Goal: Task Accomplishment & Management: Complete application form

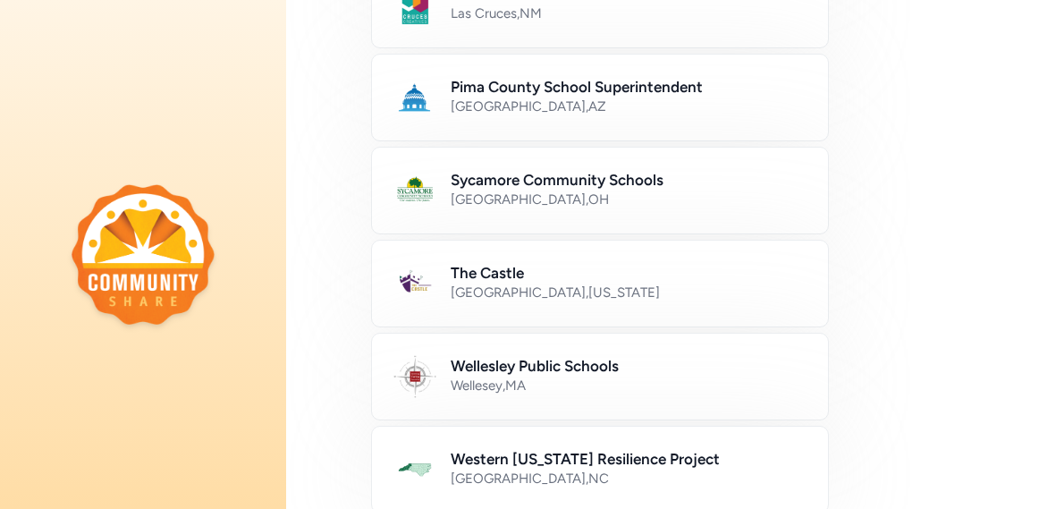
scroll to position [929, 0]
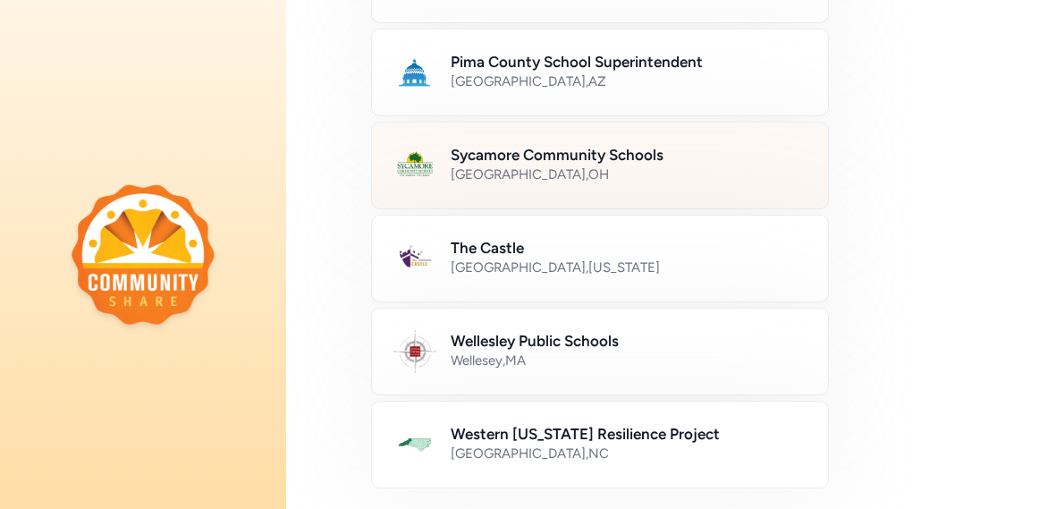
click at [764, 155] on h2 "Sycamore Community Schools" at bounding box center [629, 154] width 356 height 21
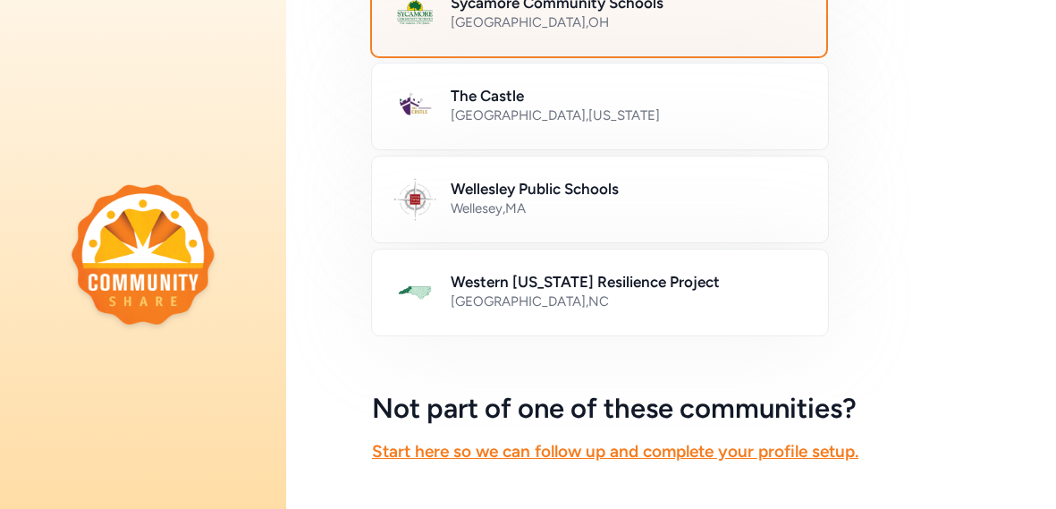
scroll to position [1191, 0]
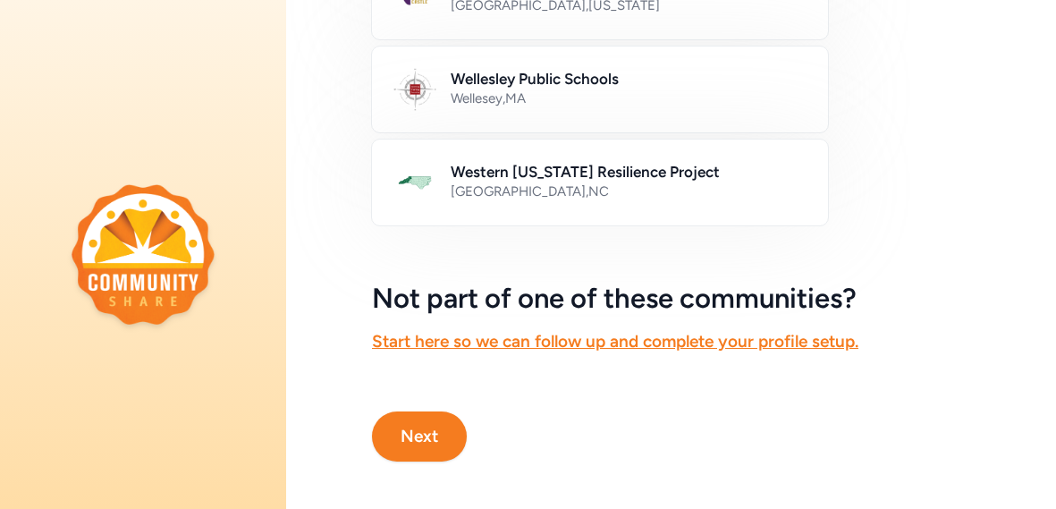
click at [429, 438] on button "Next" at bounding box center [419, 436] width 95 height 50
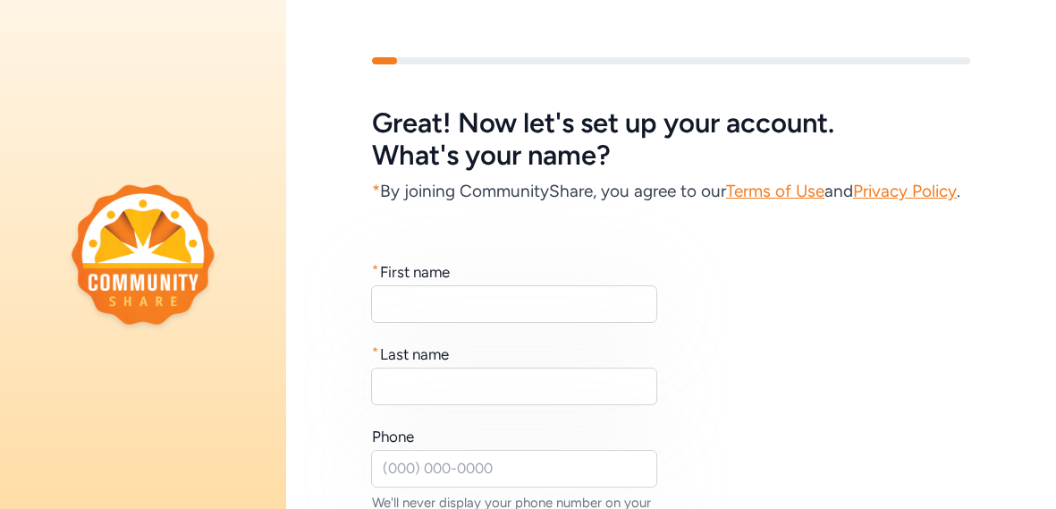
click at [429, 438] on div "* First name * Last name Phone We'll never display your phone number on your pu…" at bounding box center [671, 422] width 598 height 322
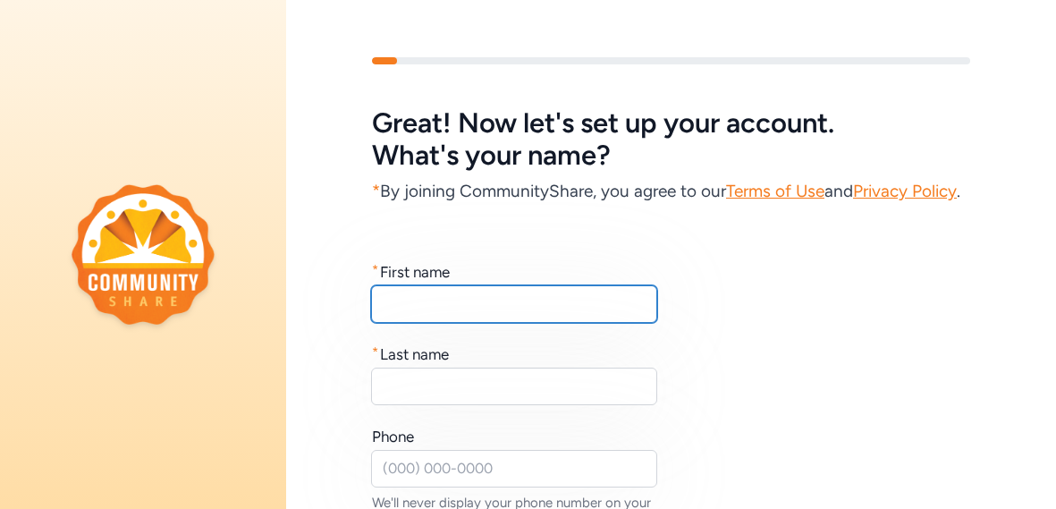
click at [547, 323] on input "text" at bounding box center [514, 304] width 286 height 38
type input "[PERSON_NAME]"
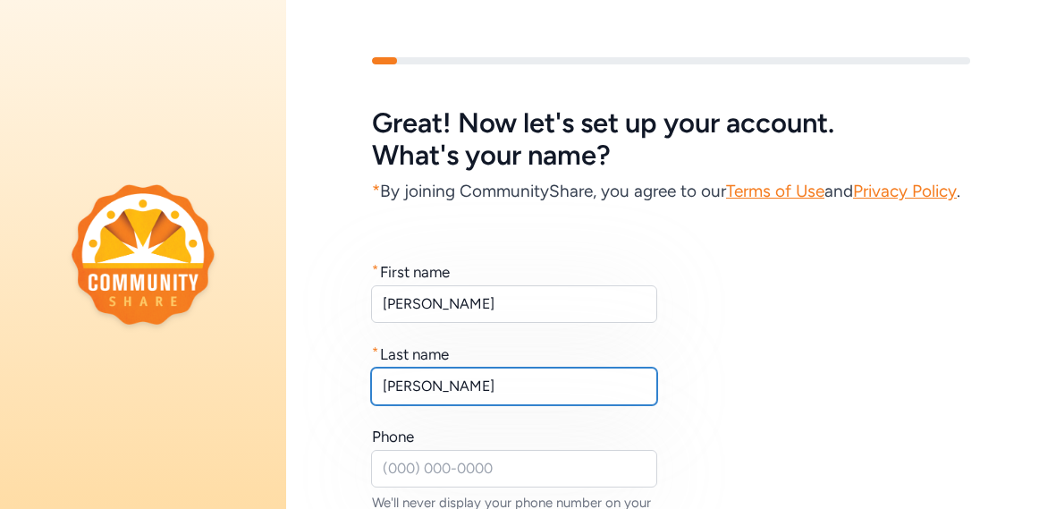
type input "[PERSON_NAME]"
click at [743, 353] on div "* First name [PERSON_NAME] * Last name [PERSON_NAME] Phone We'll never display …" at bounding box center [671, 422] width 598 height 322
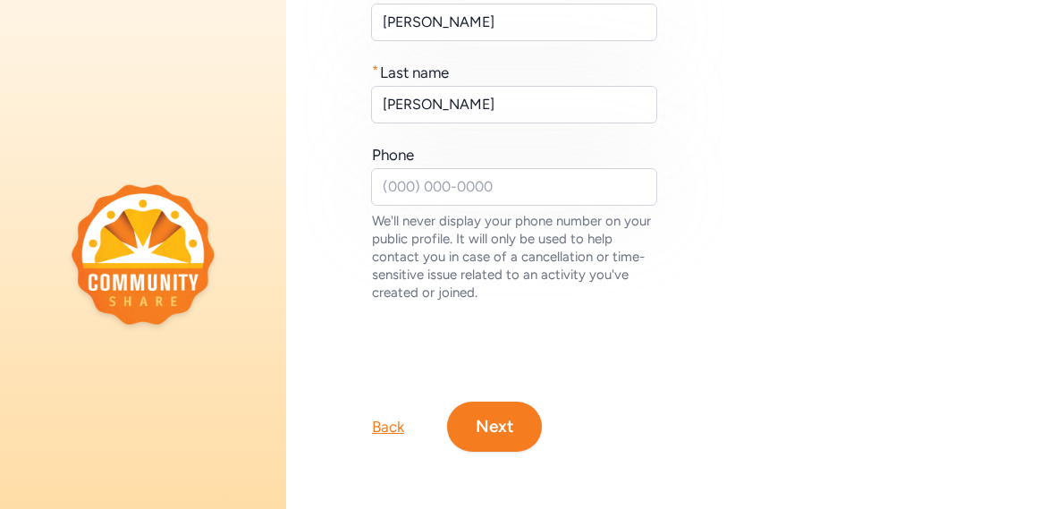
scroll to position [304, 0]
click at [495, 418] on button "Next" at bounding box center [494, 426] width 95 height 50
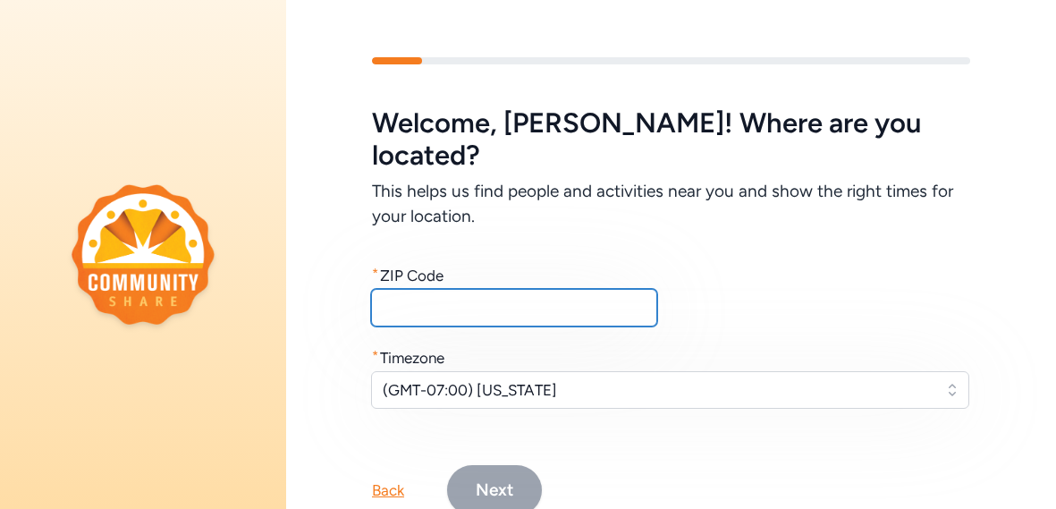
click at [521, 289] on input "text" at bounding box center [514, 308] width 286 height 38
type input "45242"
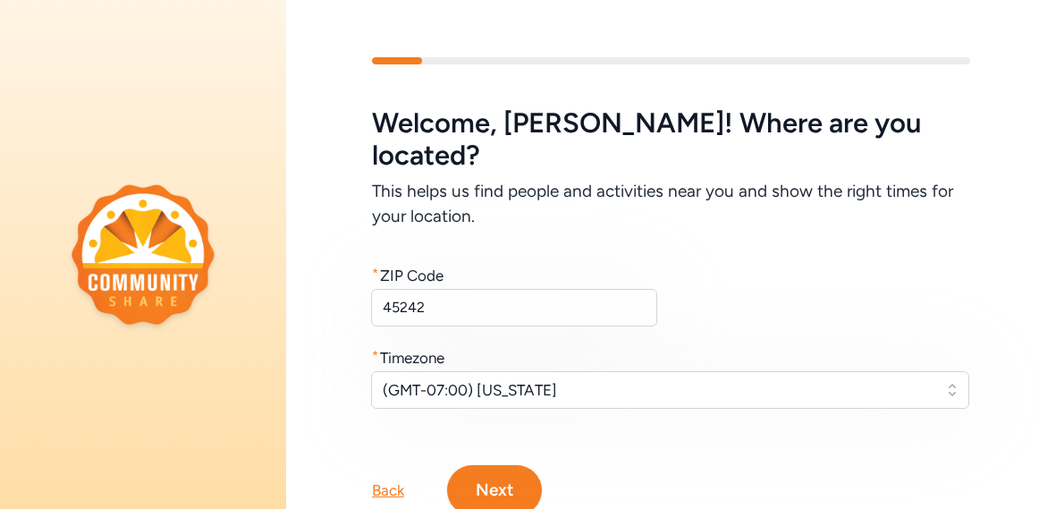
click at [503, 467] on button "Next" at bounding box center [494, 490] width 95 height 50
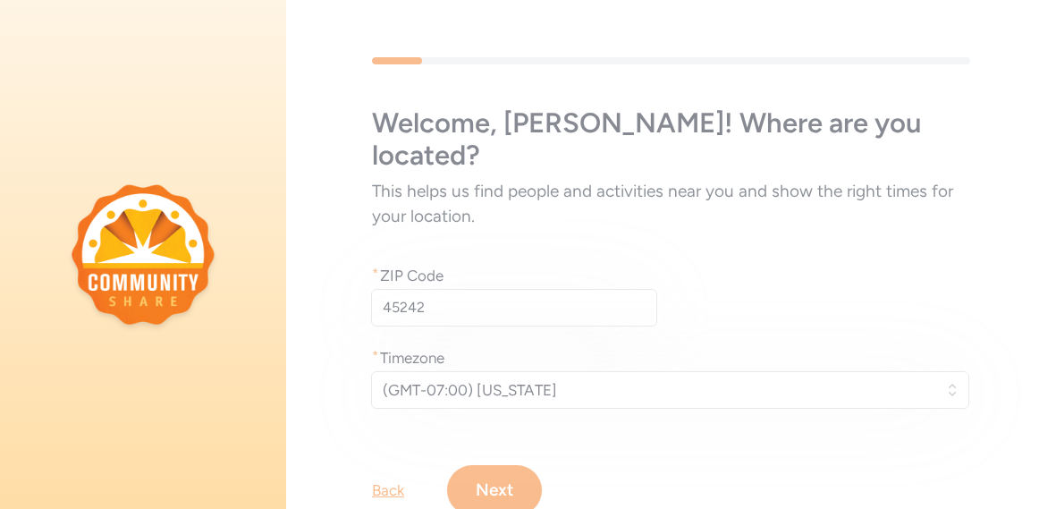
click at [667, 363] on div "Welcome , [PERSON_NAME] ! Where are you located? This helps us find people and …" at bounding box center [671, 286] width 770 height 572
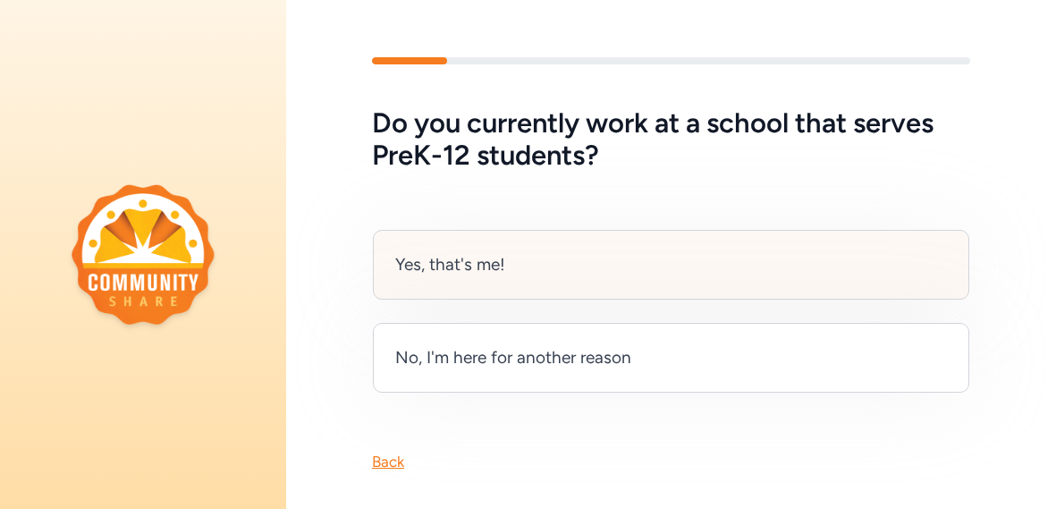
click at [621, 283] on div "Yes, that's me!" at bounding box center [671, 265] width 596 height 70
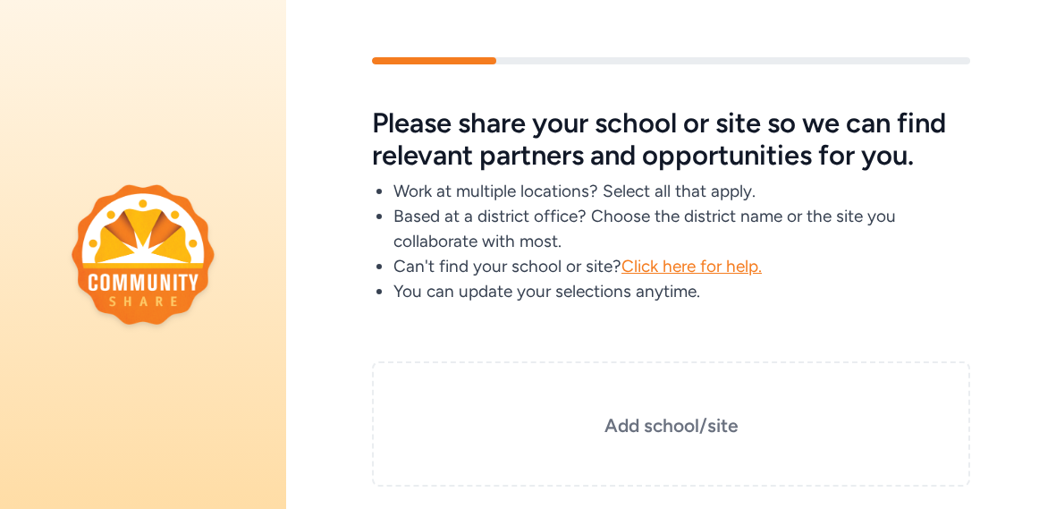
click at [724, 334] on div "Please share your school or site so we can find relevant partners and opportuni…" at bounding box center [671, 223] width 598 height 232
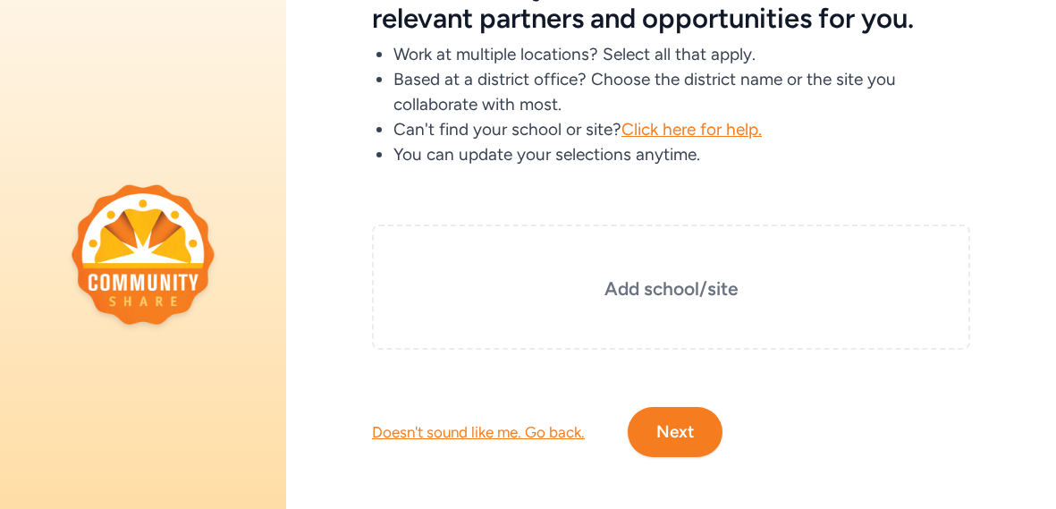
scroll to position [141, 0]
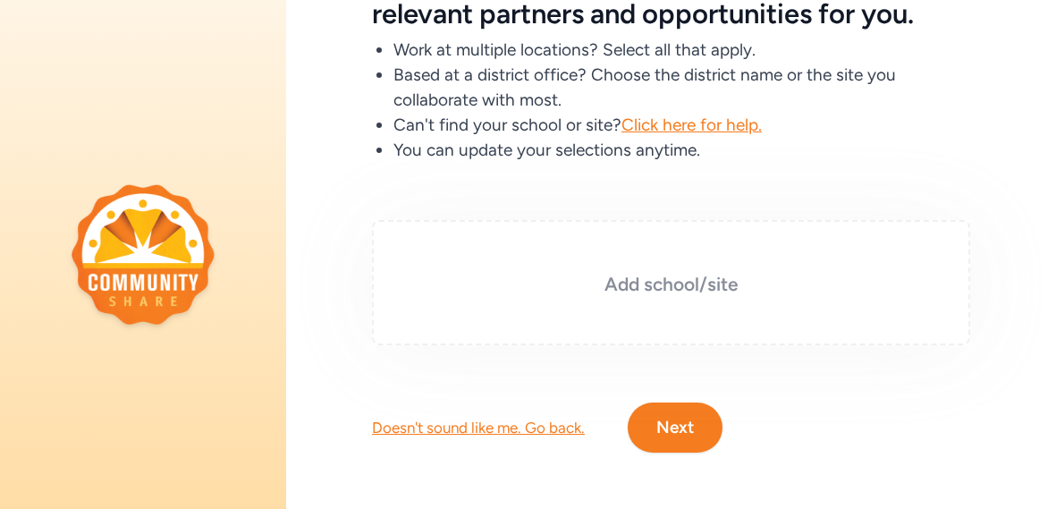
click at [664, 290] on h3 "Add school/site" at bounding box center [671, 284] width 509 height 25
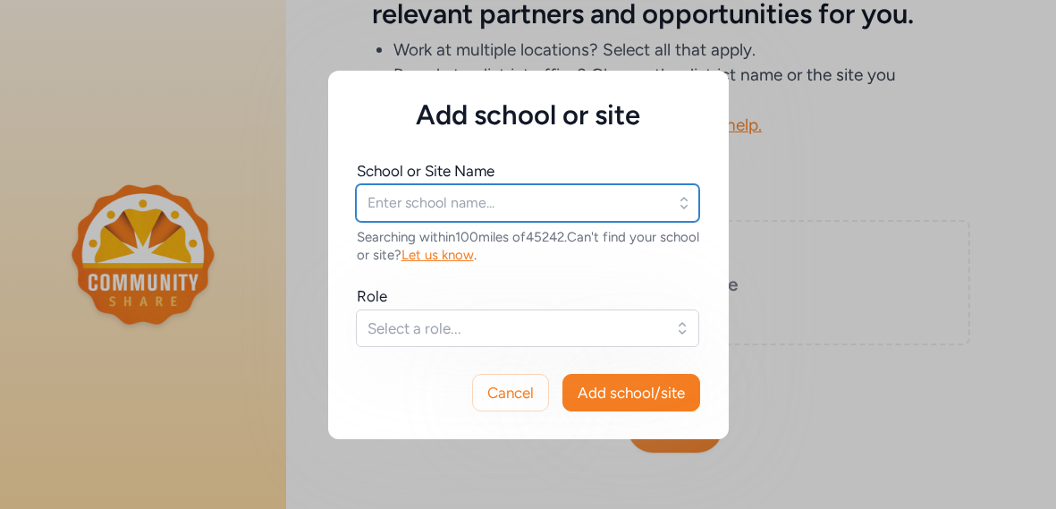
click at [545, 190] on input "text" at bounding box center [527, 203] width 343 height 38
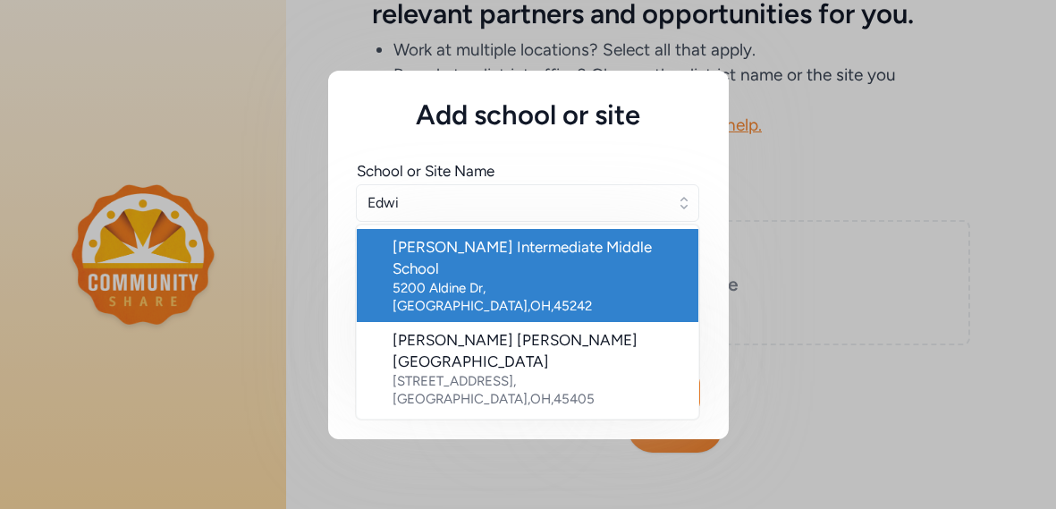
click at [568, 259] on div "[PERSON_NAME] Intermediate Middle School" at bounding box center [539, 257] width 292 height 43
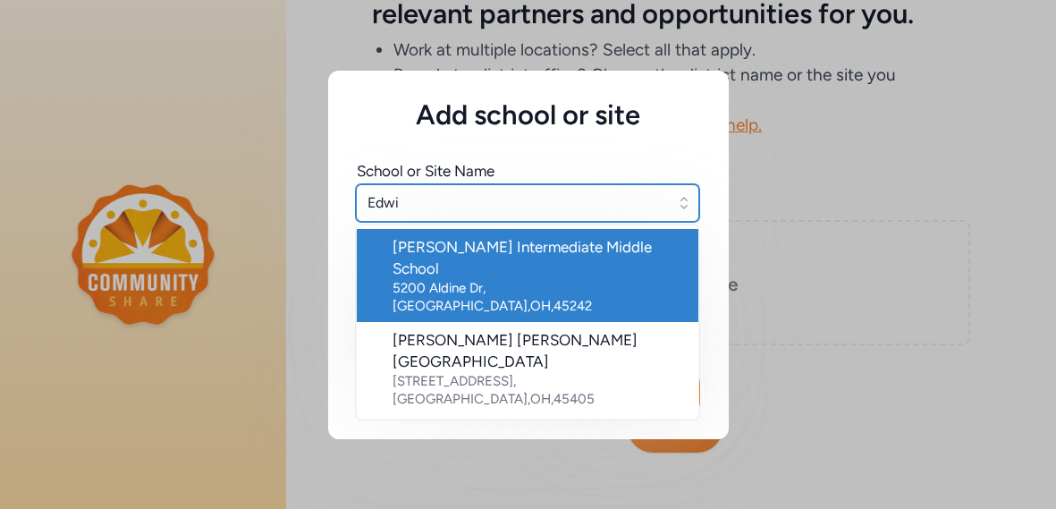
type input "[PERSON_NAME] Intermediate Middle School"
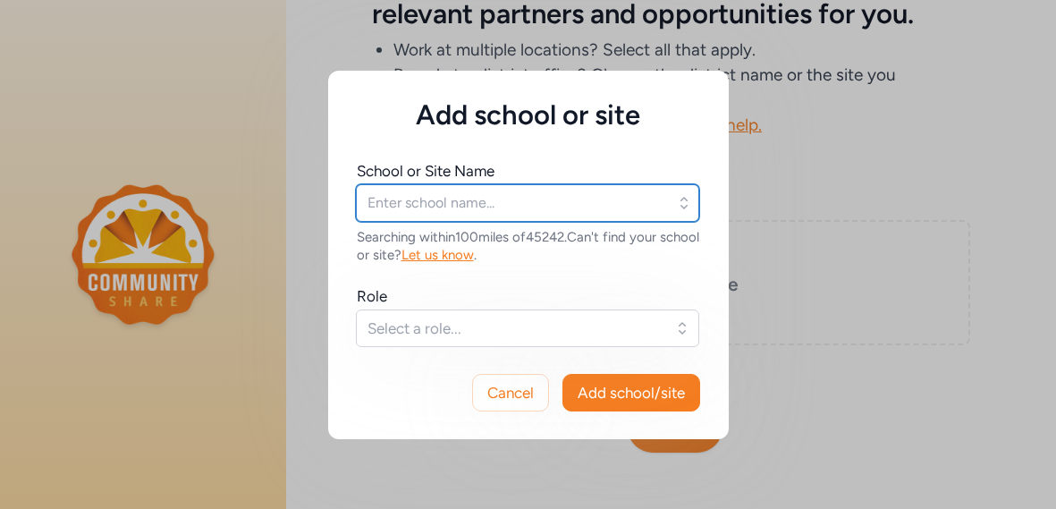
type input "[PERSON_NAME] Intermediate Middle School"
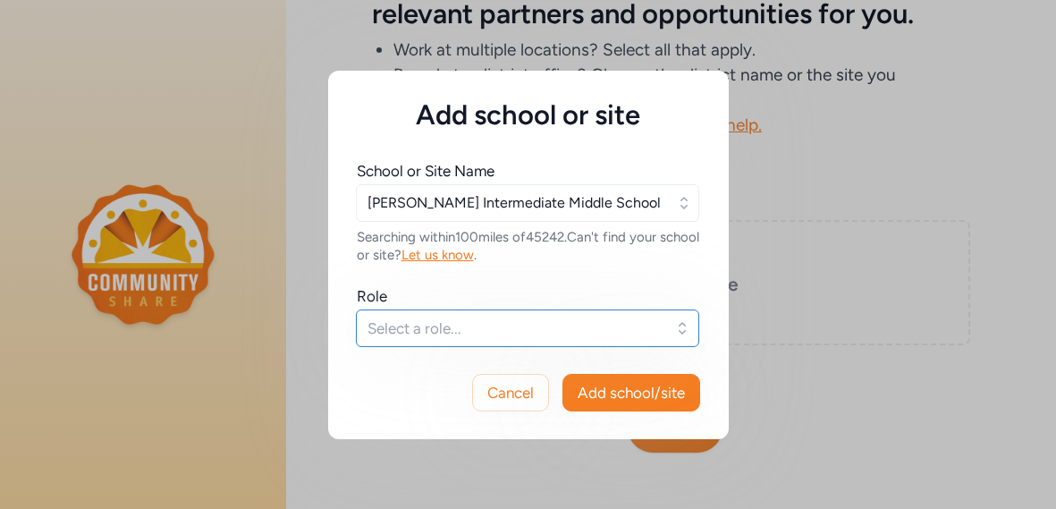
click at [580, 325] on span "Select a role..." at bounding box center [515, 327] width 295 height 21
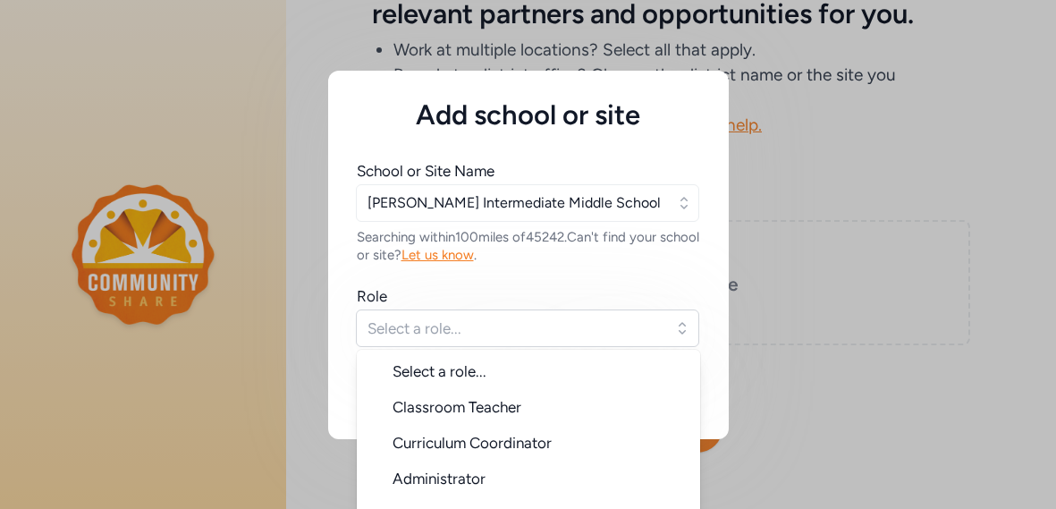
click at [954, 357] on div "Add school or site School or Site Name [PERSON_NAME] Intermediate Middle School…" at bounding box center [528, 254] width 1056 height 509
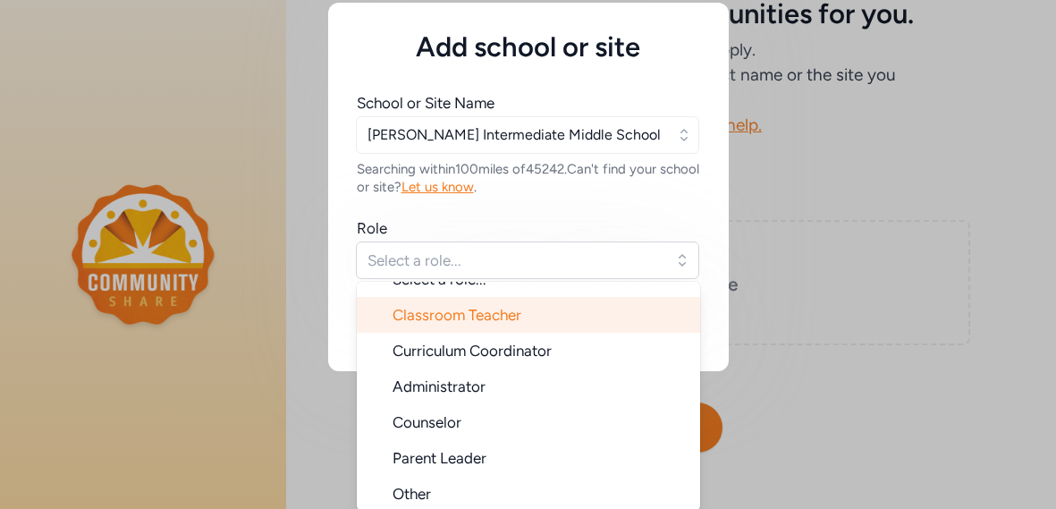
scroll to position [4, 0]
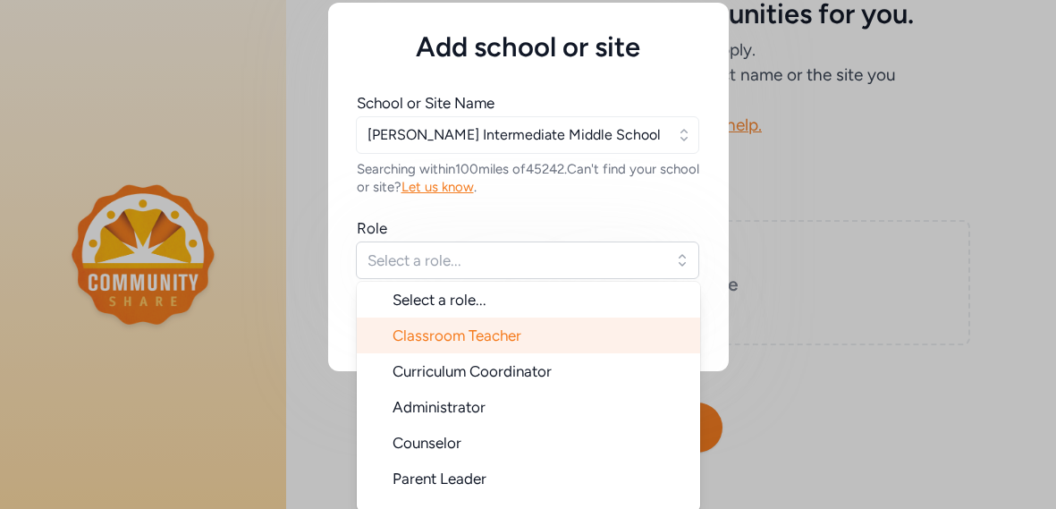
click at [644, 327] on li "Classroom Teacher" at bounding box center [528, 335] width 343 height 36
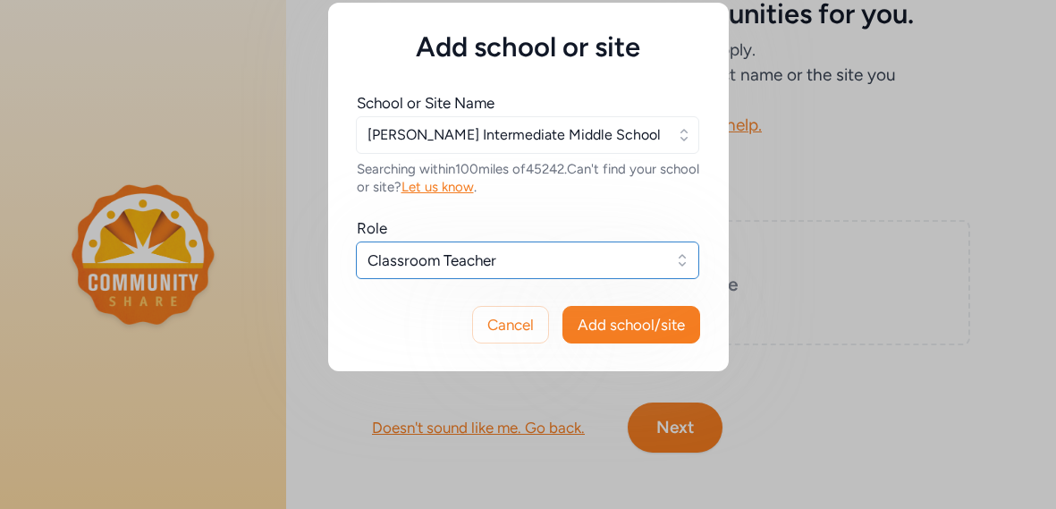
scroll to position [0, 0]
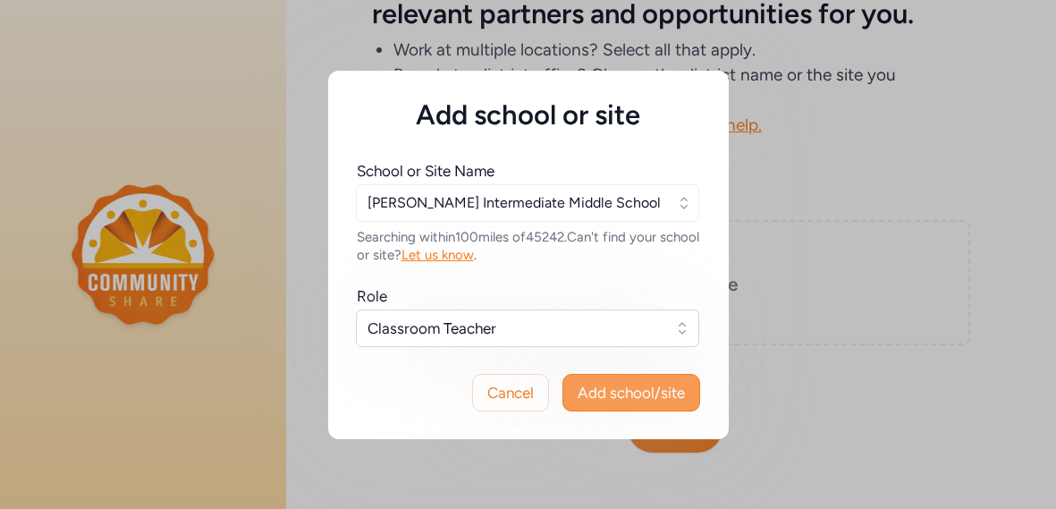
click at [651, 394] on span "Add school/site" at bounding box center [631, 392] width 107 height 21
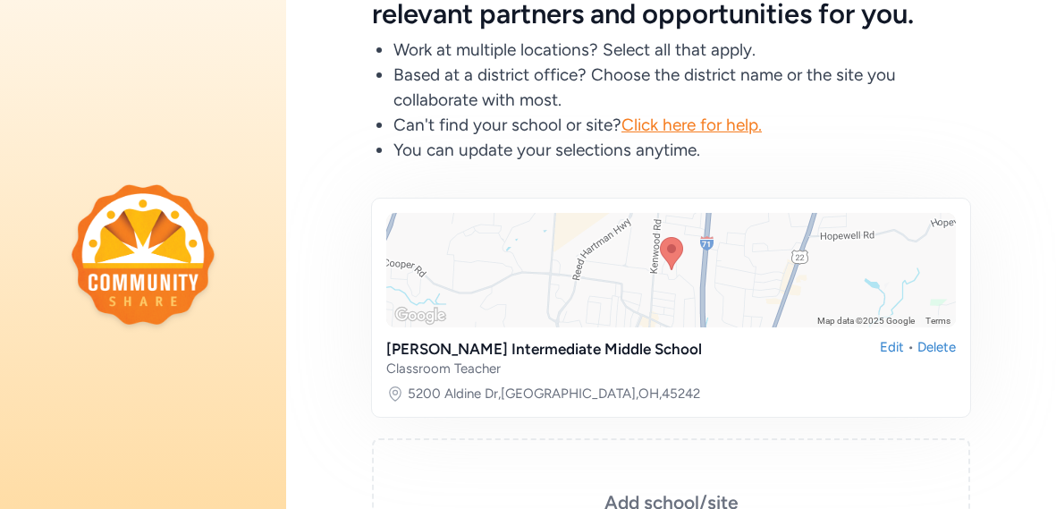
click at [1010, 461] on div "Please share your school or site so we can find relevant partners and opportuni…" at bounding box center [671, 264] width 770 height 597
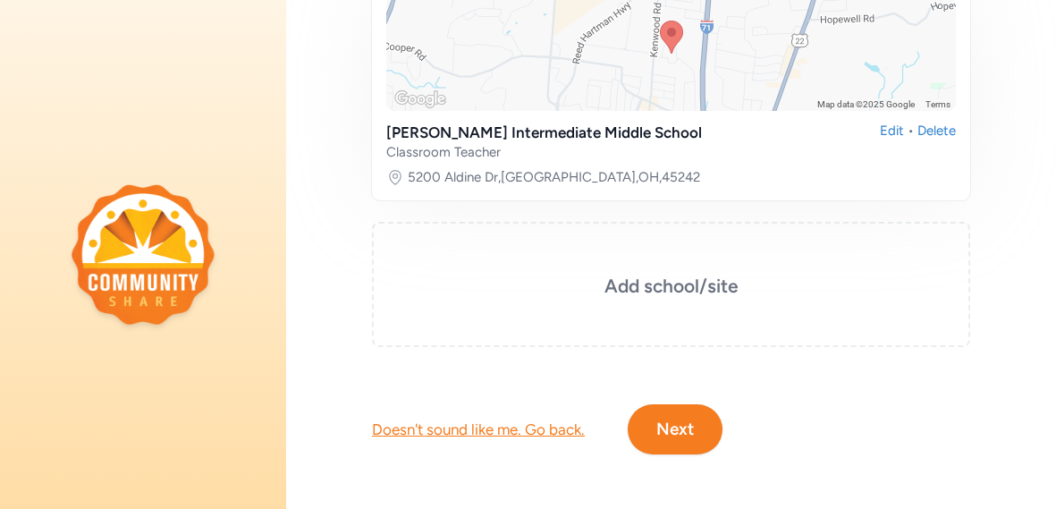
scroll to position [359, 0]
click at [767, 274] on h3 "Add school/site" at bounding box center [671, 285] width 509 height 25
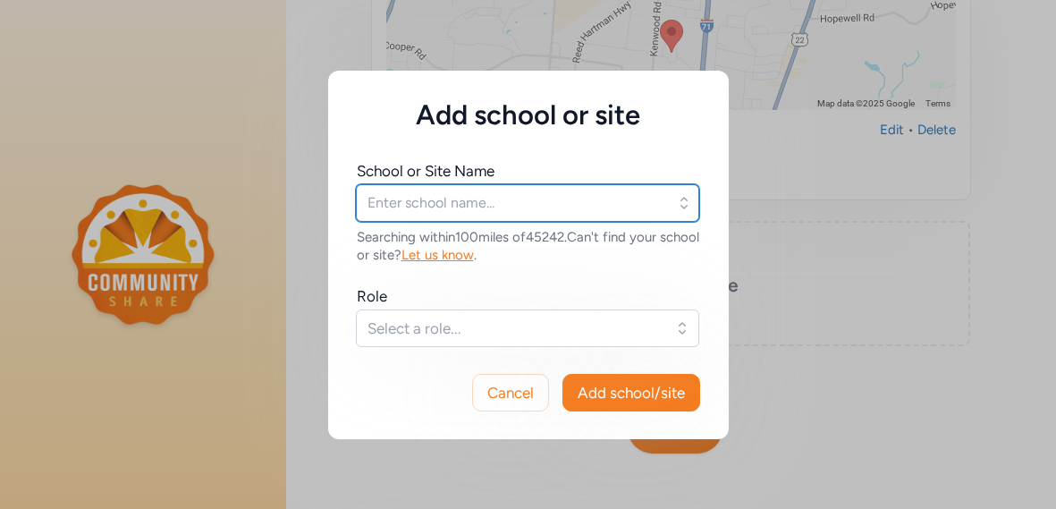
click at [541, 212] on input "text" at bounding box center [527, 203] width 343 height 38
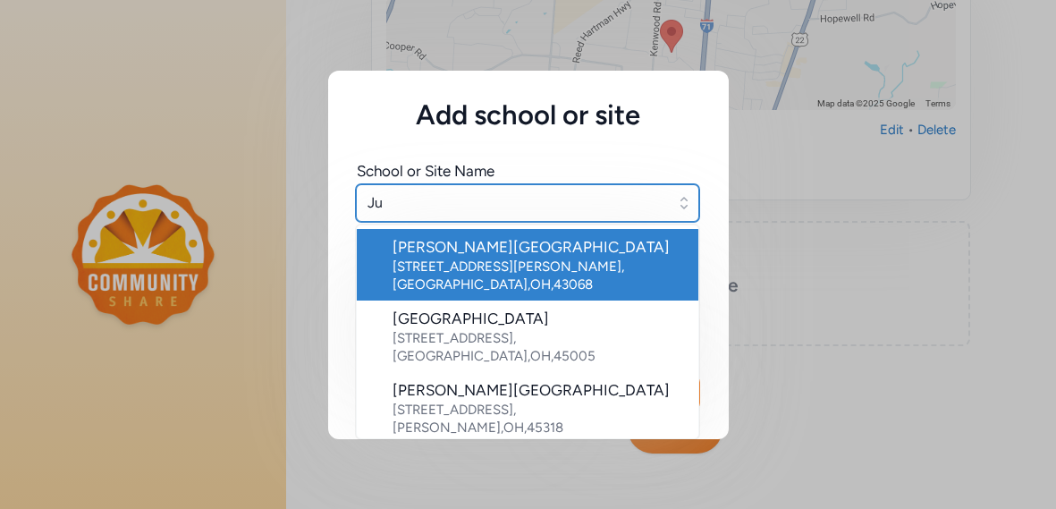
type input "J"
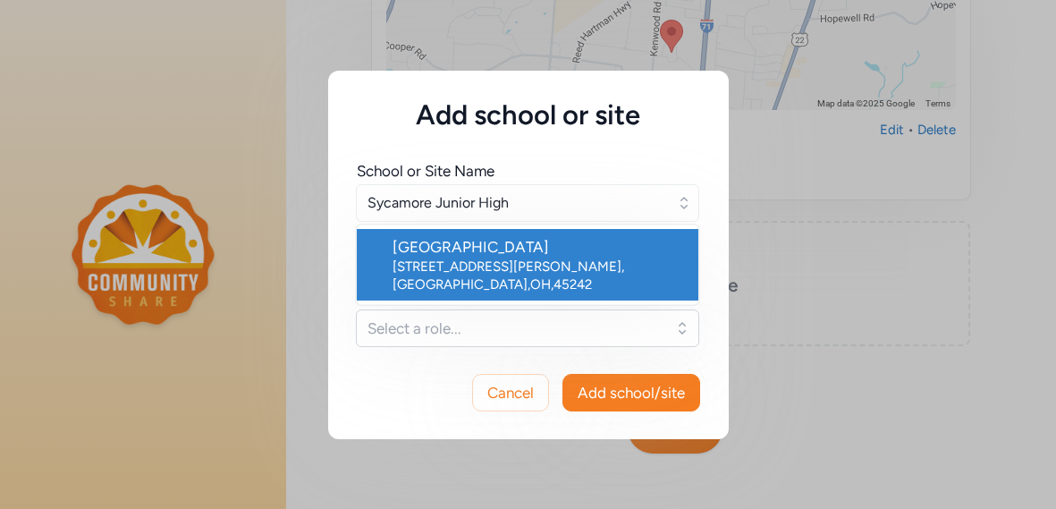
click at [471, 248] on div "[GEOGRAPHIC_DATA]" at bounding box center [539, 246] width 292 height 21
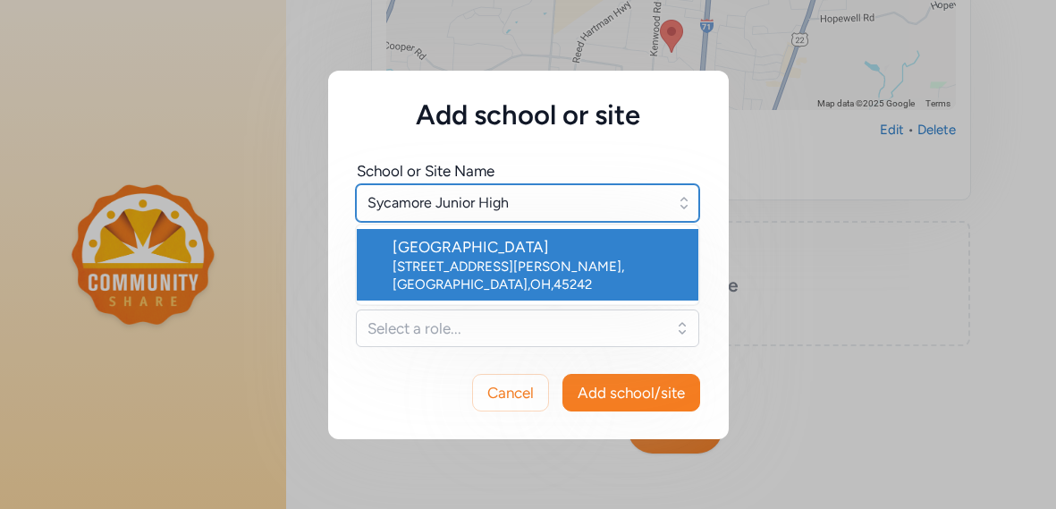
type input "[GEOGRAPHIC_DATA]"
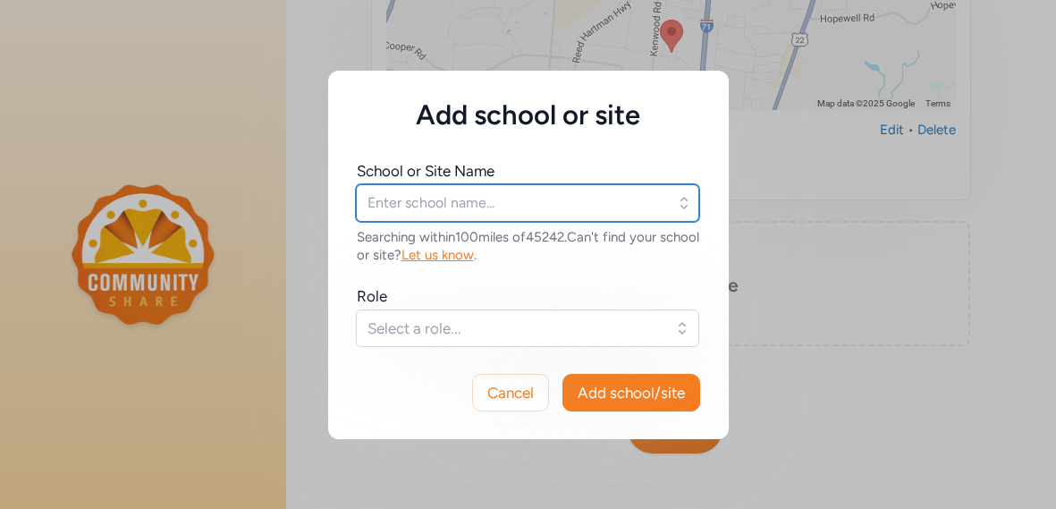
type input "[GEOGRAPHIC_DATA]"
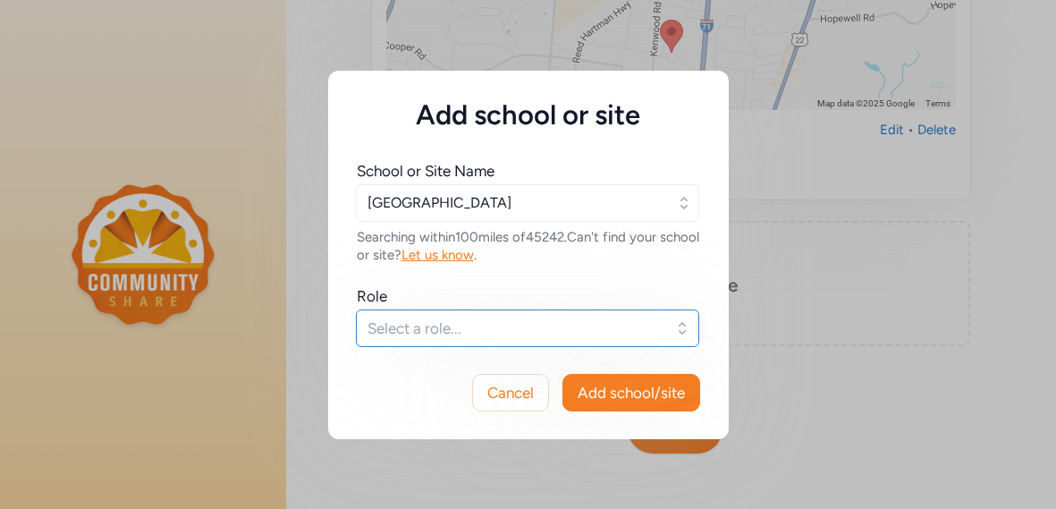
click at [562, 319] on span "Select a role..." at bounding box center [515, 327] width 295 height 21
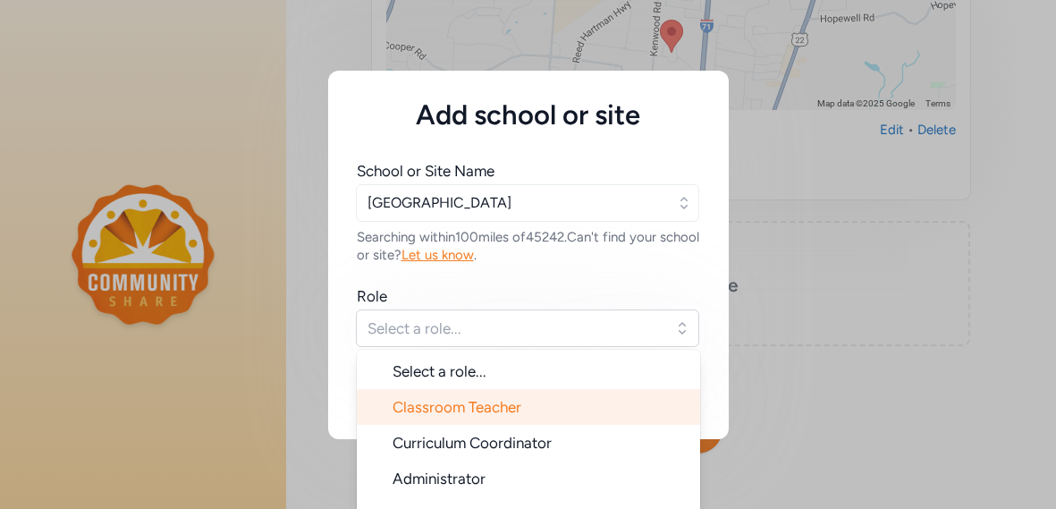
click at [560, 404] on li "Classroom Teacher" at bounding box center [528, 407] width 343 height 36
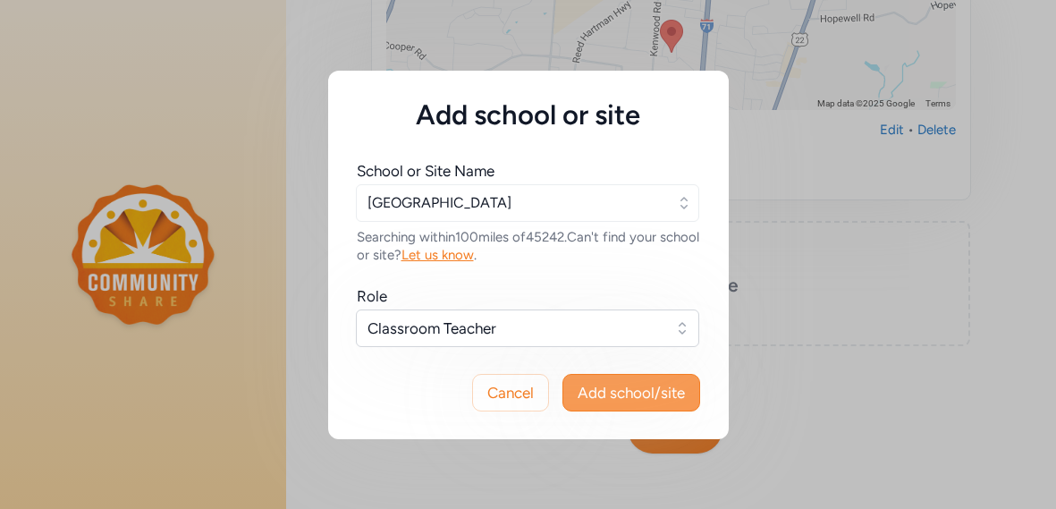
click at [648, 390] on span "Add school/site" at bounding box center [631, 392] width 107 height 21
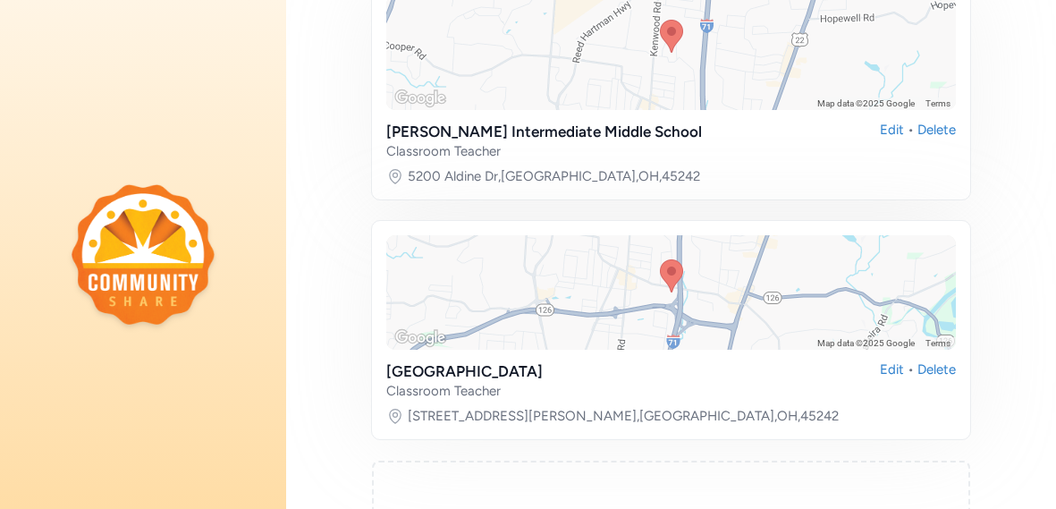
click at [1013, 394] on div "Please share your school or site so we can find relevant partners and opportuni…" at bounding box center [671, 167] width 770 height 837
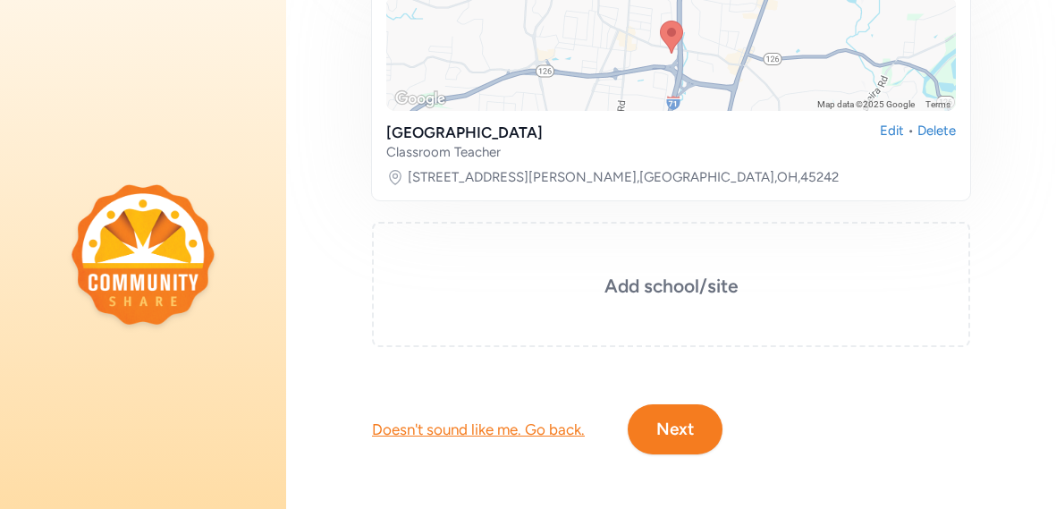
scroll to position [597, 0]
click at [712, 429] on button "Next" at bounding box center [675, 429] width 95 height 50
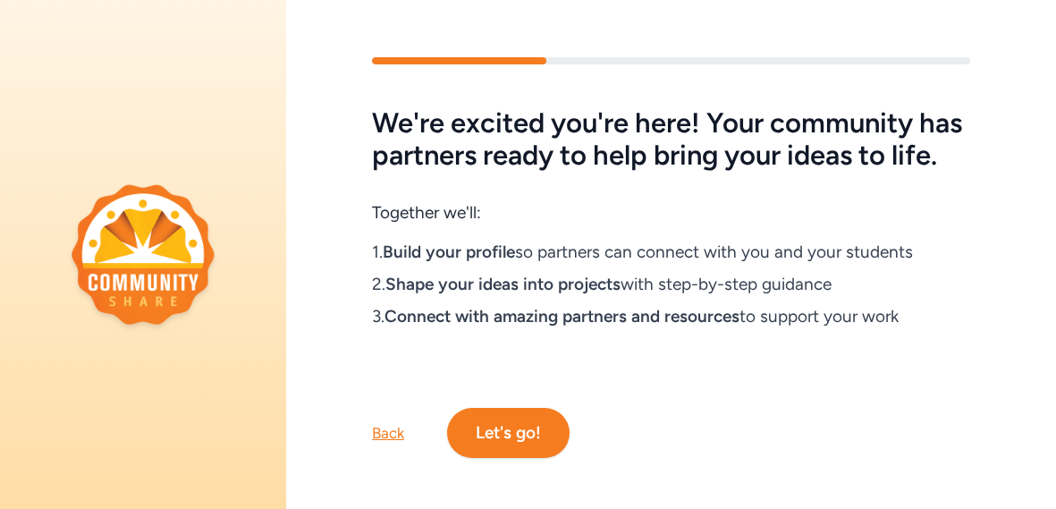
click at [535, 421] on button "Let's go!" at bounding box center [508, 433] width 123 height 50
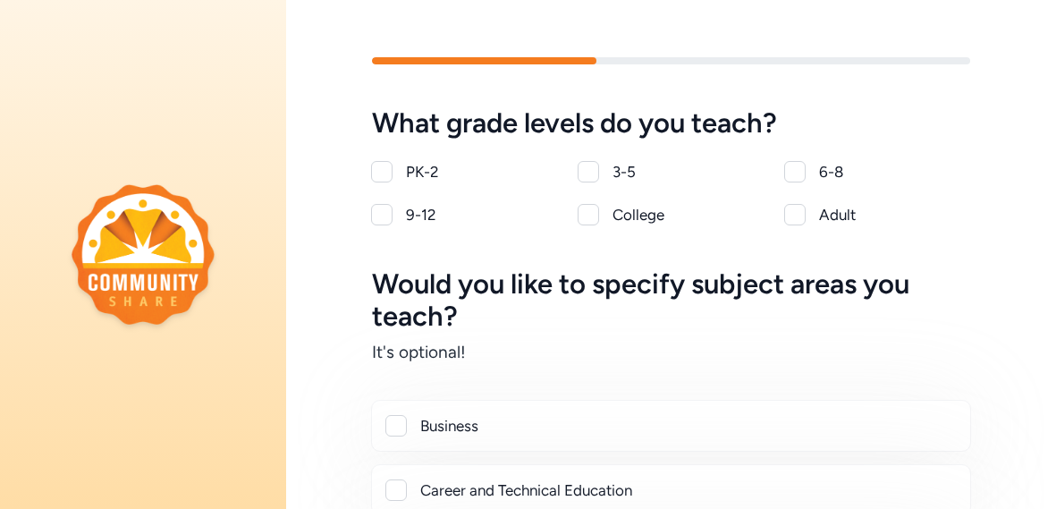
click at [807, 170] on div "6-8" at bounding box center [877, 171] width 185 height 21
click at [797, 170] on div at bounding box center [794, 171] width 21 height 21
checkbox input "true"
click at [757, 329] on h5 "Would you like to specify subject areas you teach?" at bounding box center [671, 300] width 598 height 64
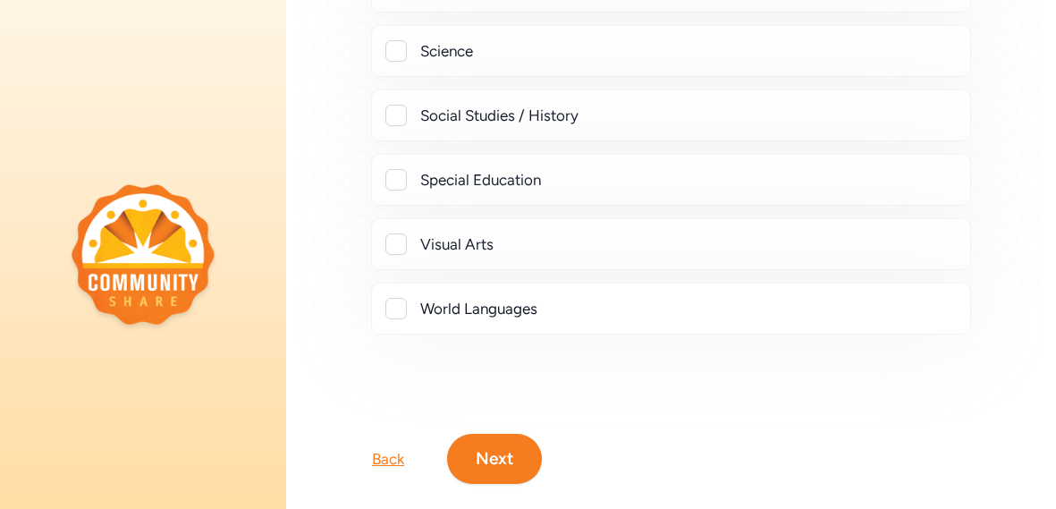
scroll to position [893, 0]
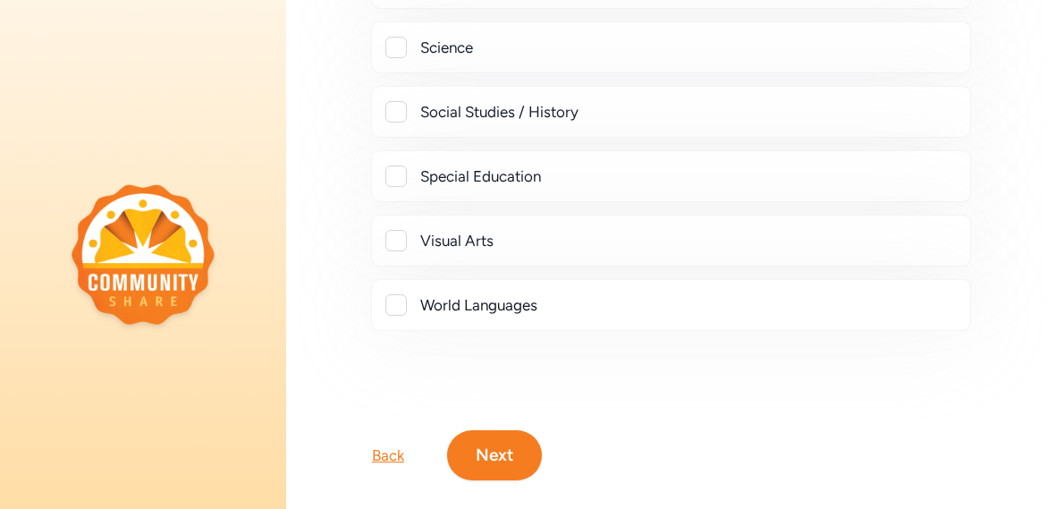
click at [740, 425] on div "Back Next" at bounding box center [671, 426] width 770 height 107
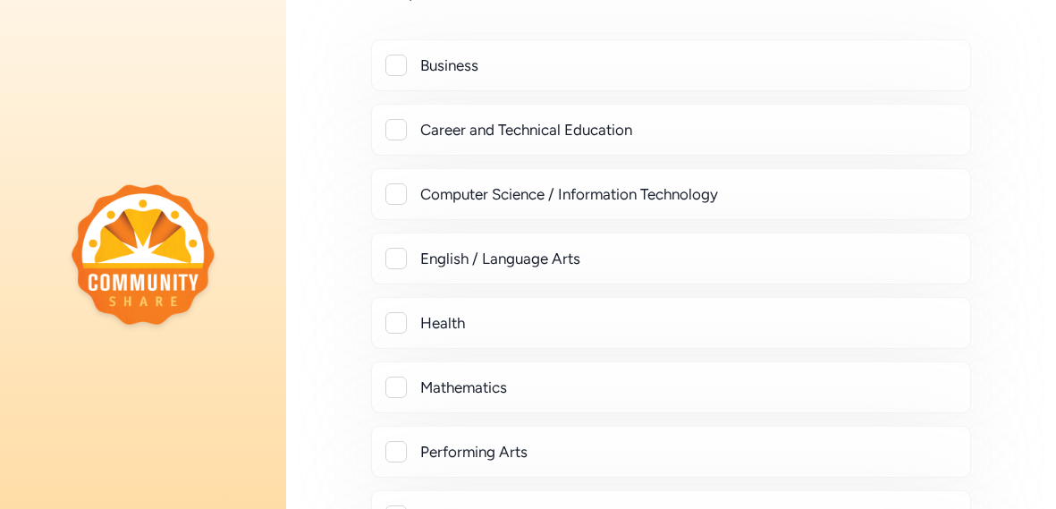
scroll to position [357, 0]
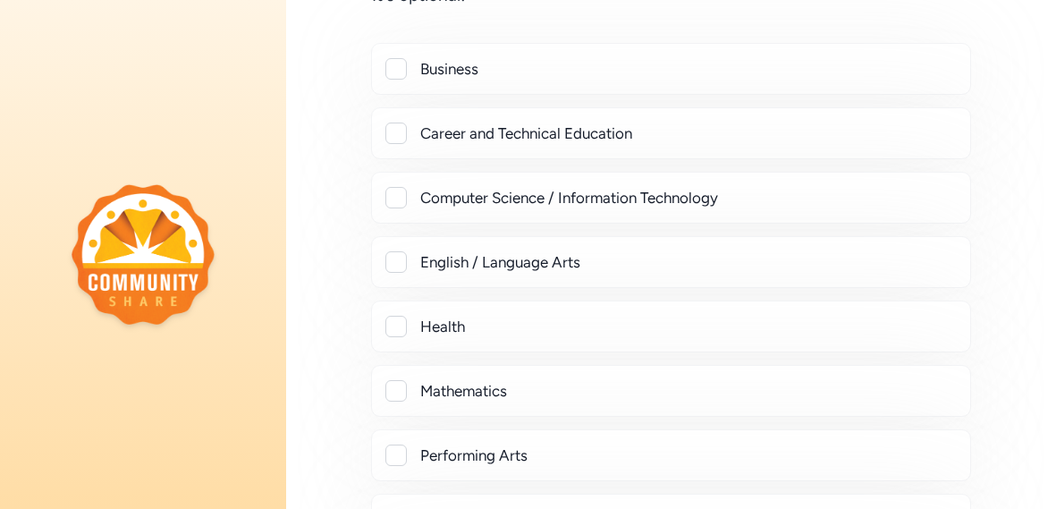
click at [416, 258] on div "English / Language Arts" at bounding box center [671, 261] width 570 height 21
click at [388, 254] on div at bounding box center [395, 261] width 21 height 21
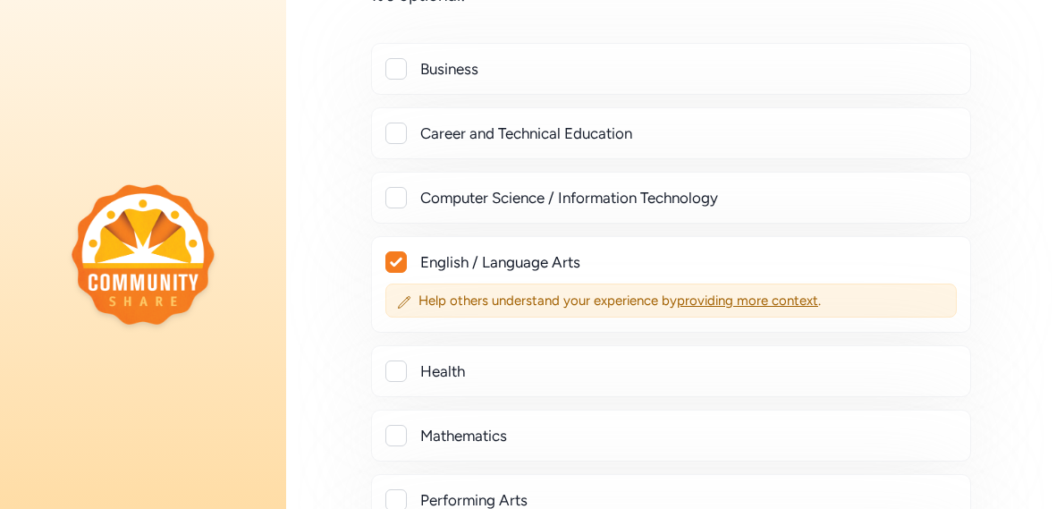
checkbox input "true"
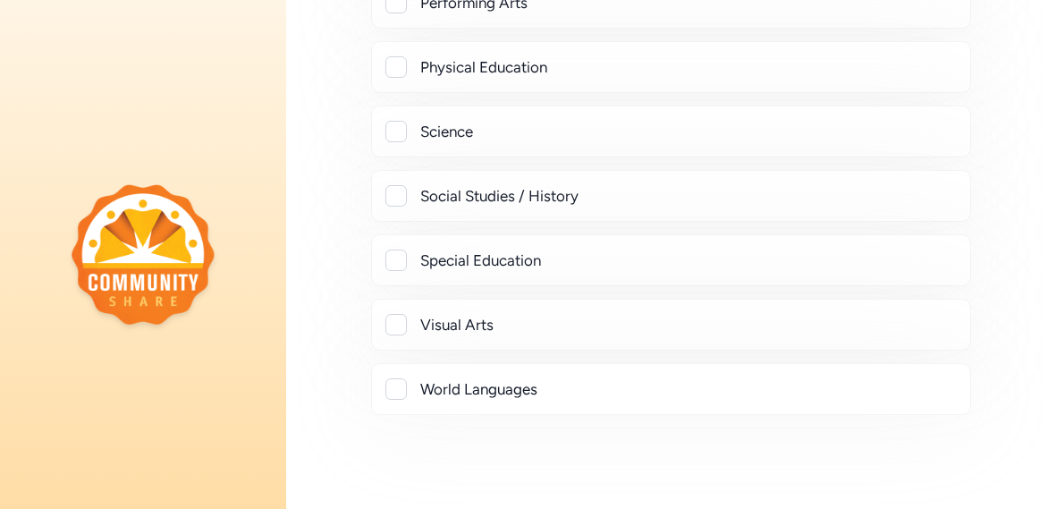
scroll to position [858, 0]
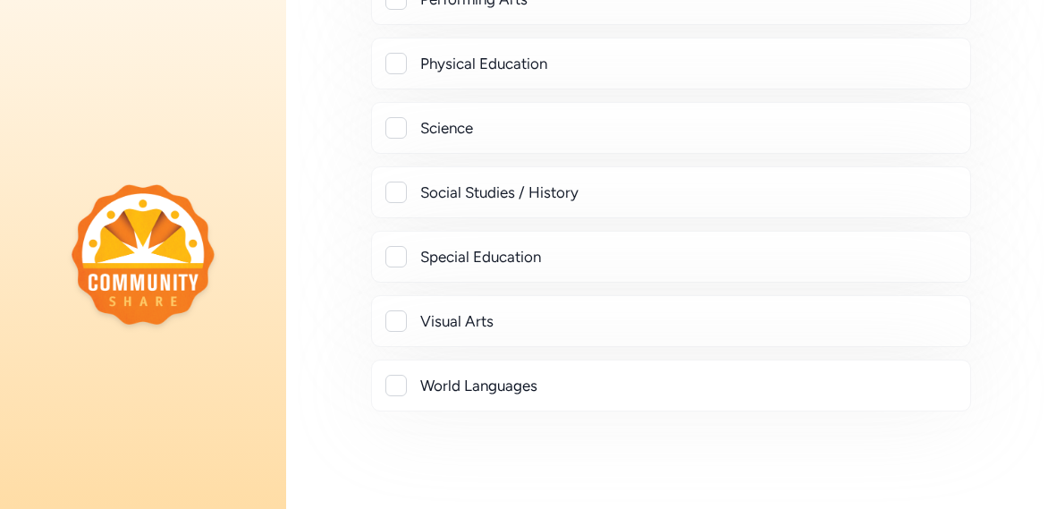
click at [395, 375] on div at bounding box center [395, 385] width 21 height 21
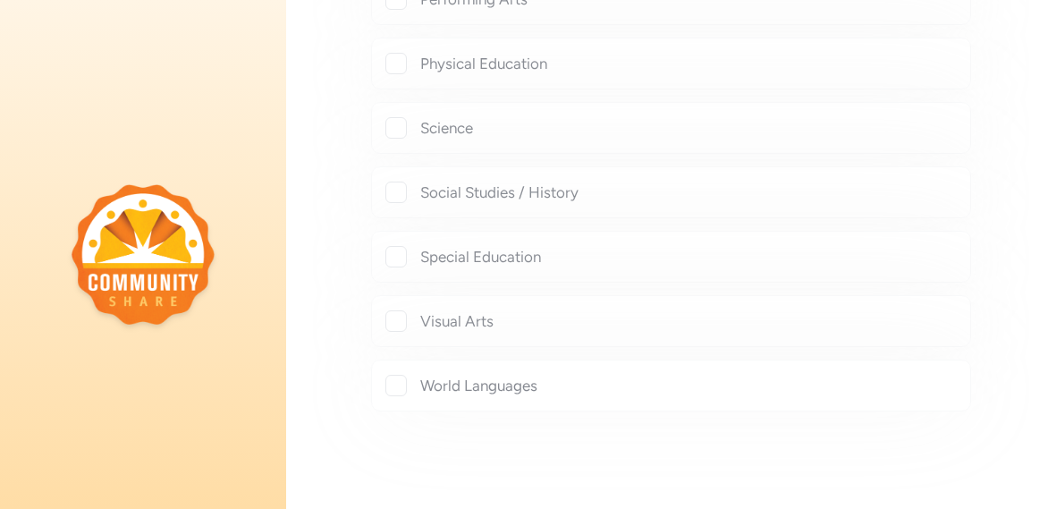
checkbox input "true"
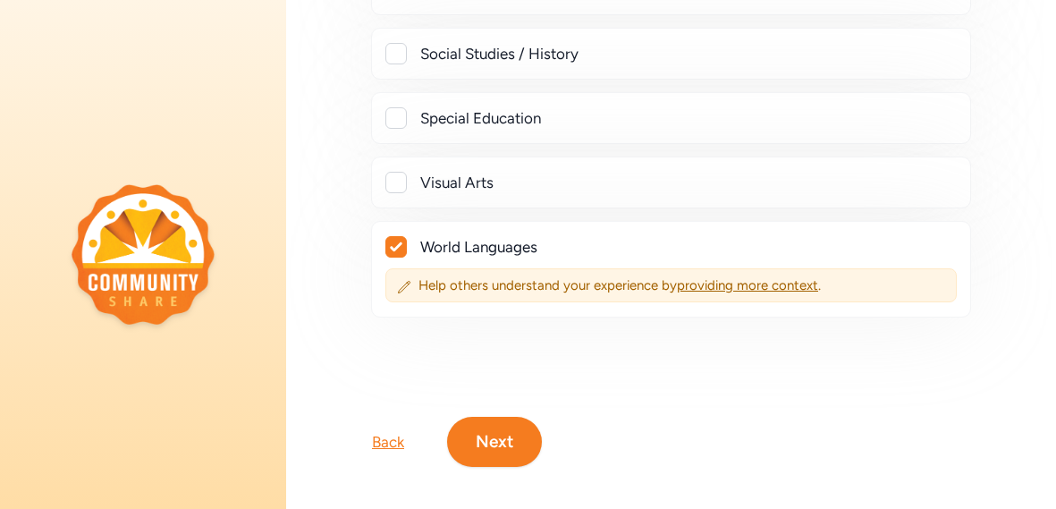
scroll to position [1000, 0]
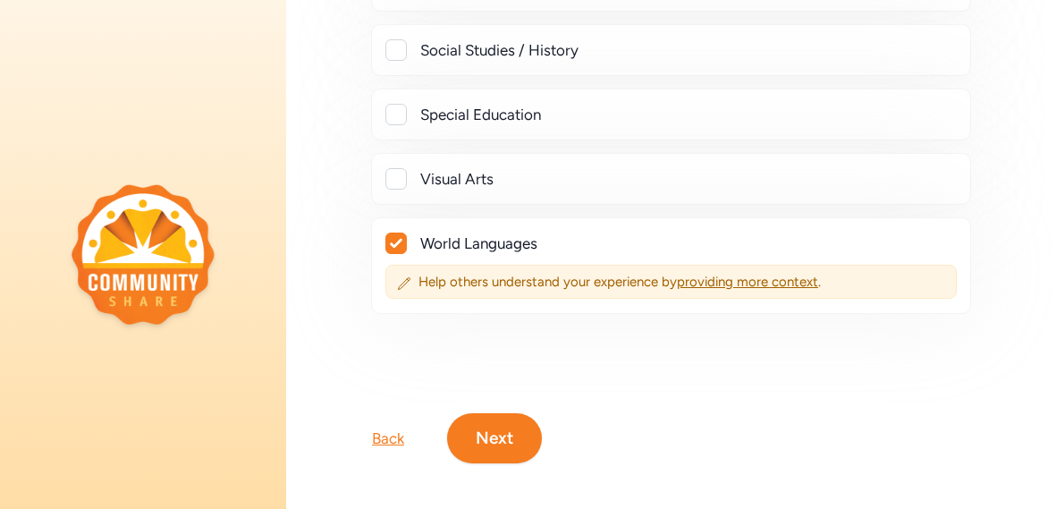
click at [484, 440] on button "Next" at bounding box center [494, 438] width 95 height 50
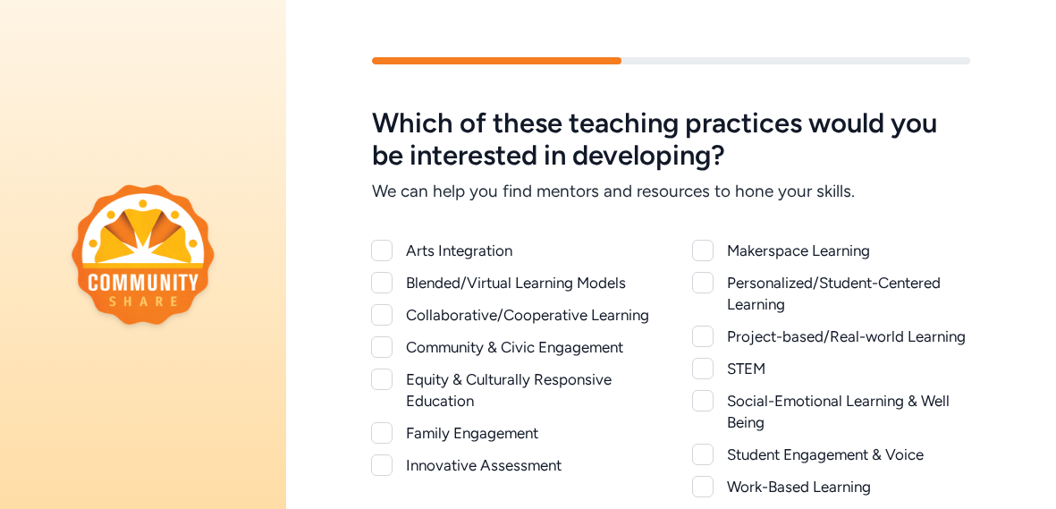
click at [857, 110] on h5 "Which of these teaching practices would you be interested in developing?" at bounding box center [671, 139] width 598 height 64
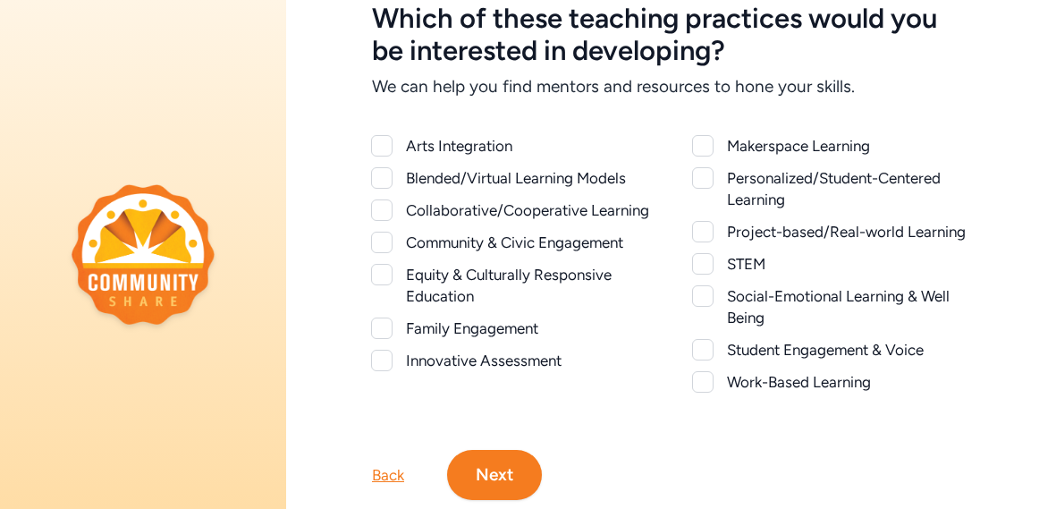
scroll to position [106, 0]
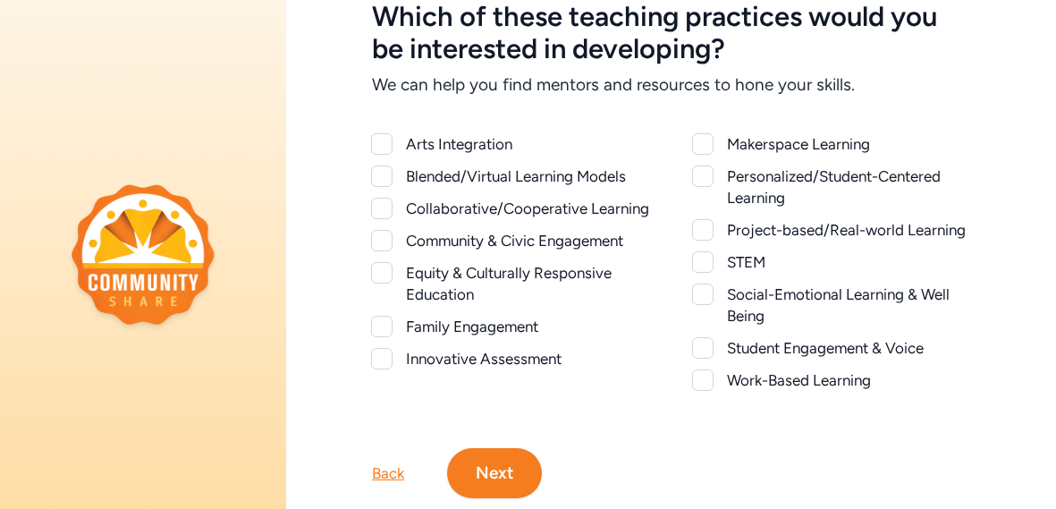
click at [385, 211] on div at bounding box center [381, 208] width 21 height 21
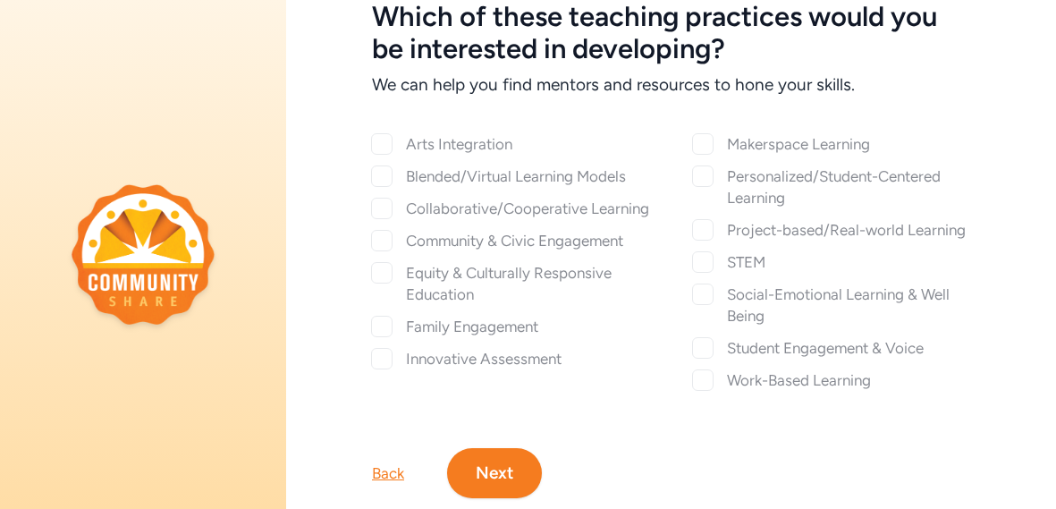
checkbox input "true"
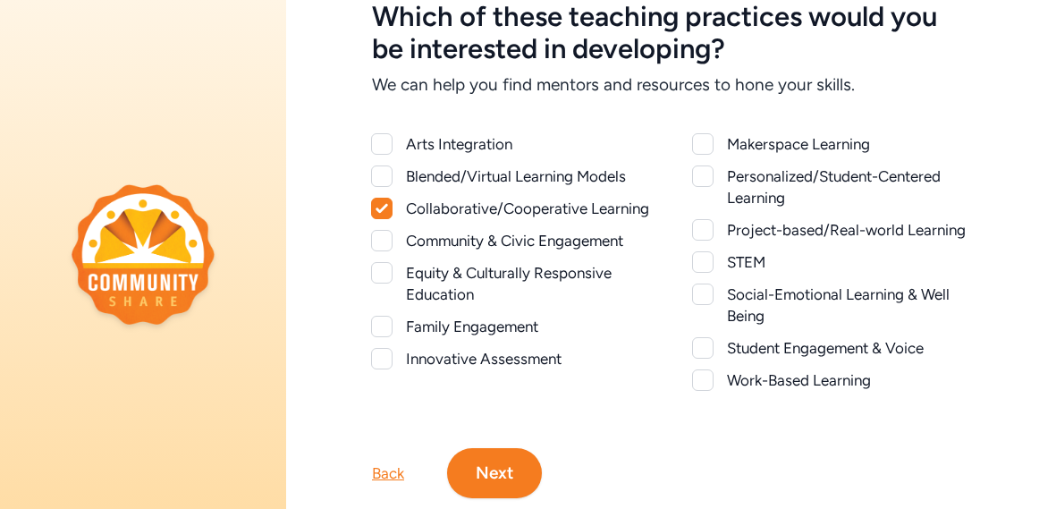
click at [387, 239] on div at bounding box center [381, 240] width 21 height 21
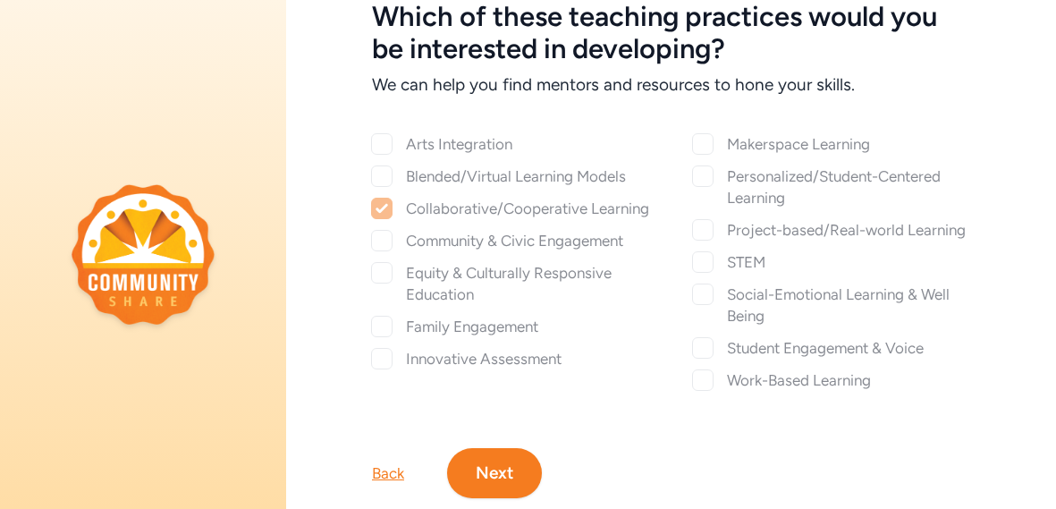
checkbox input "true"
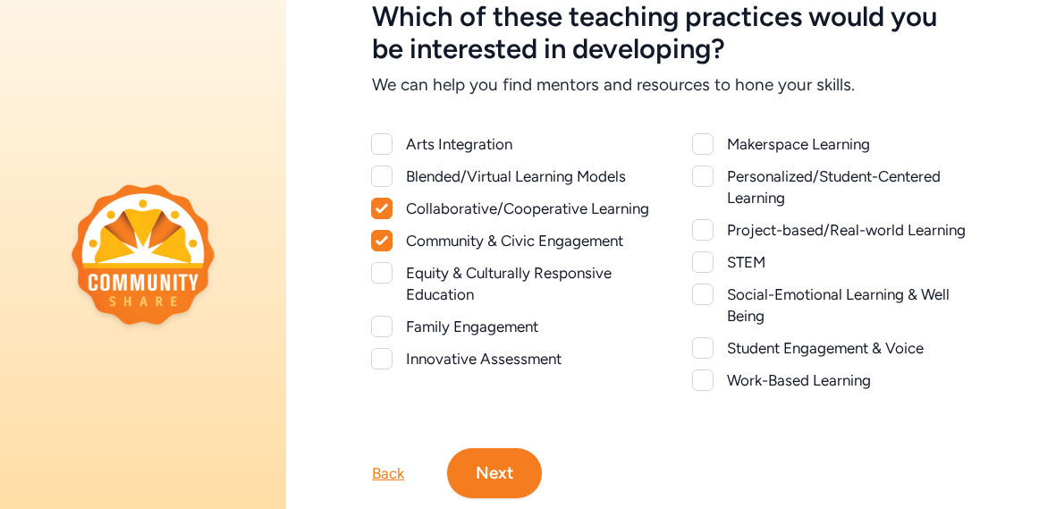
click at [383, 176] on div at bounding box center [381, 175] width 21 height 21
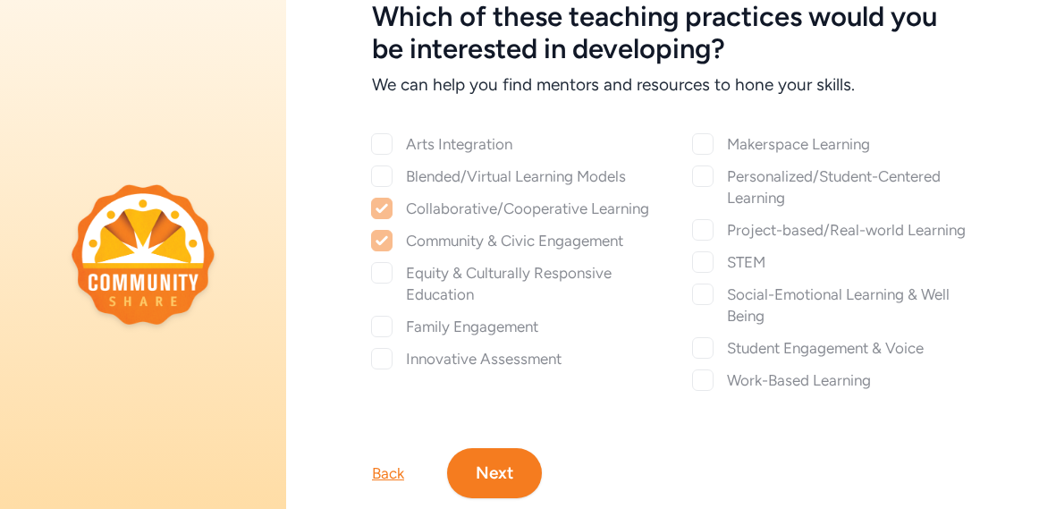
checkbox input "true"
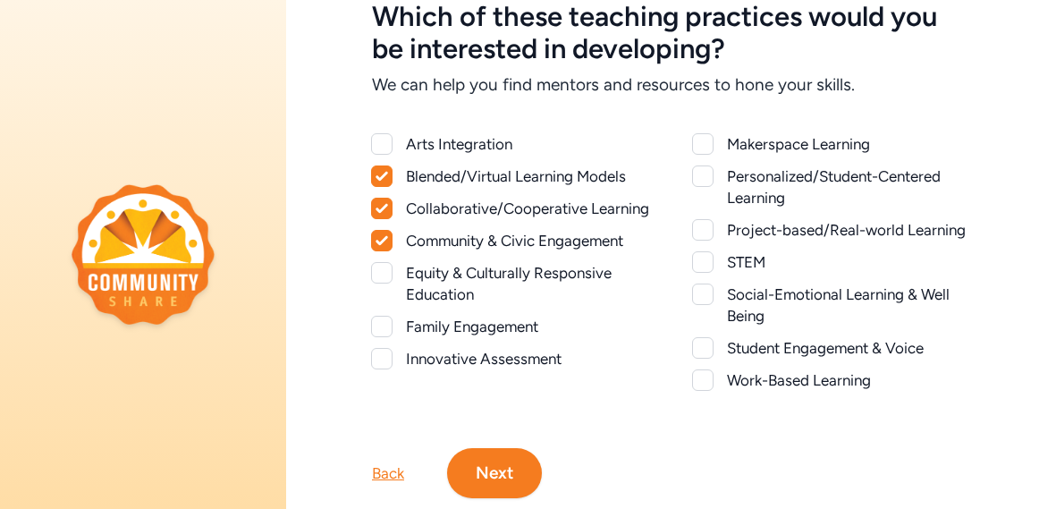
click at [383, 143] on div at bounding box center [381, 143] width 21 height 21
checkbox input "true"
click at [389, 275] on div at bounding box center [381, 272] width 21 height 21
checkbox input "true"
click at [387, 323] on div at bounding box center [381, 326] width 21 height 21
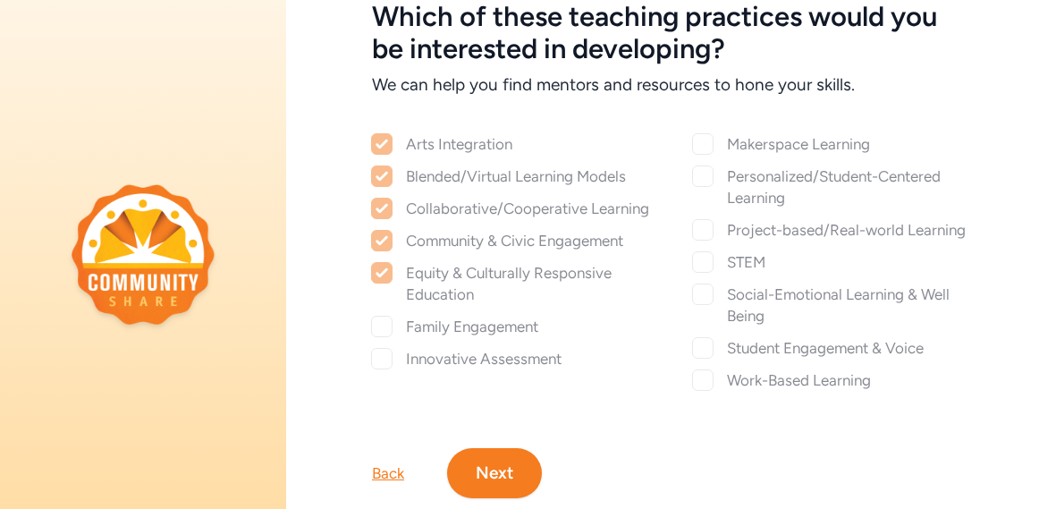
checkbox input "true"
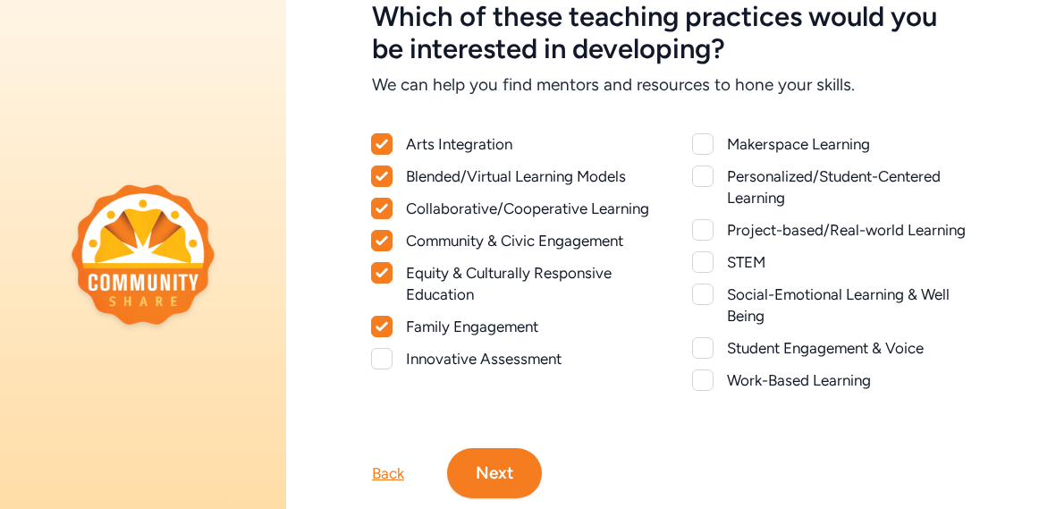
click at [713, 186] on div "Personalized/Student-Centered Learning" at bounding box center [832, 186] width 278 height 43
click at [707, 172] on div at bounding box center [702, 175] width 21 height 21
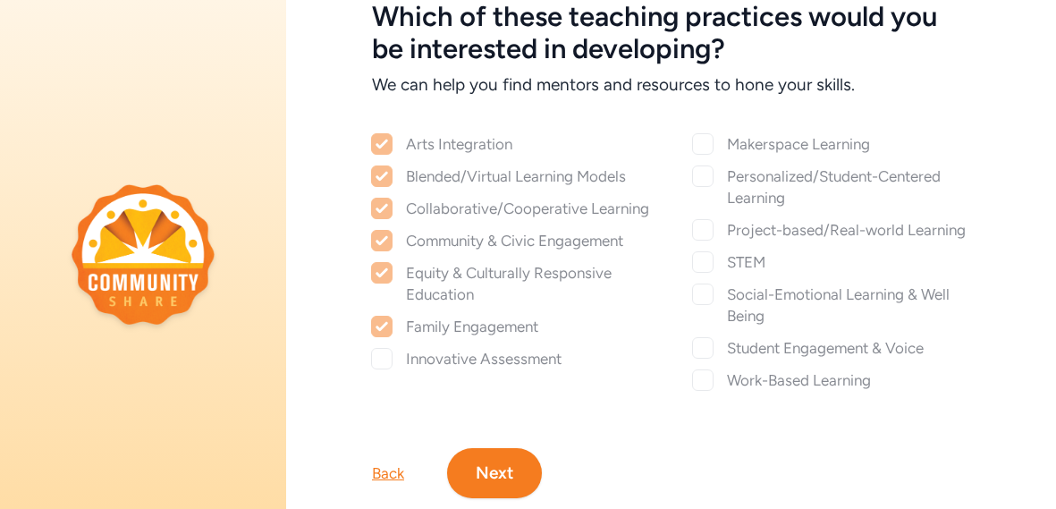
checkbox input "true"
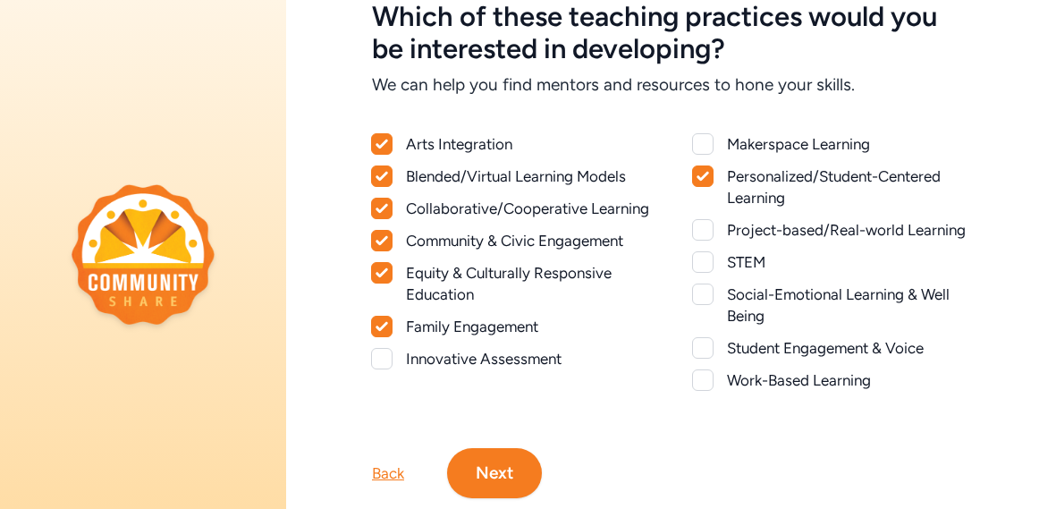
click at [706, 224] on div at bounding box center [702, 229] width 21 height 21
checkbox input "true"
click at [708, 302] on div at bounding box center [702, 293] width 21 height 21
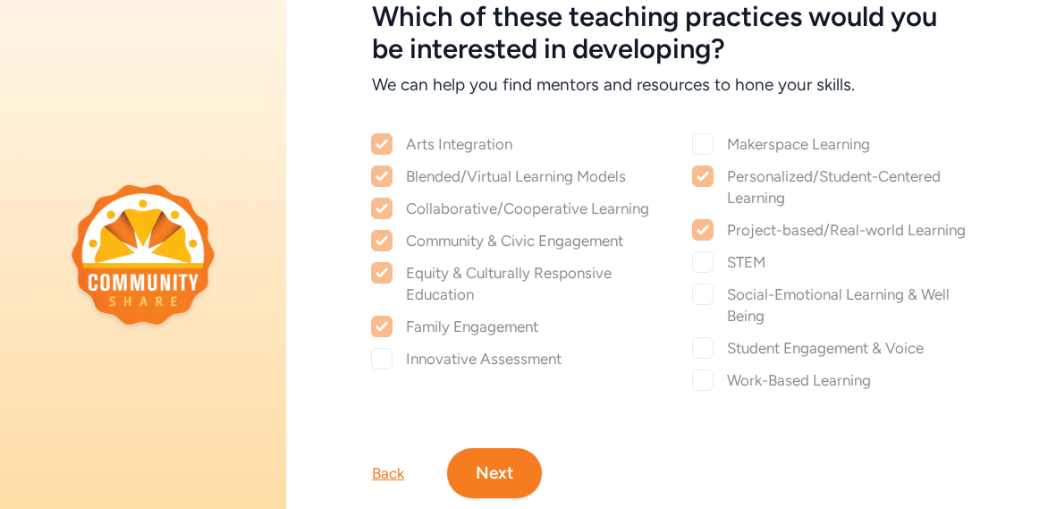
checkbox input "true"
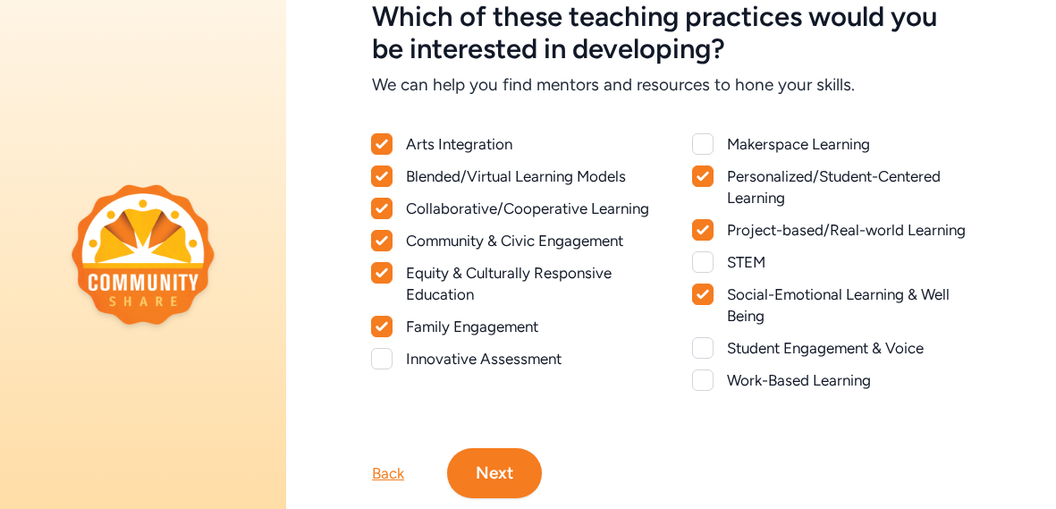
click at [707, 352] on div at bounding box center [702, 347] width 21 height 21
checkbox input "true"
click at [494, 483] on button "Next" at bounding box center [494, 473] width 95 height 50
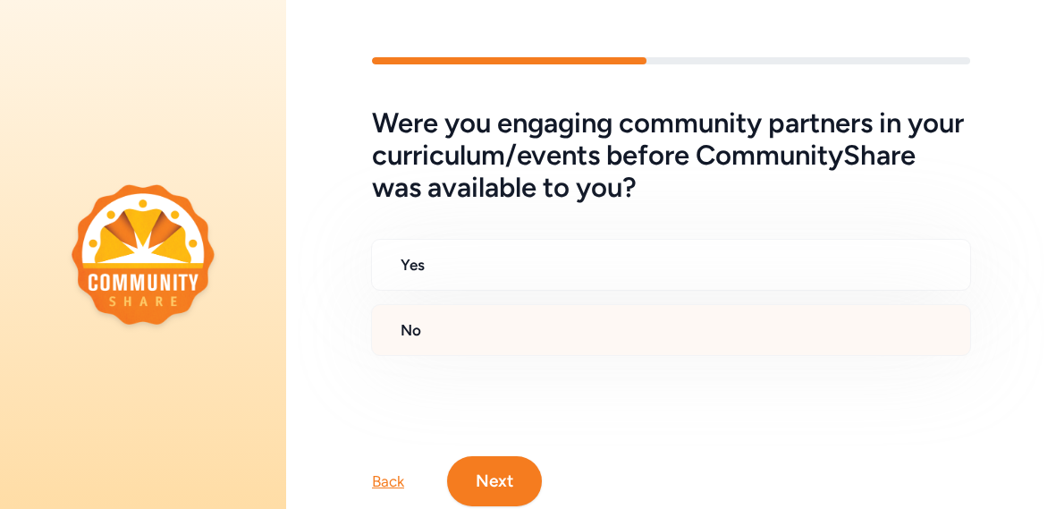
click at [584, 346] on div "No" at bounding box center [671, 330] width 600 height 52
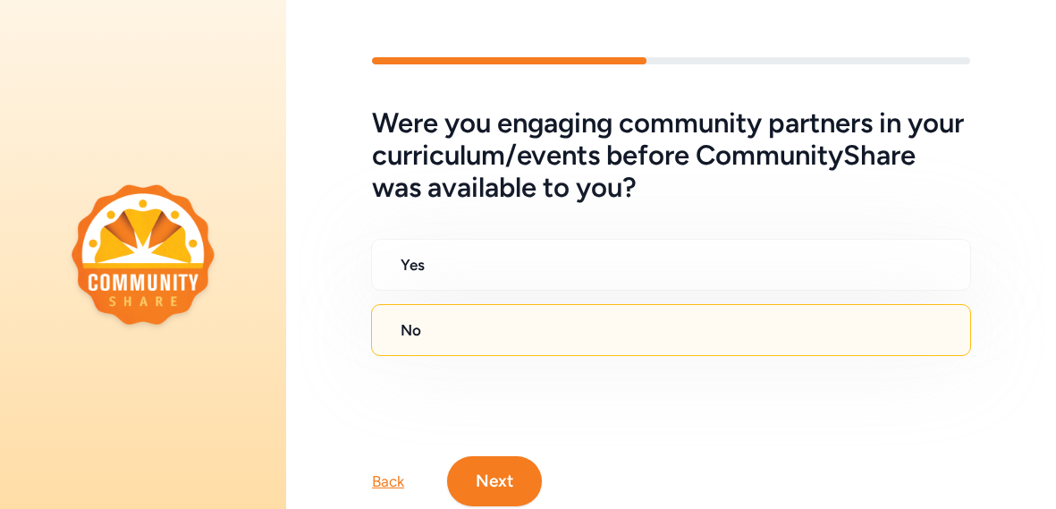
click at [519, 473] on button "Next" at bounding box center [494, 481] width 95 height 50
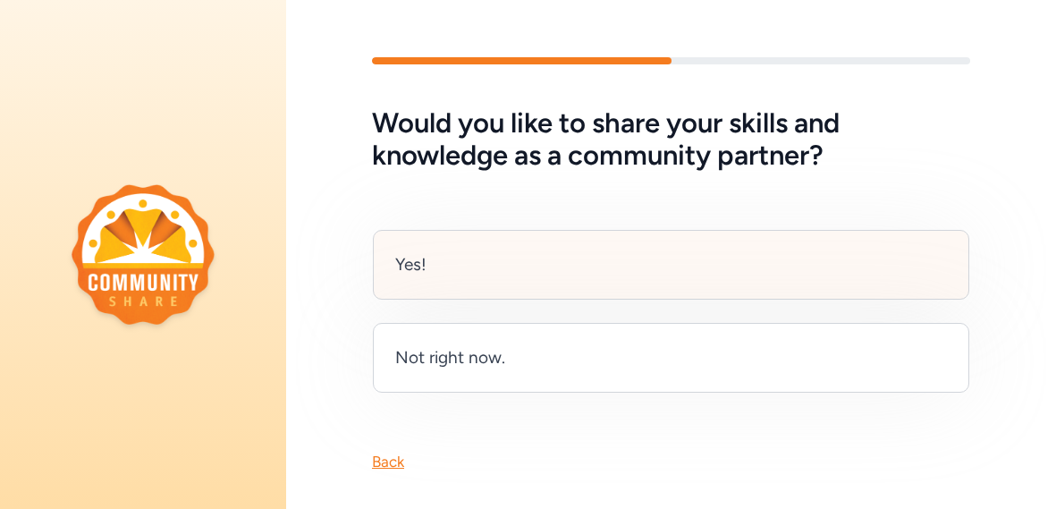
click at [632, 262] on div "Yes!" at bounding box center [671, 265] width 596 height 70
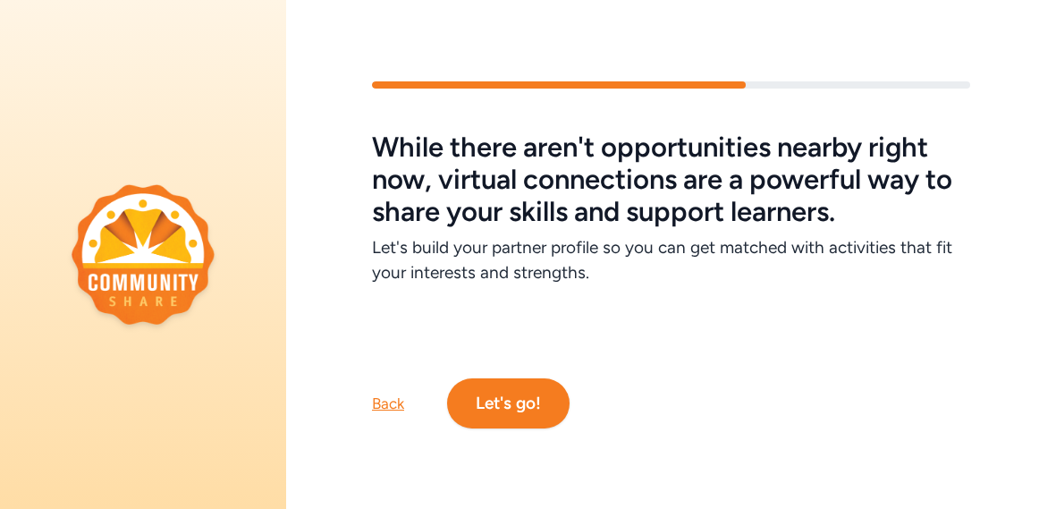
click at [541, 398] on button "Let's go!" at bounding box center [508, 403] width 123 height 50
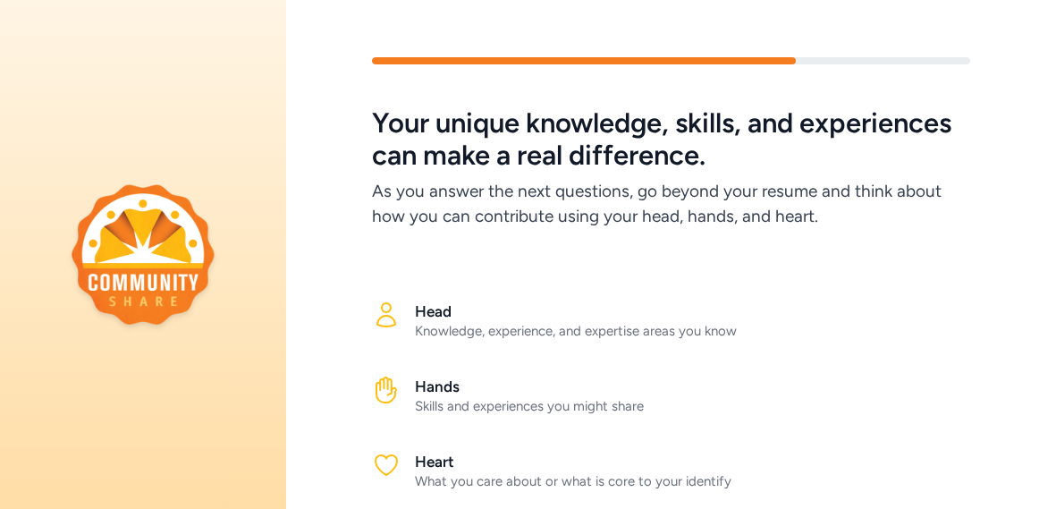
click at [740, 270] on div "Head Knowledge, experience, and expertise areas you know Hands Skills and exper…" at bounding box center [671, 366] width 770 height 275
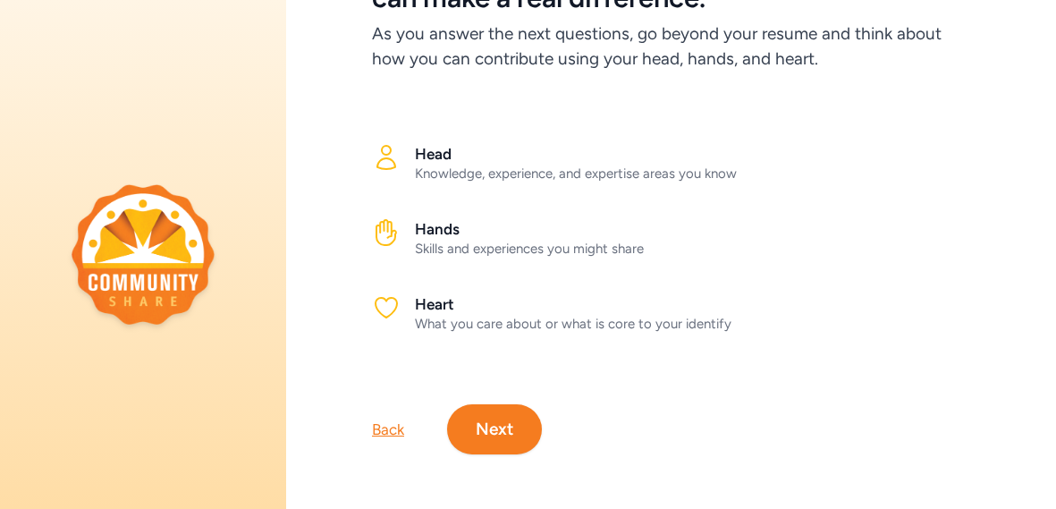
scroll to position [159, 0]
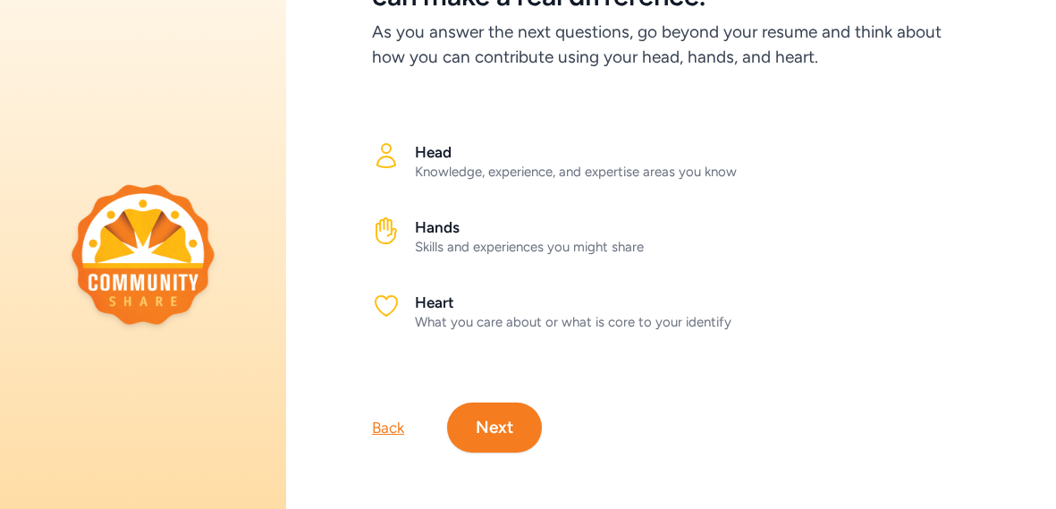
click at [564, 147] on h2 "Head" at bounding box center [692, 151] width 555 height 21
click at [508, 425] on button "Next" at bounding box center [494, 427] width 95 height 50
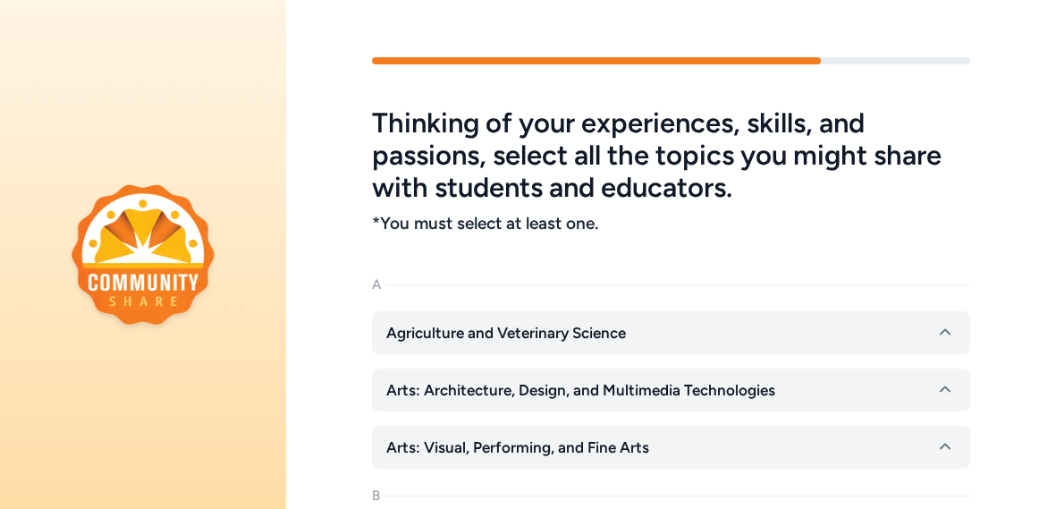
click at [943, 186] on h5 "Thinking of your experiences, skills, and passions, select all the topics you m…" at bounding box center [671, 155] width 598 height 97
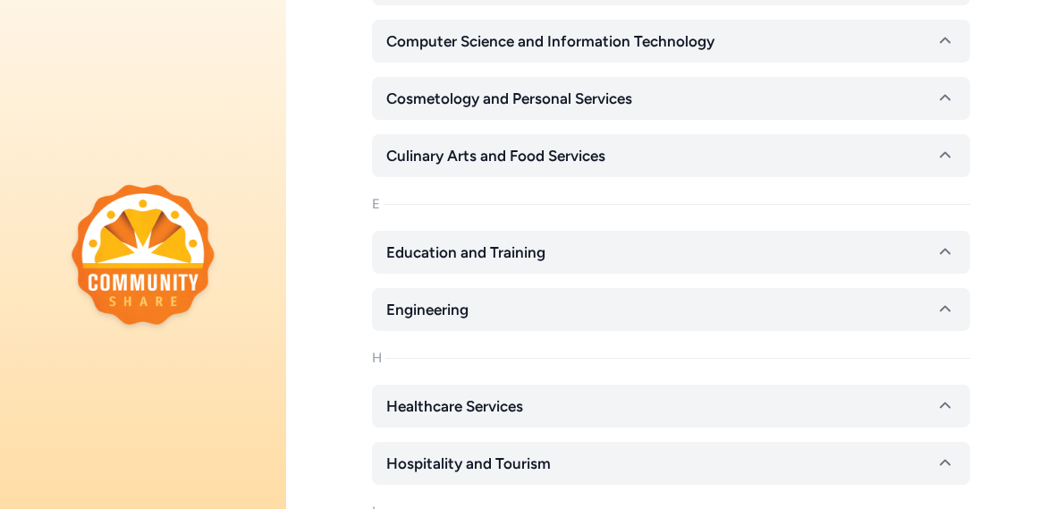
scroll to position [714, 0]
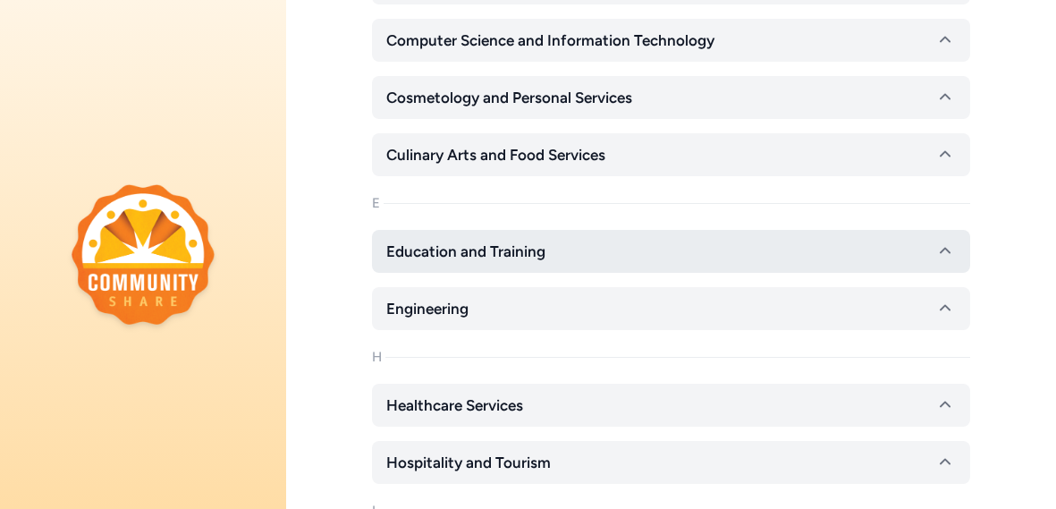
click at [854, 246] on button "Education and Training" at bounding box center [671, 251] width 598 height 43
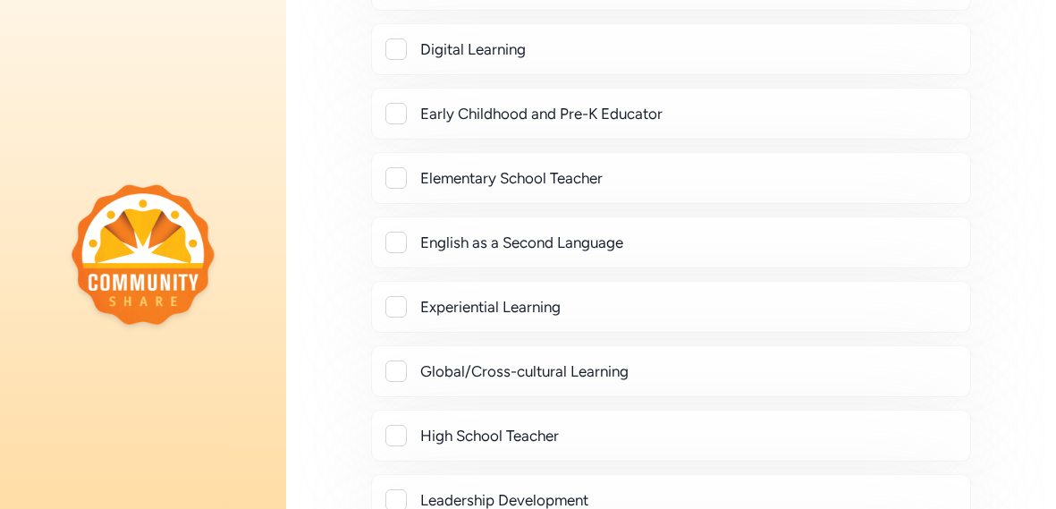
scroll to position [1430, 0]
click at [626, 237] on div "English as a Second Language" at bounding box center [688, 240] width 536 height 21
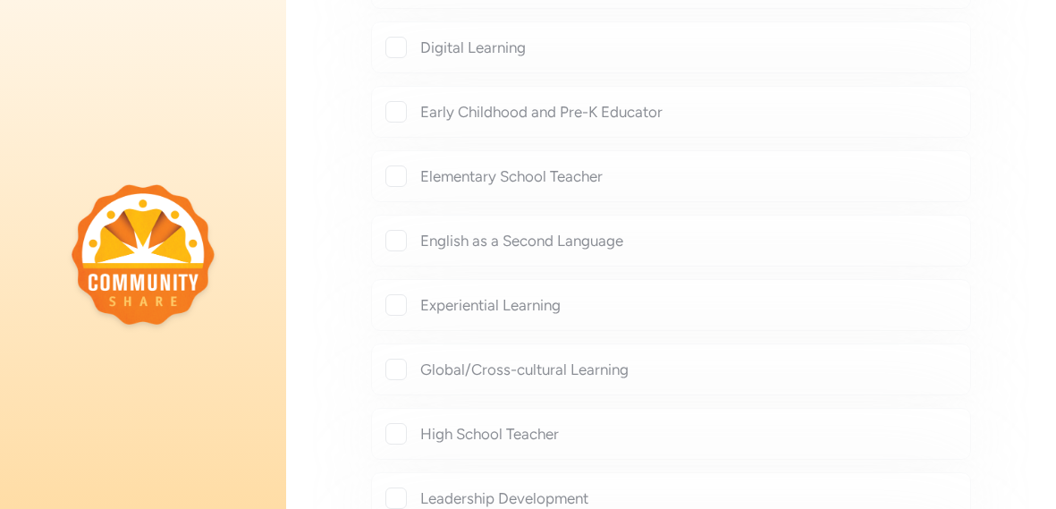
checkbox input "true"
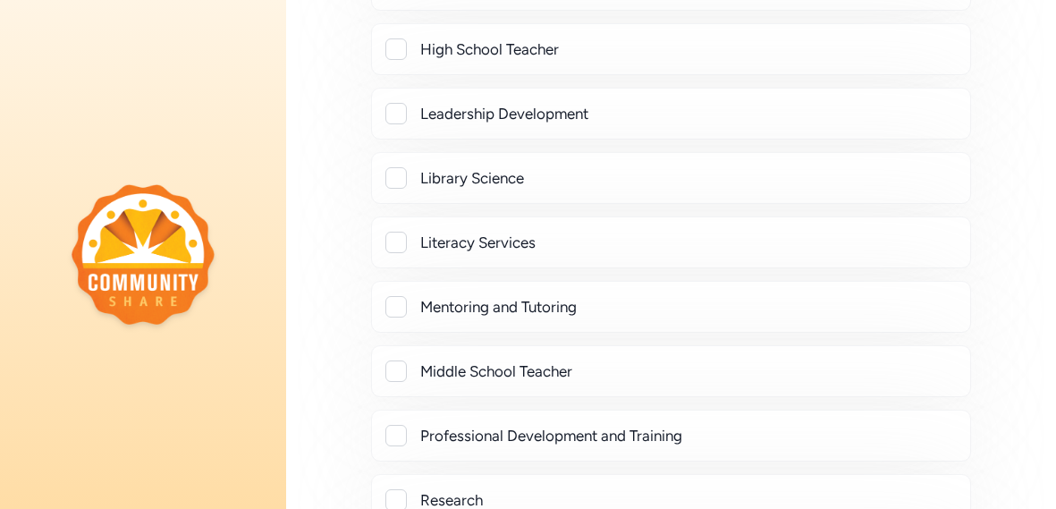
scroll to position [1895, 0]
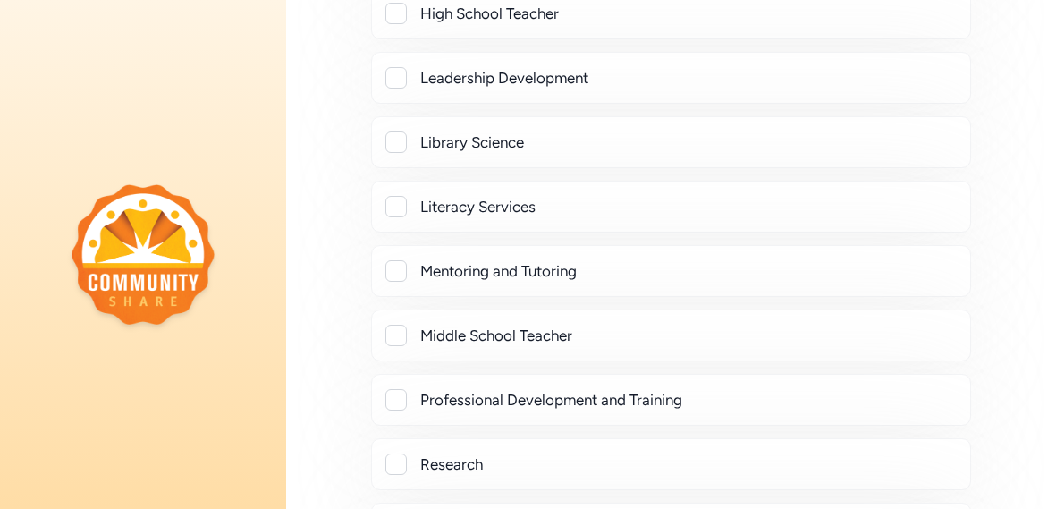
click at [401, 260] on div at bounding box center [395, 270] width 21 height 21
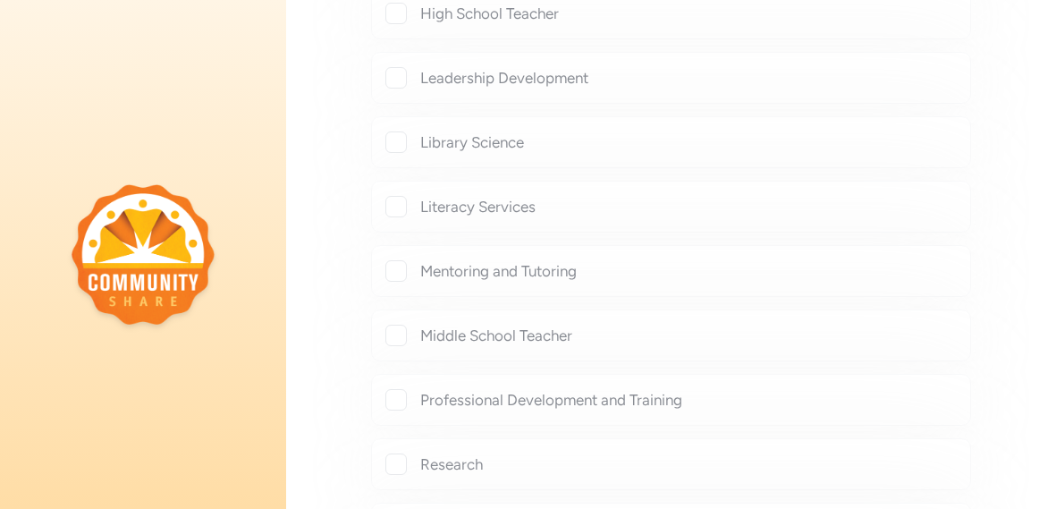
checkbox input "true"
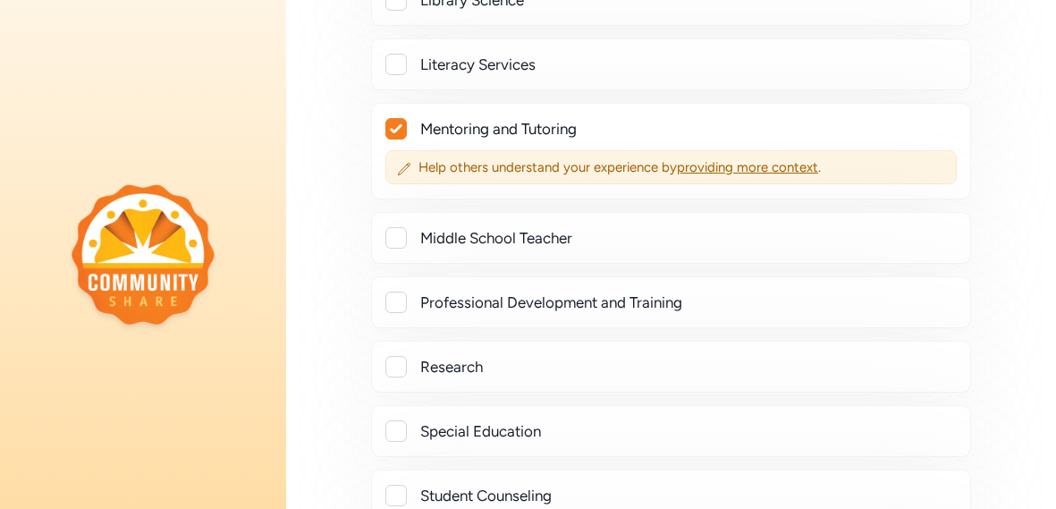
scroll to position [2073, 0]
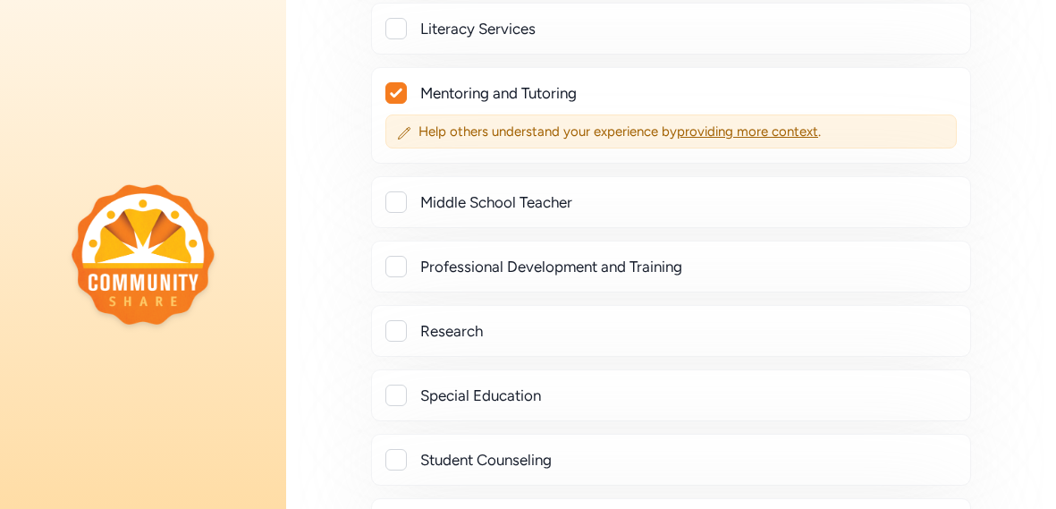
click at [438, 256] on div "Professional Development and Training" at bounding box center [688, 266] width 536 height 21
checkbox input "true"
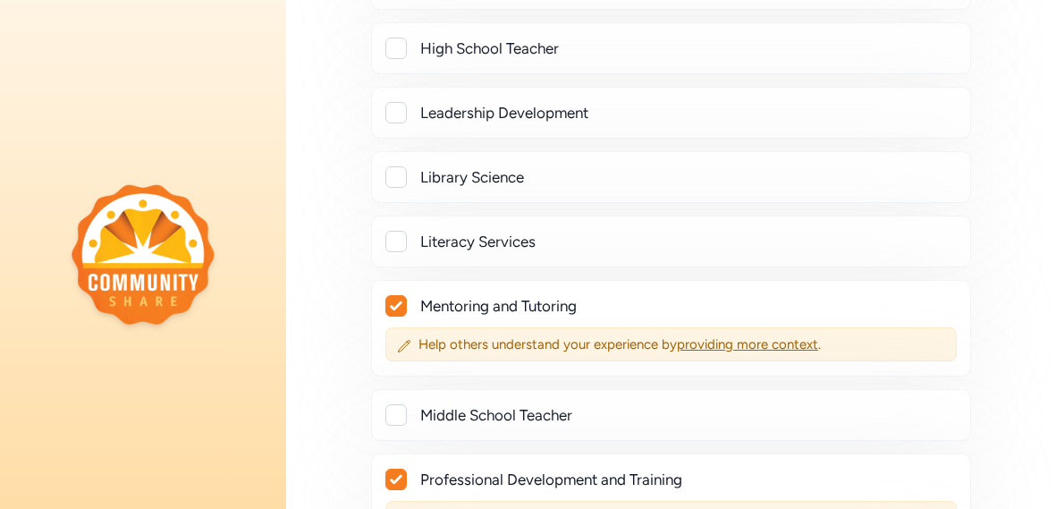
scroll to position [1859, 0]
click at [396, 405] on div at bounding box center [395, 415] width 21 height 21
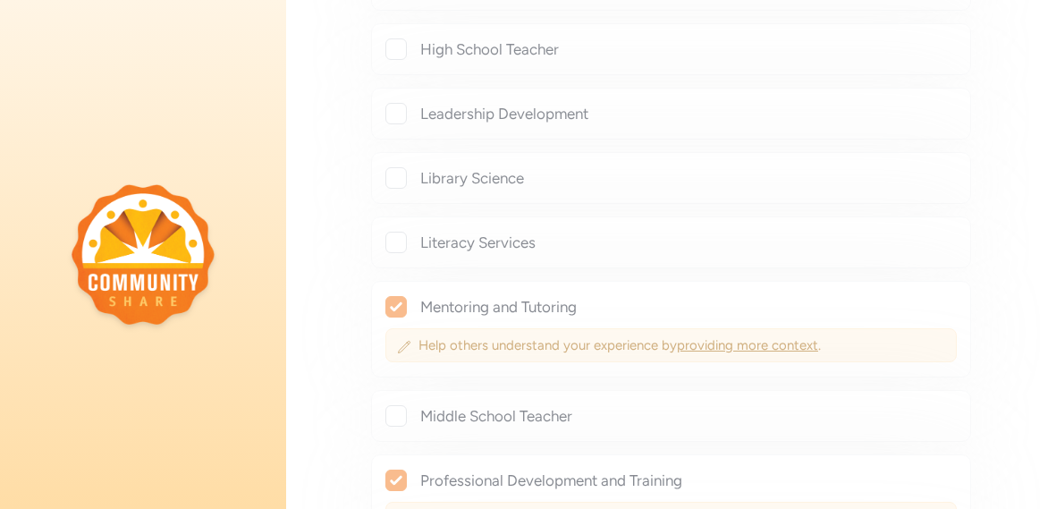
checkbox input "true"
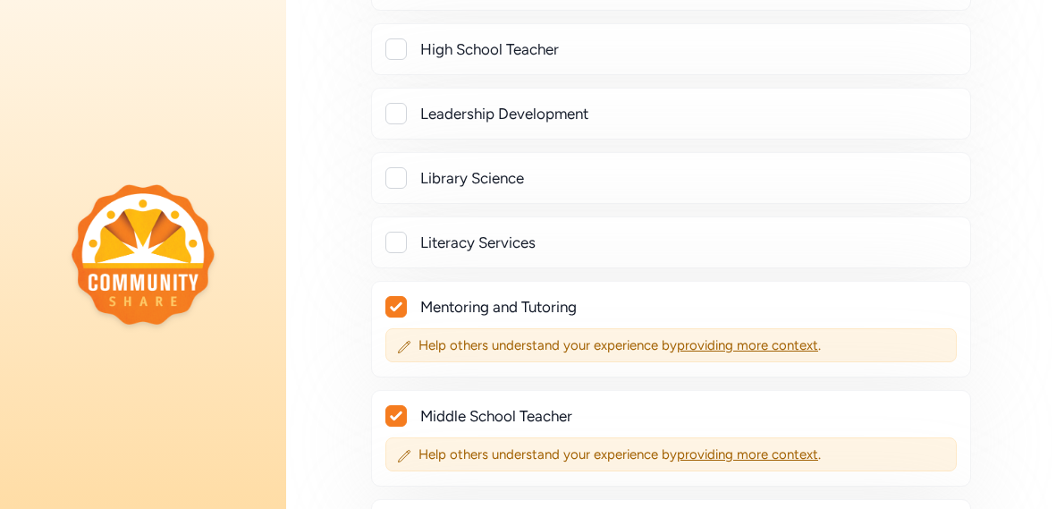
click at [391, 108] on div at bounding box center [395, 113] width 21 height 21
checkbox input "true"
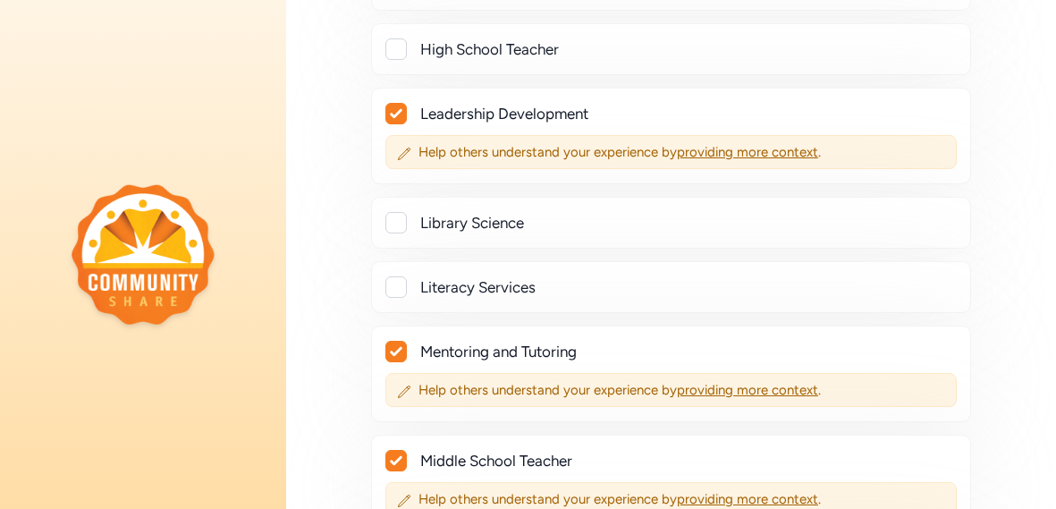
click at [318, 130] on div "Thinking of your experiences, skills, and passions, select all the topics you m…" at bounding box center [671, 146] width 770 height 3797
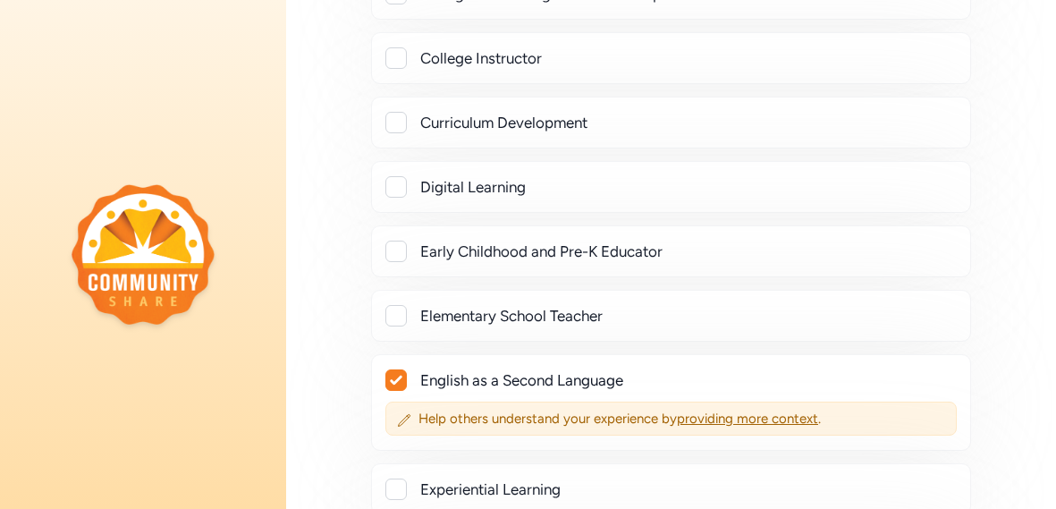
scroll to position [1287, 0]
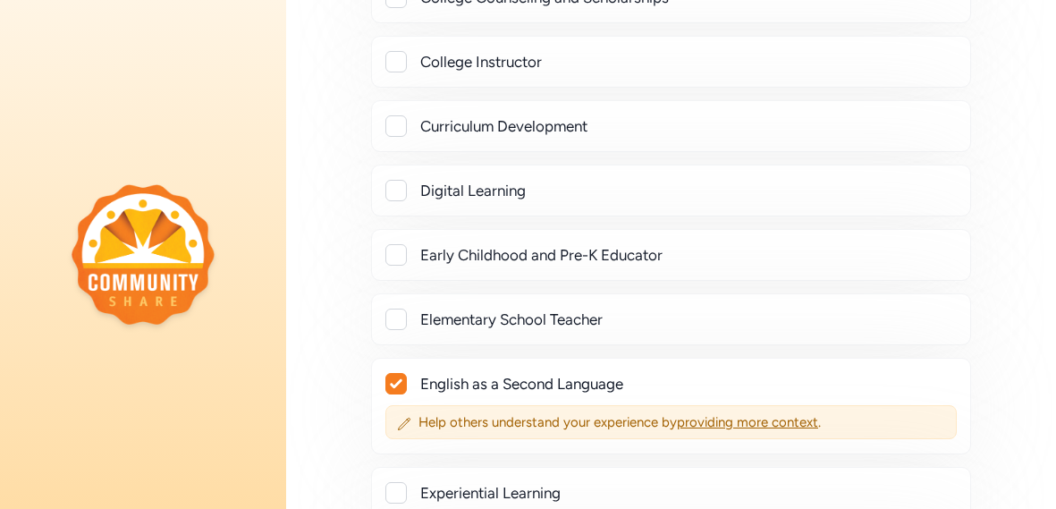
click at [397, 310] on div at bounding box center [395, 318] width 21 height 21
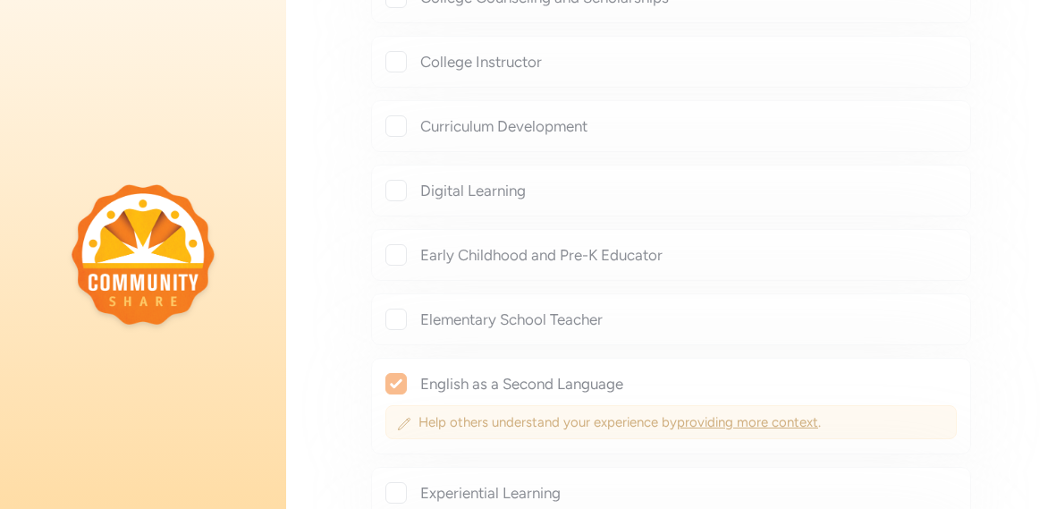
checkbox input "true"
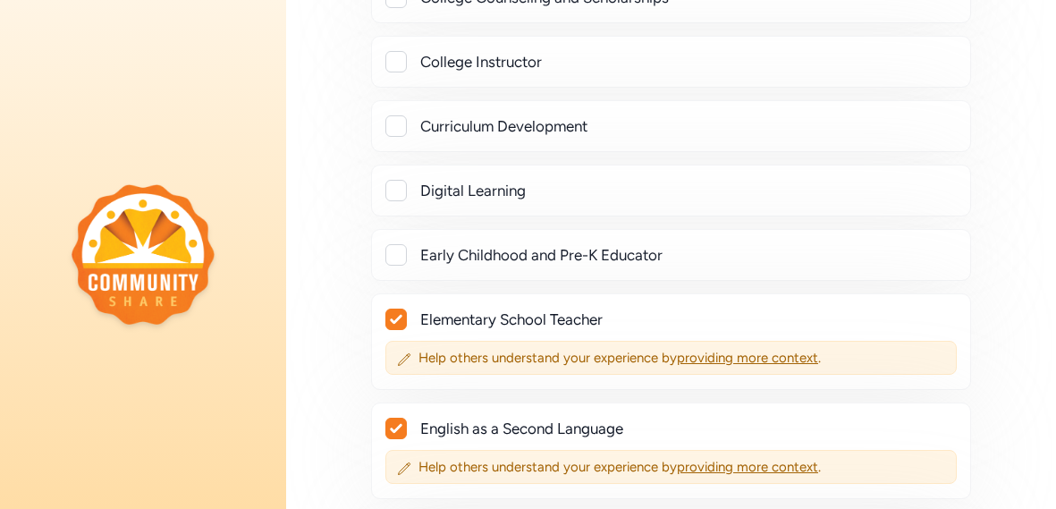
click at [398, 248] on div at bounding box center [395, 254] width 21 height 21
checkbox input "true"
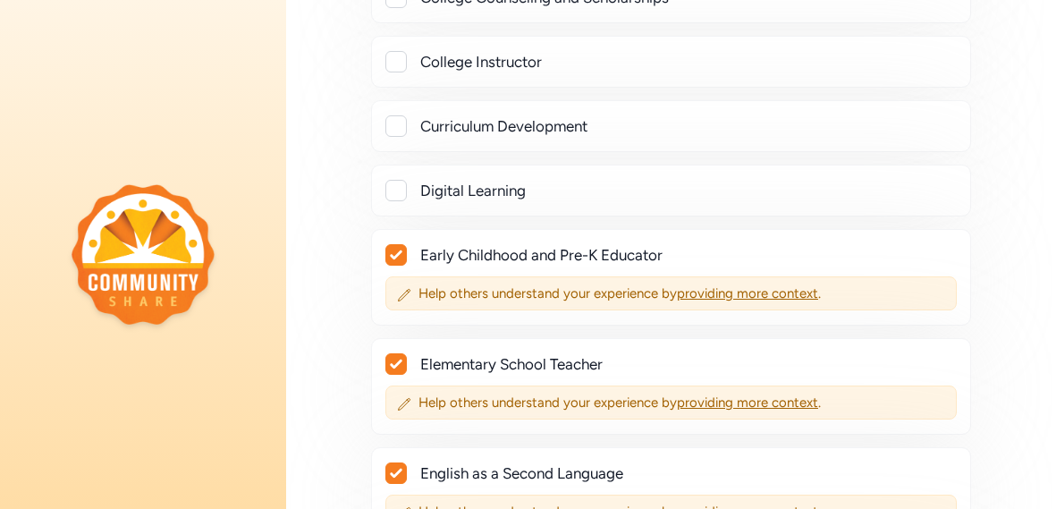
click at [395, 121] on div at bounding box center [395, 125] width 21 height 21
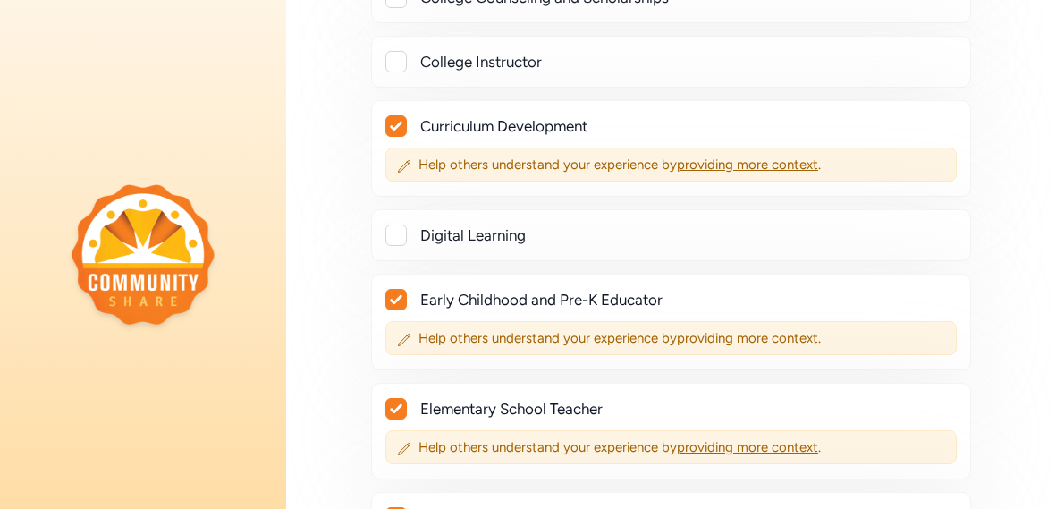
click at [396, 127] on div at bounding box center [396, 126] width 20 height 20
checkbox input "false"
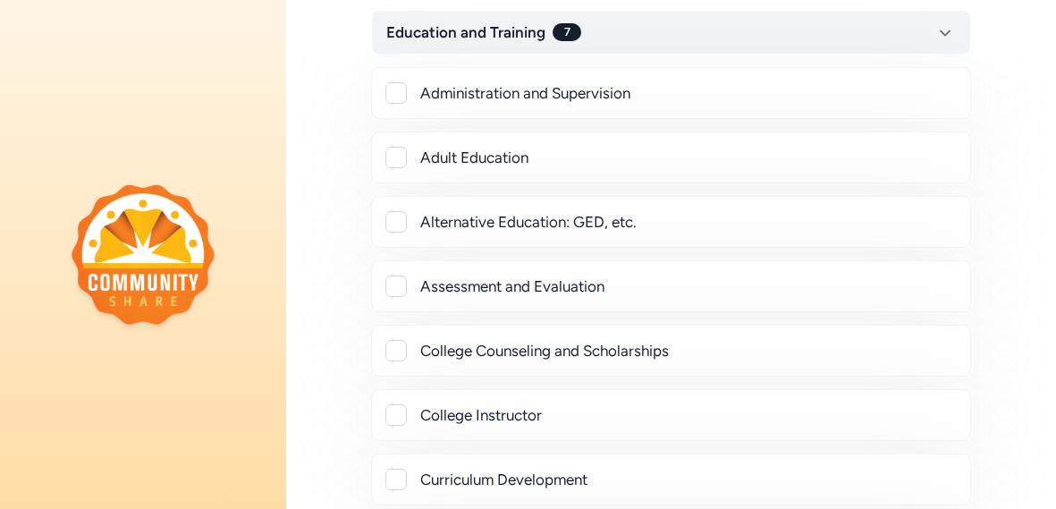
scroll to position [929, 0]
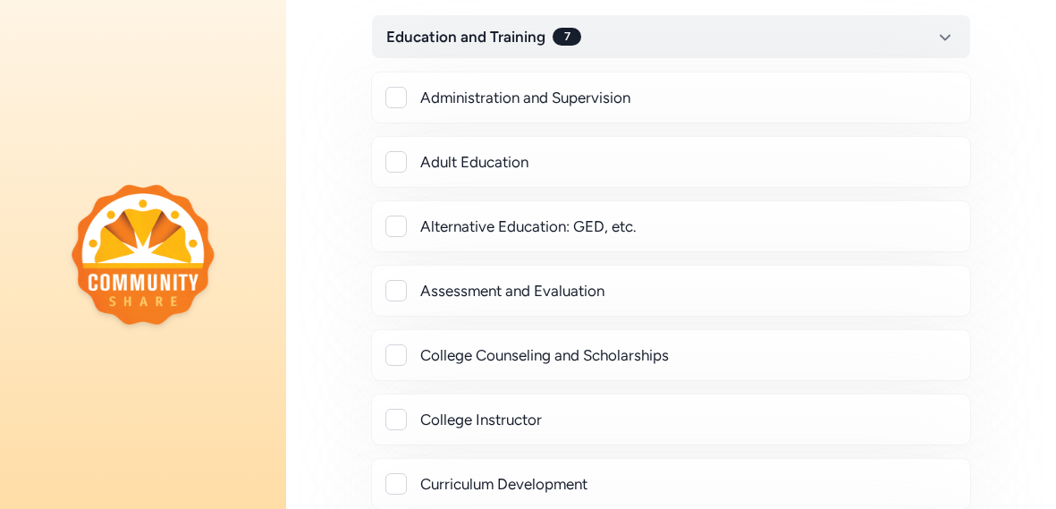
click at [401, 96] on div at bounding box center [395, 97] width 21 height 21
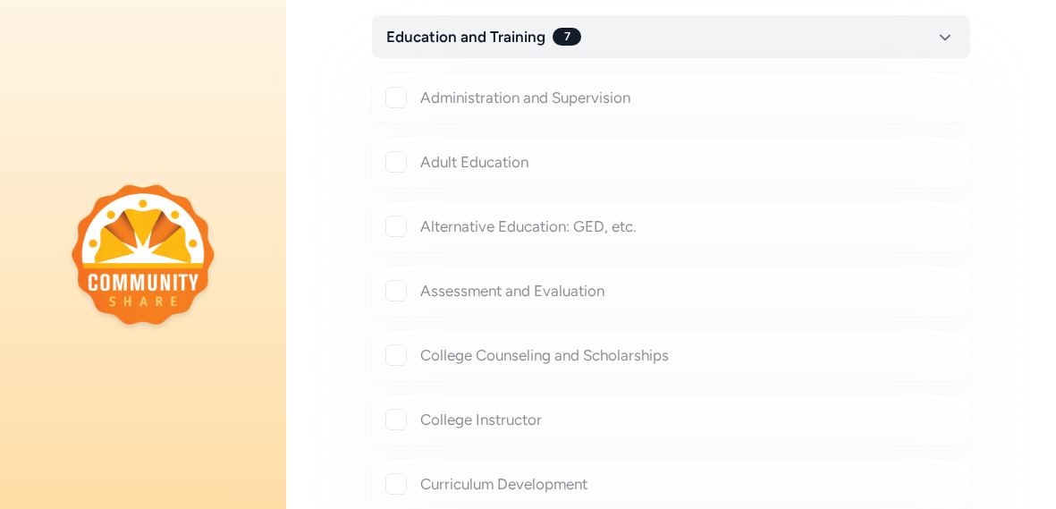
checkbox input "true"
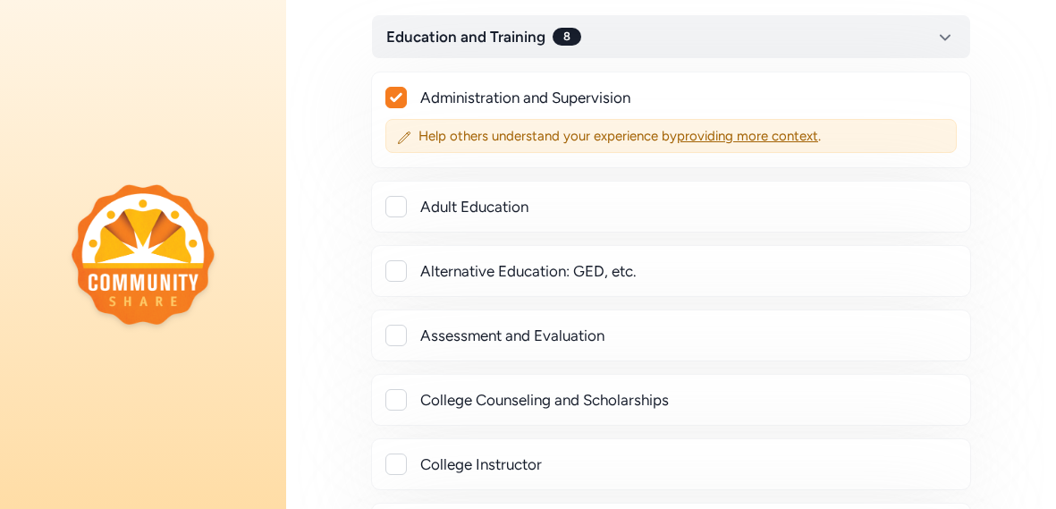
click at [396, 331] on div at bounding box center [395, 335] width 21 height 21
checkbox input "true"
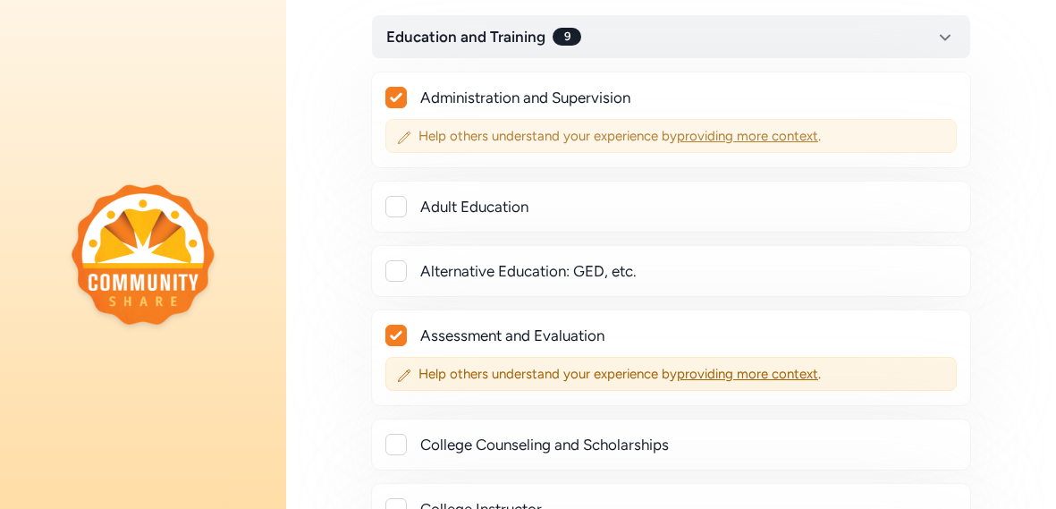
click at [805, 136] on span "providing more context" at bounding box center [747, 136] width 141 height 16
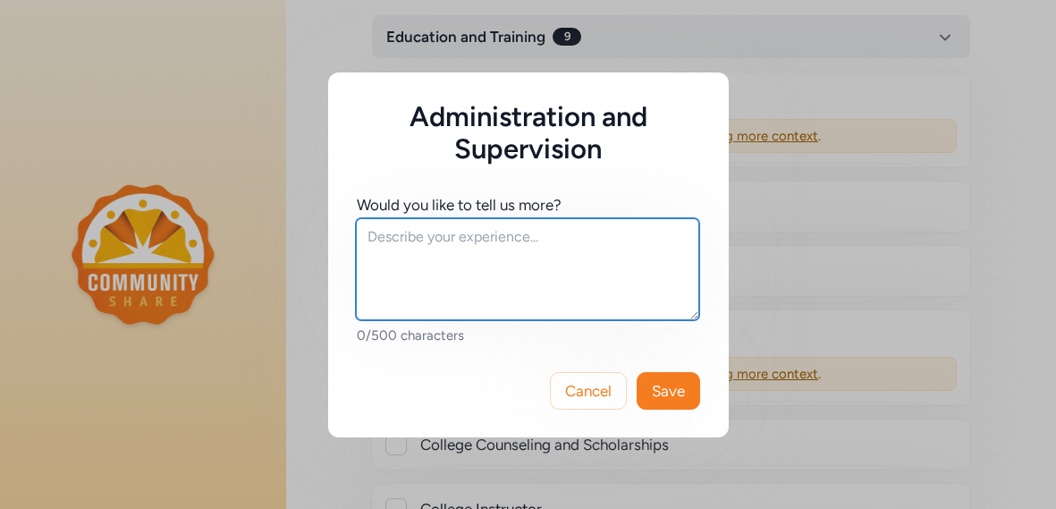
click at [555, 261] on textarea at bounding box center [527, 269] width 343 height 102
type textarea "c"
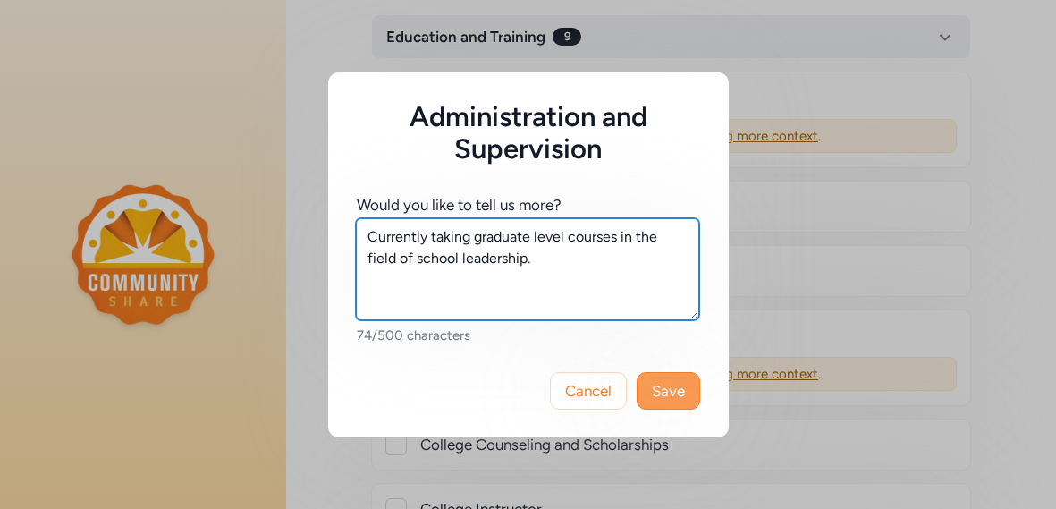
type textarea "Currently taking graduate level courses in the field of school leadership."
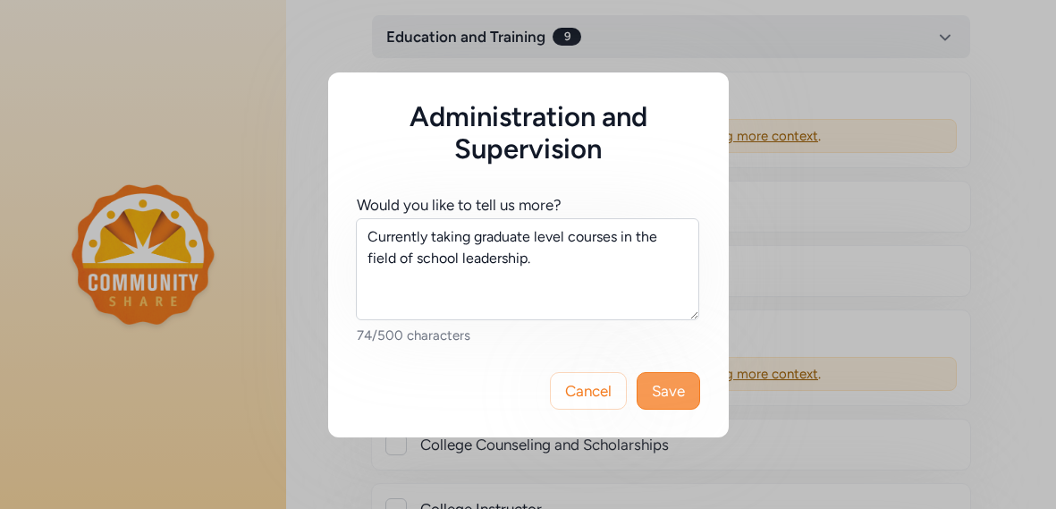
click at [676, 387] on span "Save" at bounding box center [668, 390] width 33 height 21
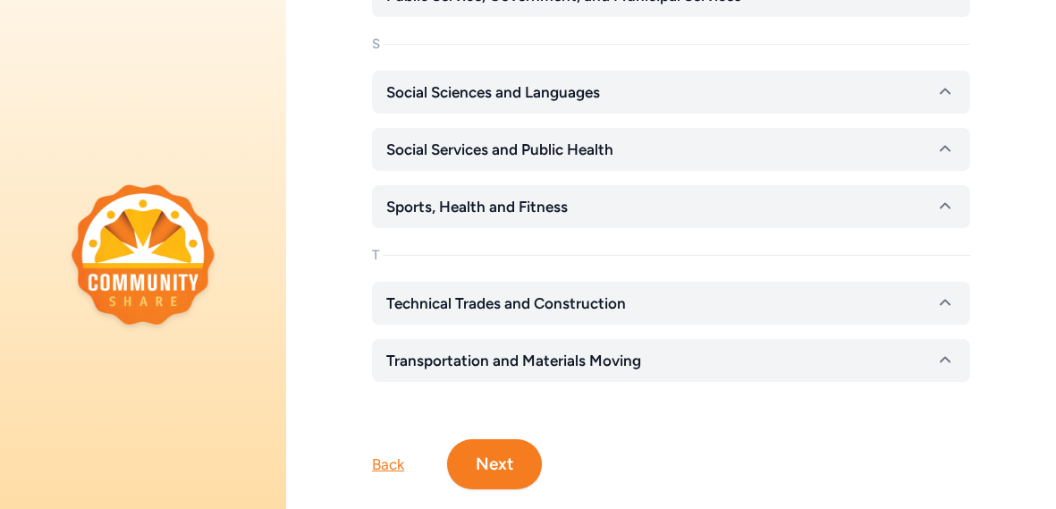
scroll to position [3715, 0]
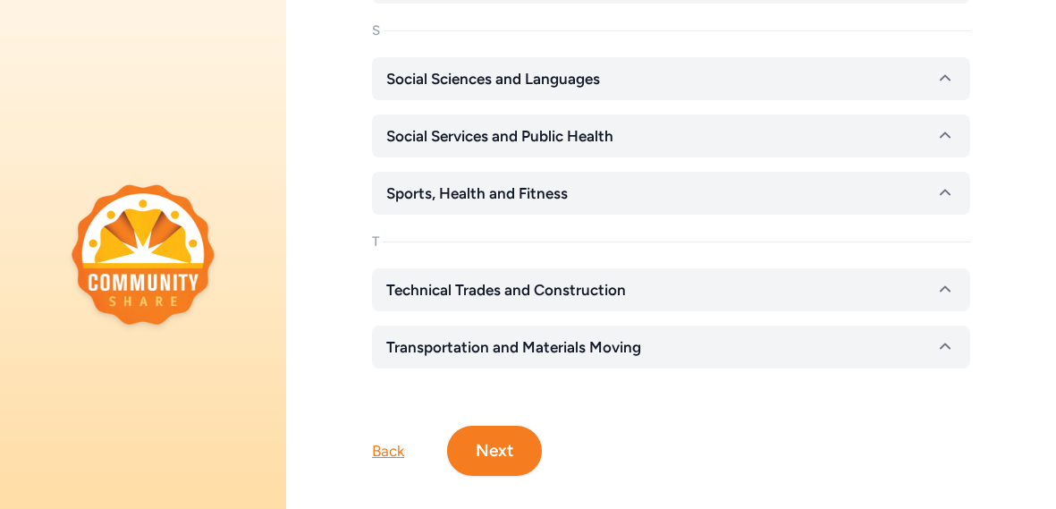
click at [494, 442] on button "Next" at bounding box center [494, 451] width 95 height 50
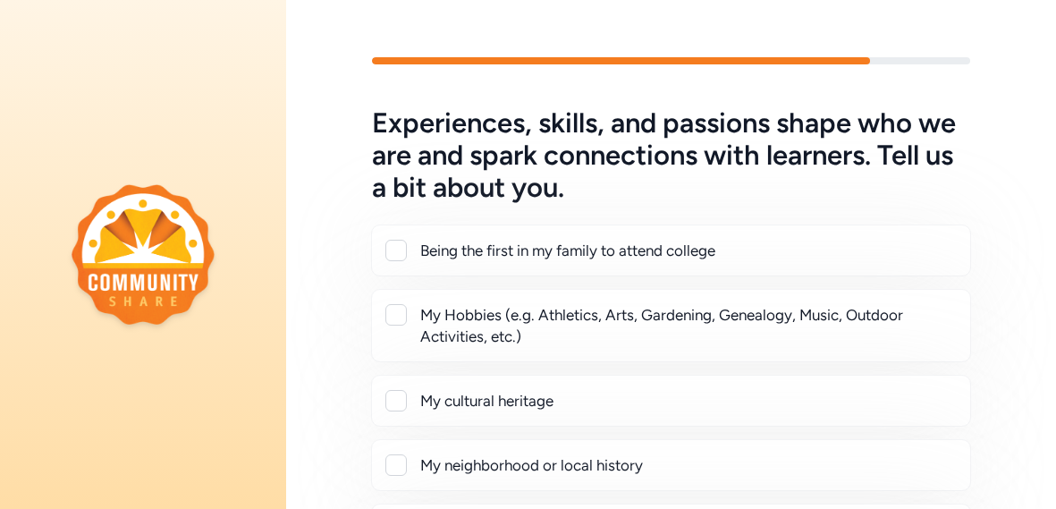
click at [298, 382] on div "Experiences, skills, and passions shape who we are and spark connections with l…" at bounding box center [671, 491] width 770 height 769
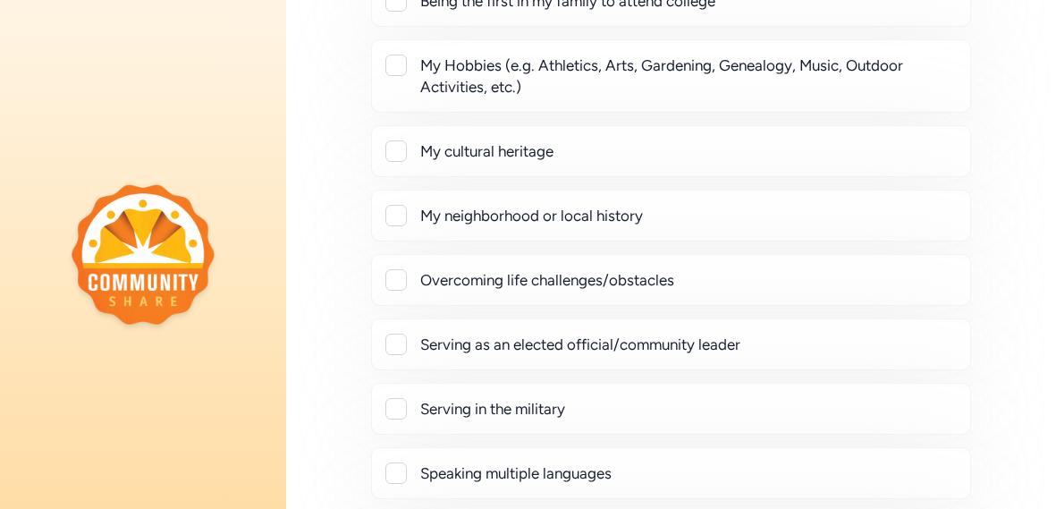
scroll to position [285, 0]
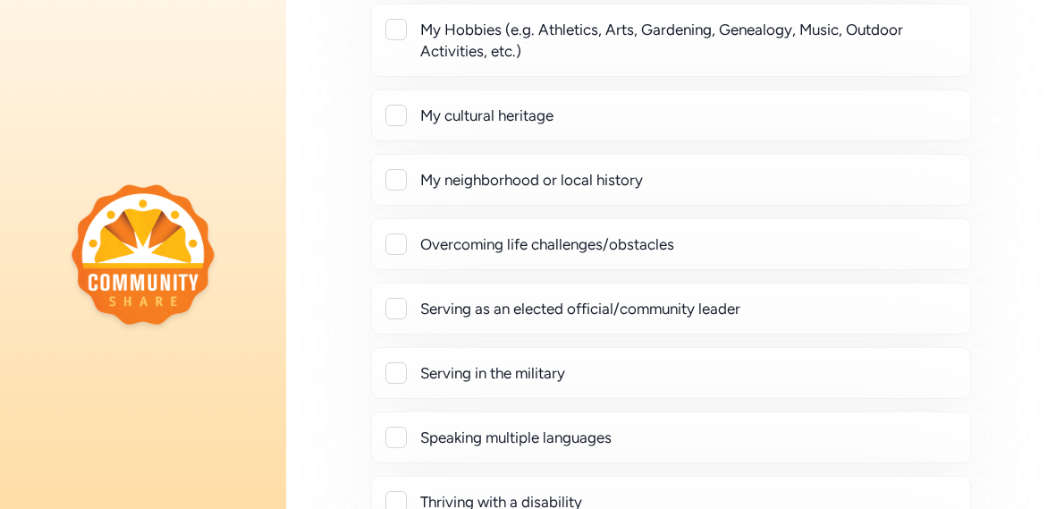
click at [397, 226] on div "Overcoming life challenges/obstacles" at bounding box center [671, 244] width 600 height 52
click at [396, 233] on div at bounding box center [395, 243] width 21 height 21
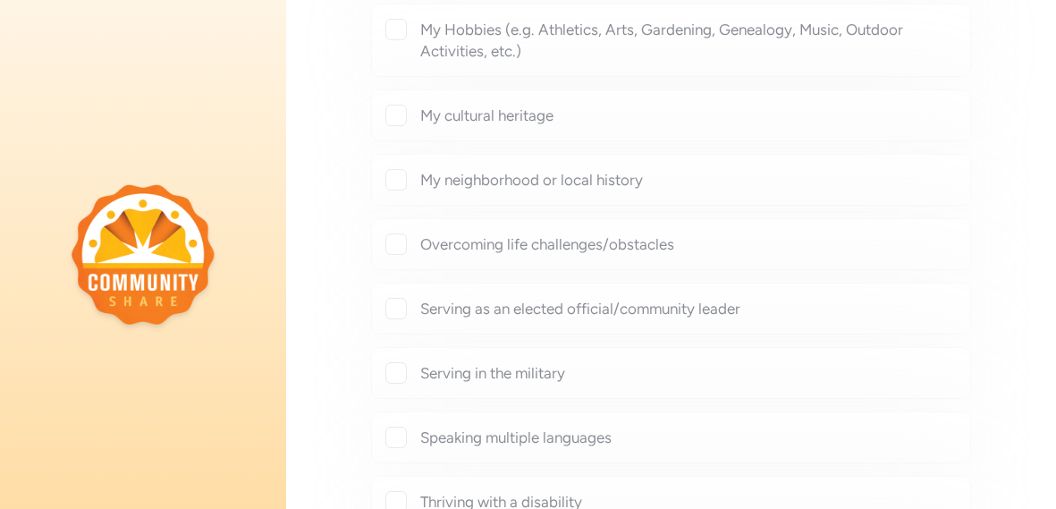
checkbox input "true"
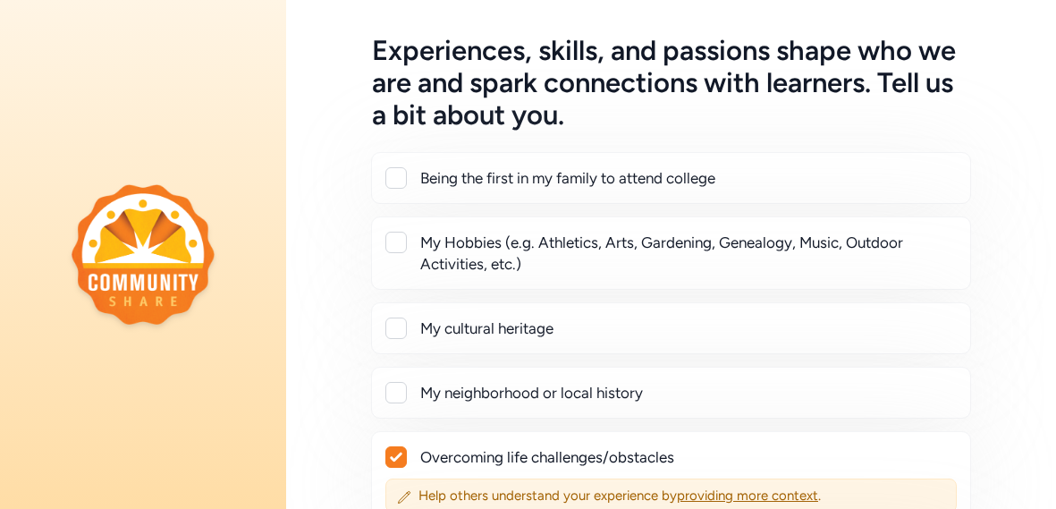
scroll to position [71, 0]
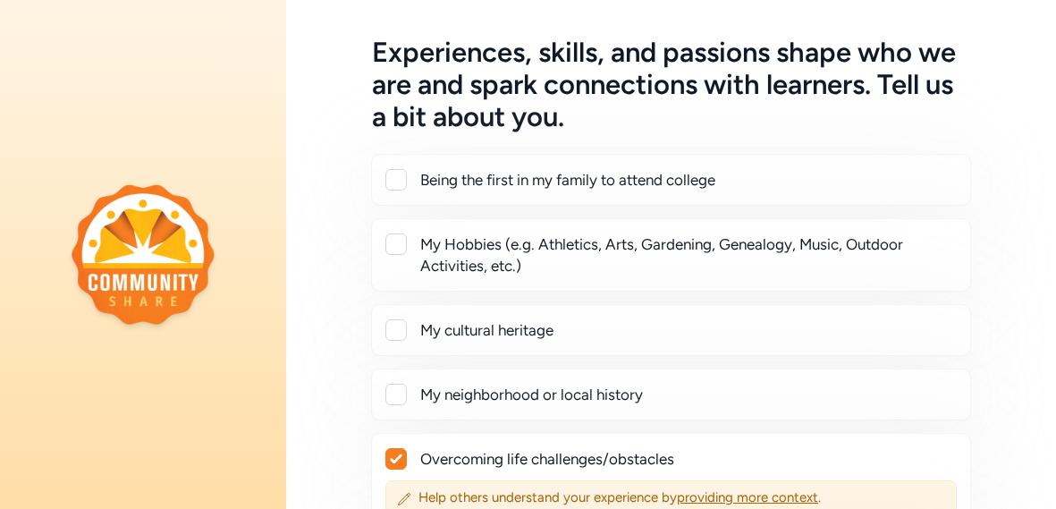
click at [396, 236] on div at bounding box center [395, 243] width 21 height 21
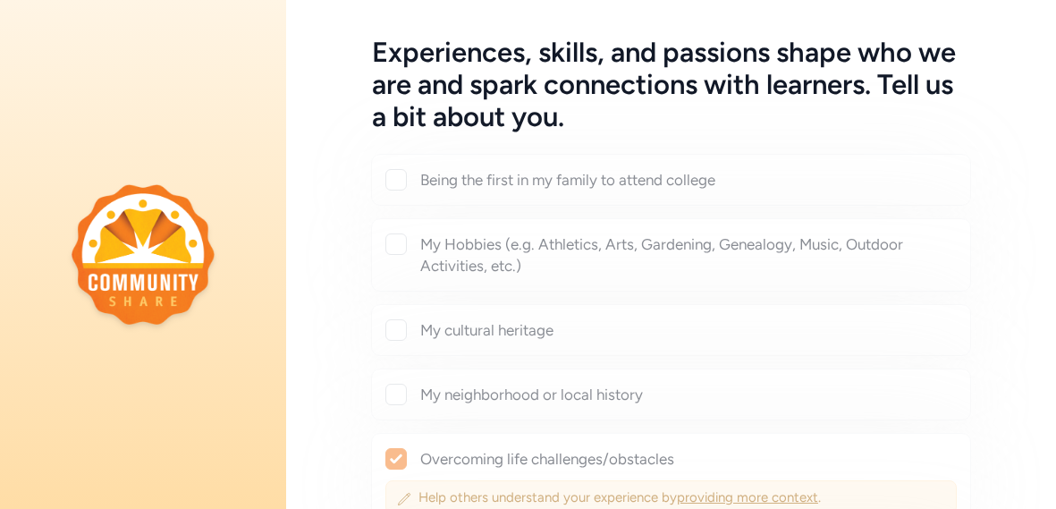
checkbox input "true"
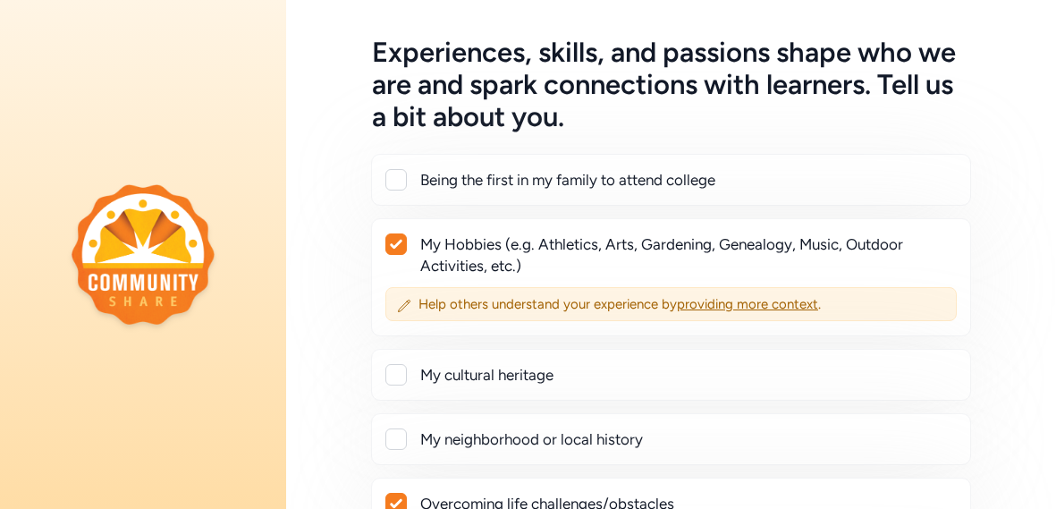
click at [399, 437] on div at bounding box center [395, 438] width 21 height 21
checkbox input "true"
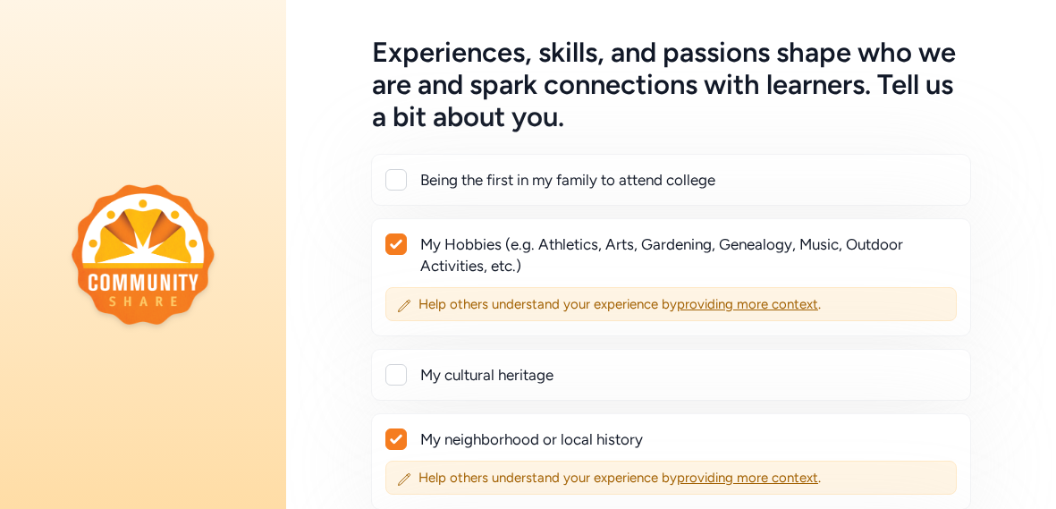
click at [985, 354] on div "Experiences, skills, and passions shape who we are and spark connections with l…" at bounding box center [671, 488] width 770 height 903
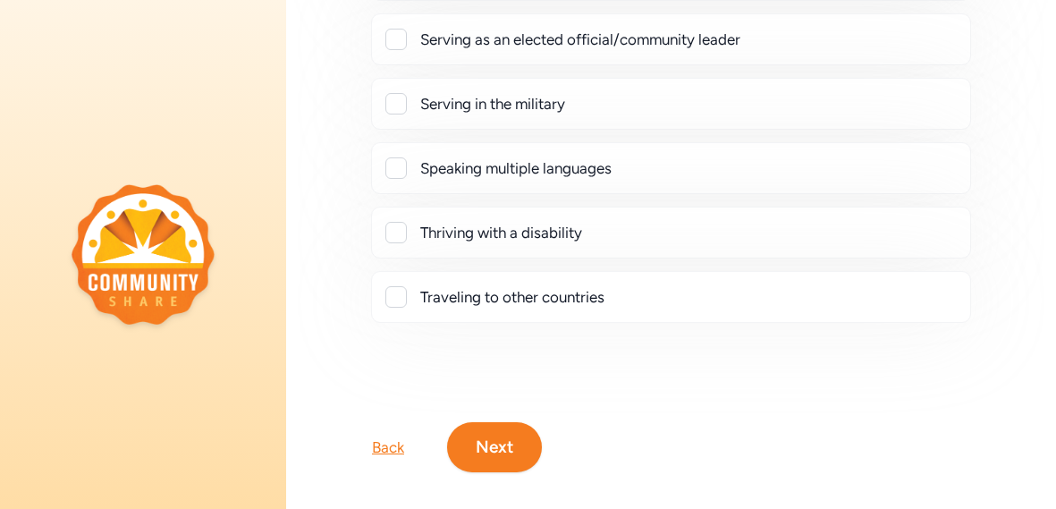
scroll to position [699, 0]
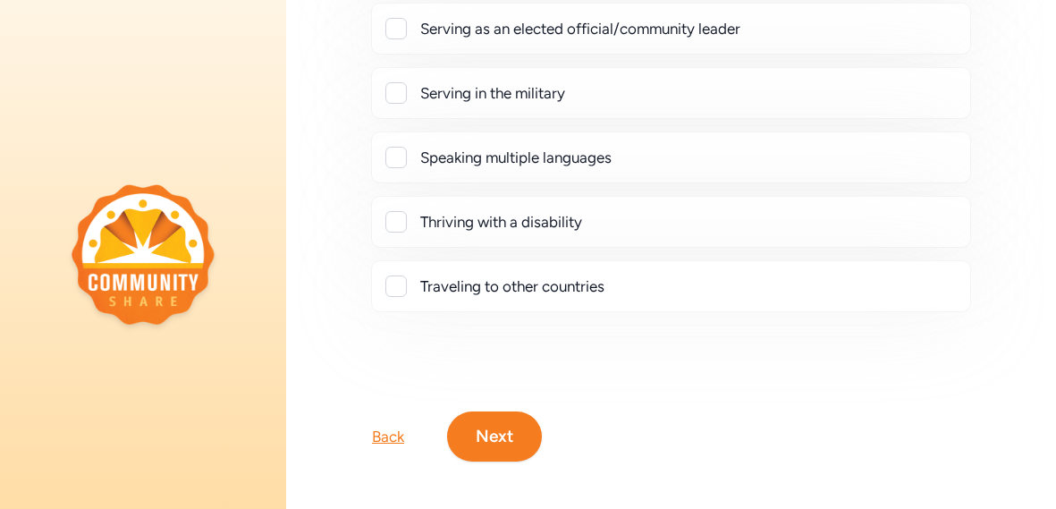
click at [505, 427] on button "Next" at bounding box center [494, 436] width 95 height 50
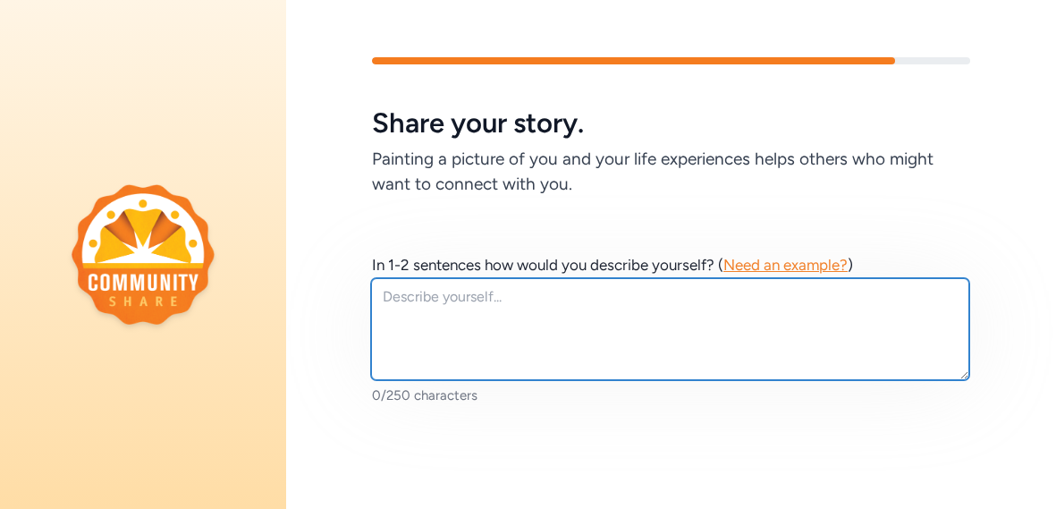
click at [514, 297] on textarea at bounding box center [670, 329] width 598 height 102
type textarea "A"
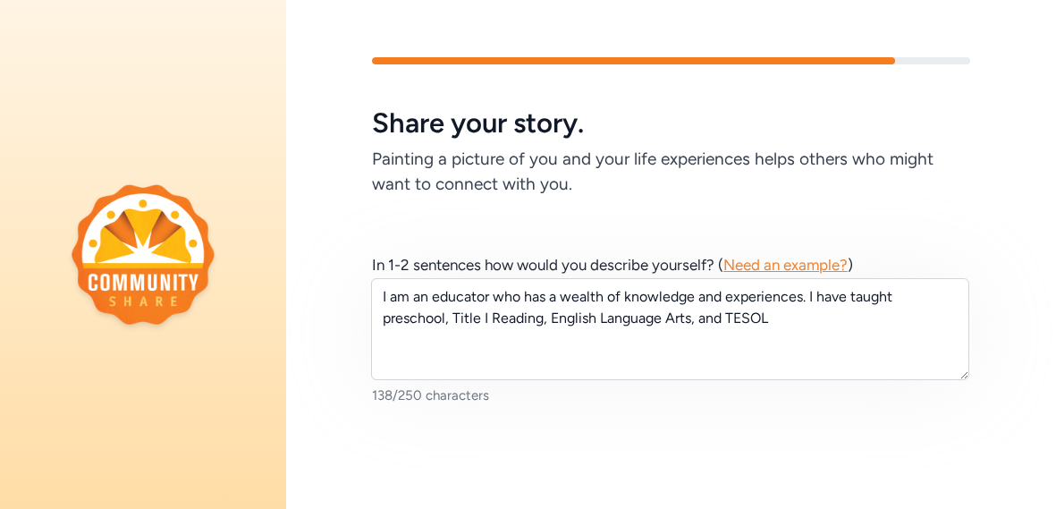
click at [408, 451] on div "In 1-2 sentences how would you describe yourself? ( Need an example? ) I am an …" at bounding box center [671, 357] width 598 height 207
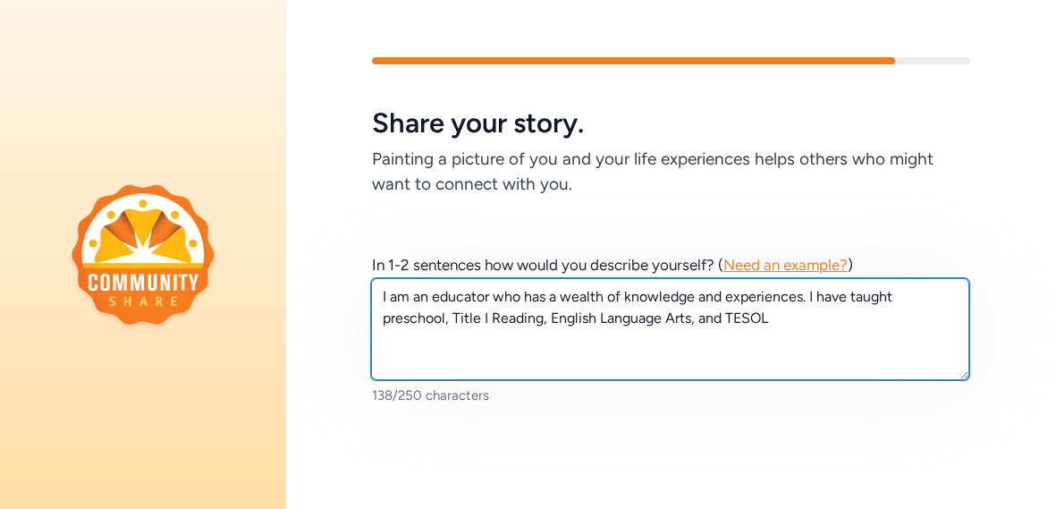
click at [800, 308] on textarea "I am an educator who has a wealth of knowledge and experiences. I have taught p…" at bounding box center [670, 329] width 598 height 102
click at [802, 317] on textarea "I am an educator who has a wealth of knowledge and experiences. I have taught p…" at bounding box center [670, 329] width 598 height 102
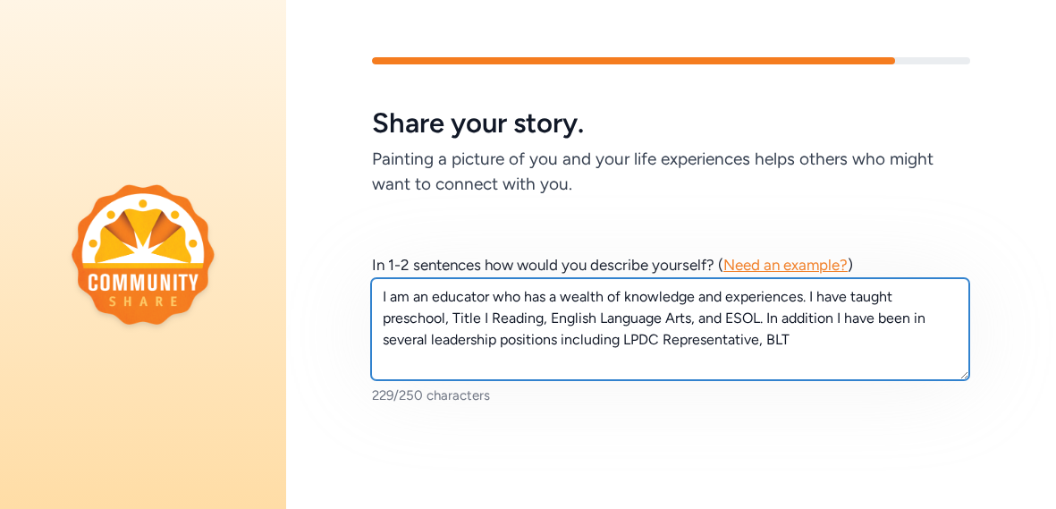
click at [849, 339] on textarea "I am an educator who has a wealth of knowledge and experiences. I have taught p…" at bounding box center [670, 329] width 598 height 102
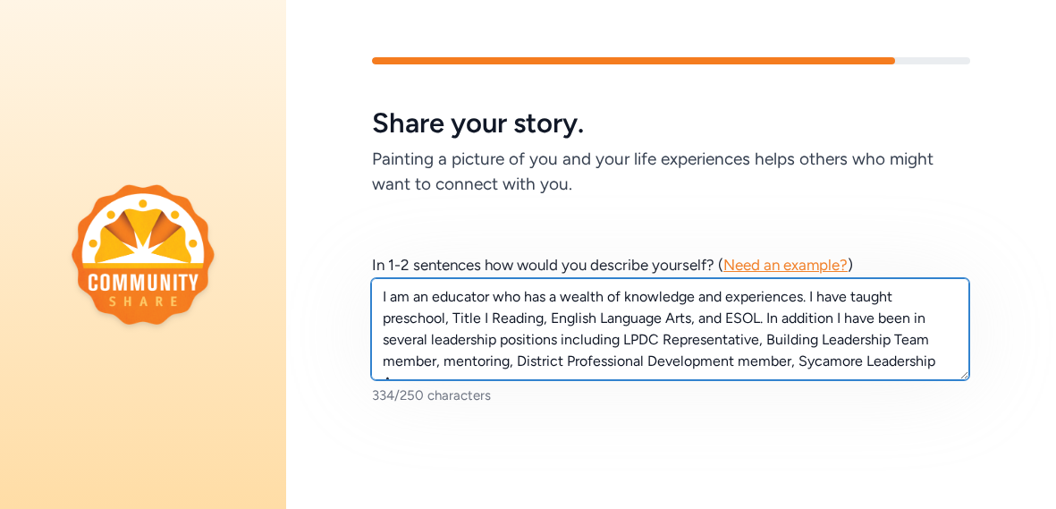
scroll to position [12, 0]
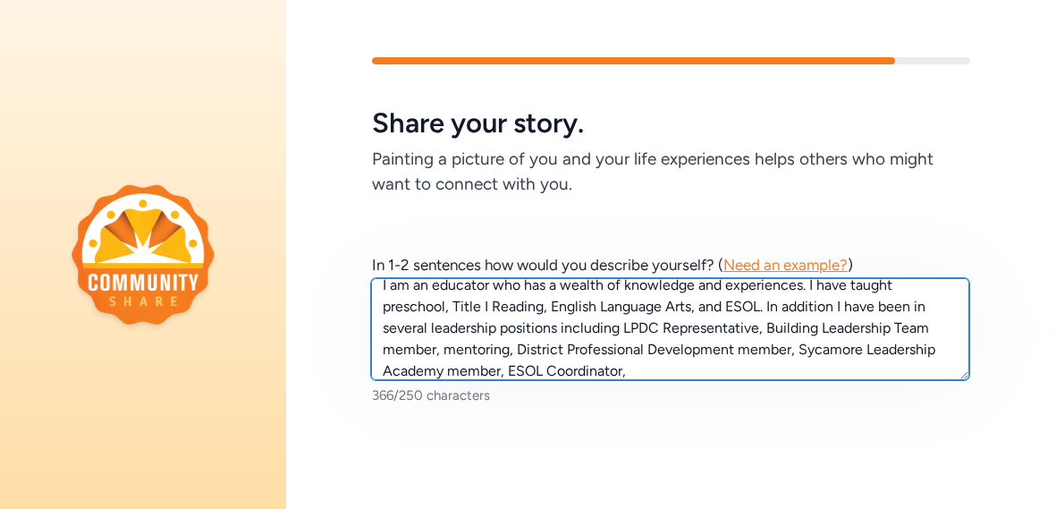
click at [507, 352] on textarea "I am an educator who has a wealth of knowledge and experiences. I have taught p…" at bounding box center [670, 329] width 598 height 102
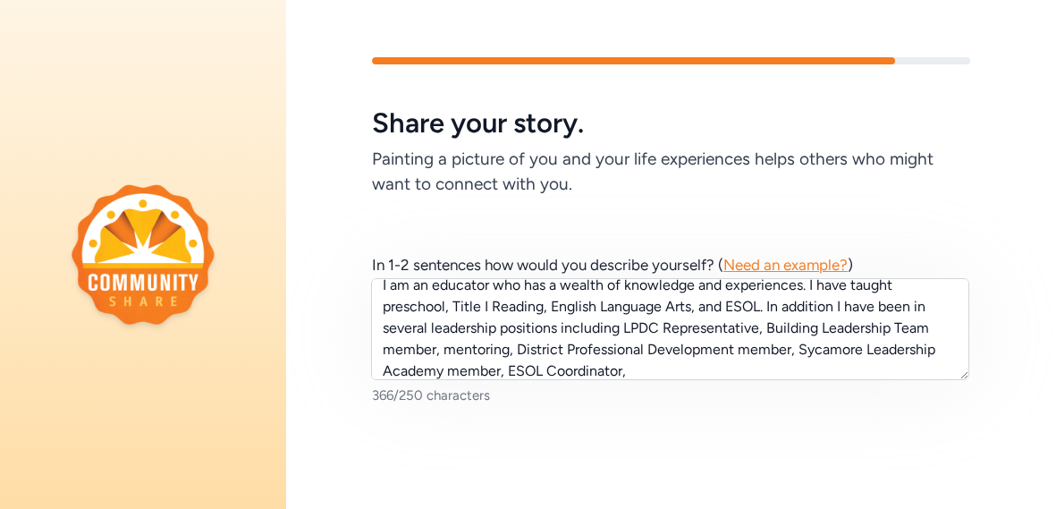
click at [557, 412] on div "In 1-2 sentences how would you describe yourself? ( Need an example? ) I am an …" at bounding box center [671, 357] width 598 height 207
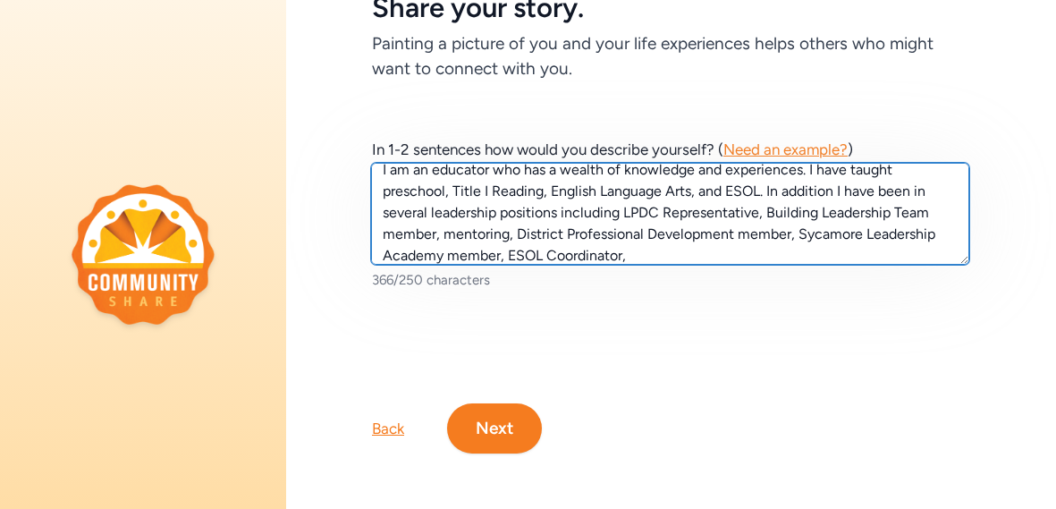
click at [506, 233] on textarea "I am an educator who has a wealth of knowledge and experiences. I have taught p…" at bounding box center [670, 214] width 598 height 102
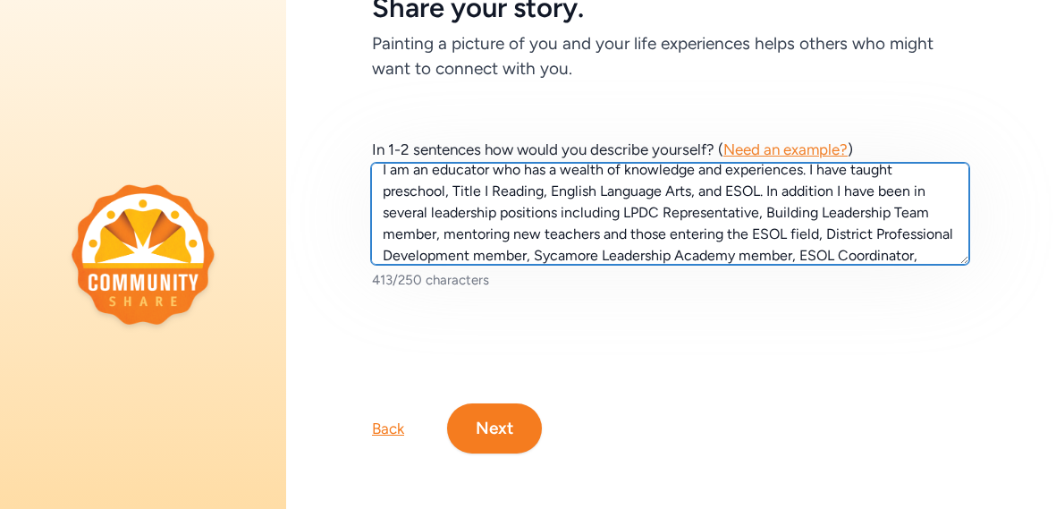
click at [923, 249] on textarea "I am an educator who has a wealth of knowledge and experiences. I have taught p…" at bounding box center [670, 214] width 598 height 102
click at [791, 251] on textarea "I am an educator who has a wealth of knowledge and experiences. I have taught p…" at bounding box center [670, 214] width 598 height 102
type textarea "I am an educator who has a wealth of knowledge and experiences. I have taught p…"
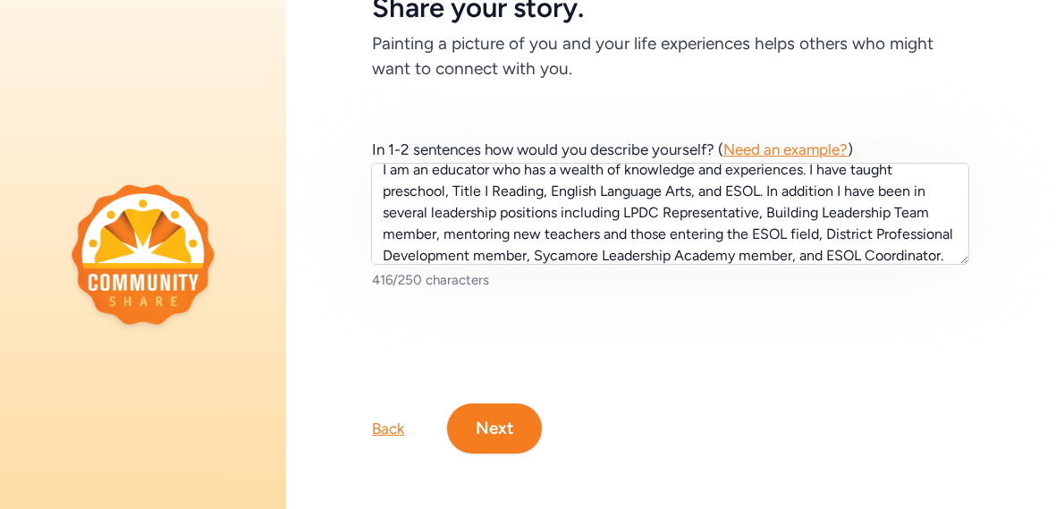
click at [825, 288] on div "In 1-2 sentences how would you describe yourself? ( Need an example? ) I am an …" at bounding box center [671, 242] width 598 height 207
click at [504, 426] on button "Next" at bounding box center [494, 428] width 95 height 50
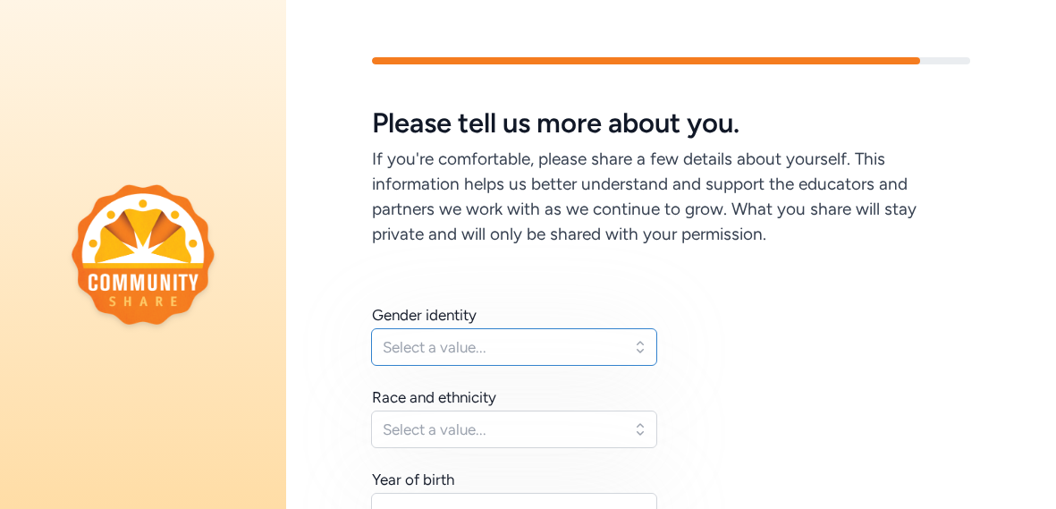
click at [562, 345] on span "Select a value..." at bounding box center [502, 346] width 238 height 21
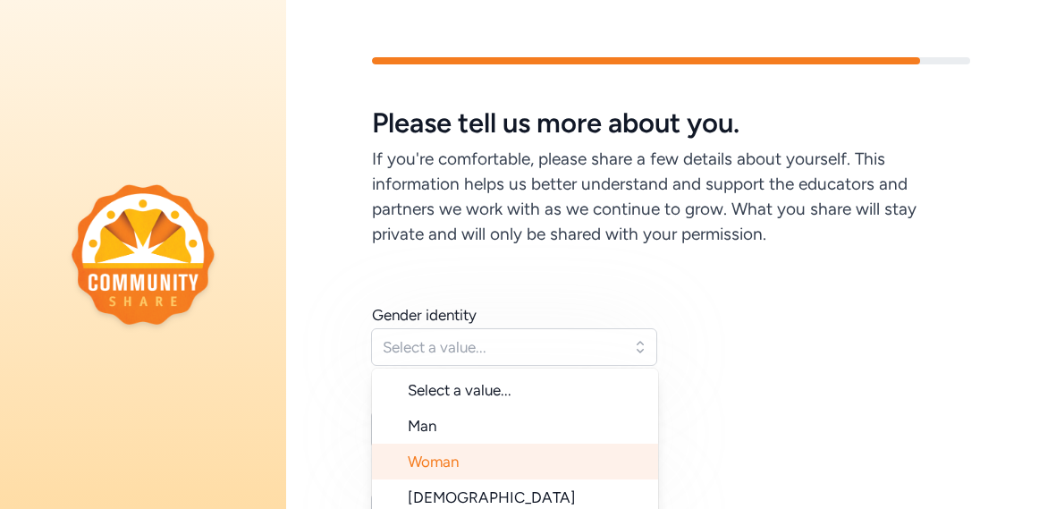
click at [572, 458] on li "Woman" at bounding box center [515, 462] width 286 height 36
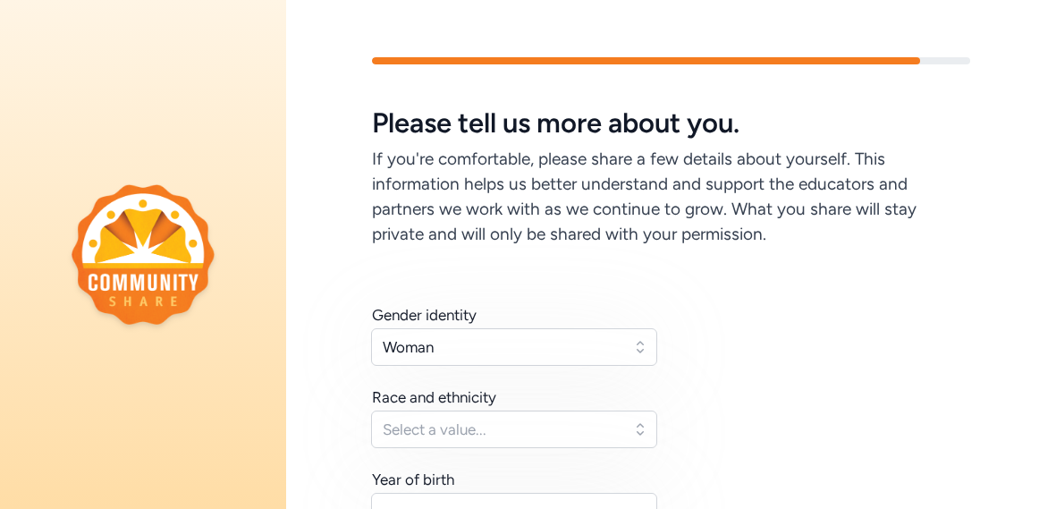
click at [807, 391] on div "Gender identity Woman Race and ethnicity Select a value... Year of birth I give…" at bounding box center [671, 481] width 598 height 354
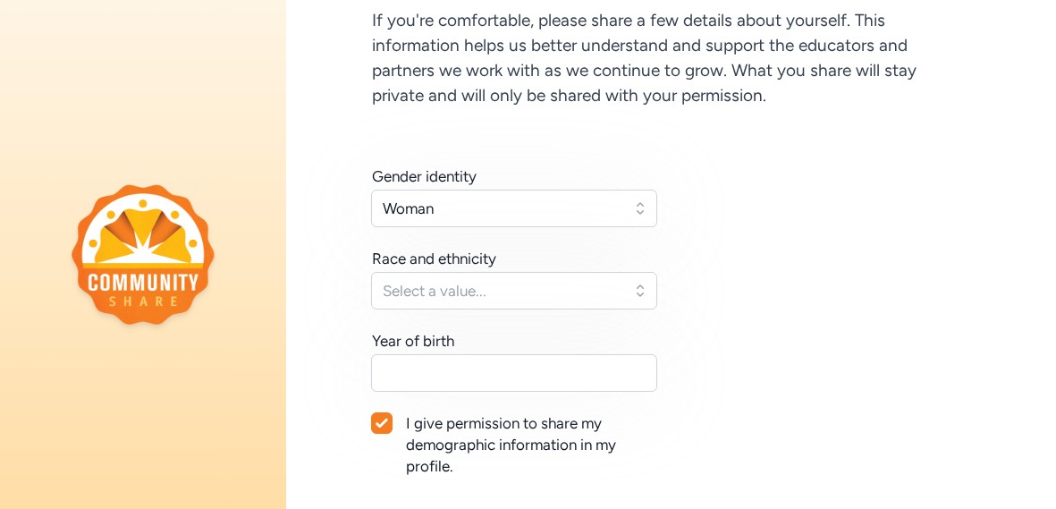
scroll to position [142, 0]
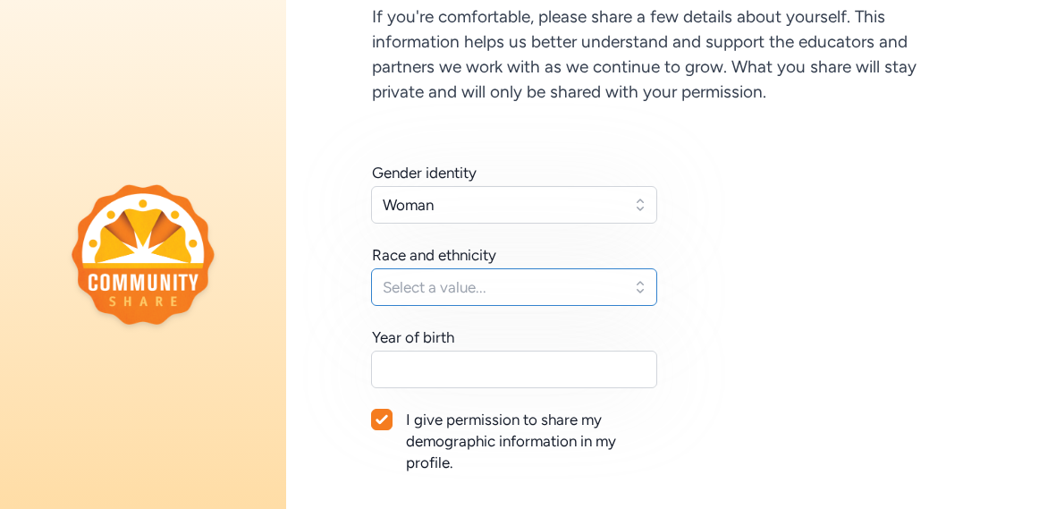
click at [550, 291] on span "Select a value..." at bounding box center [502, 286] width 238 height 21
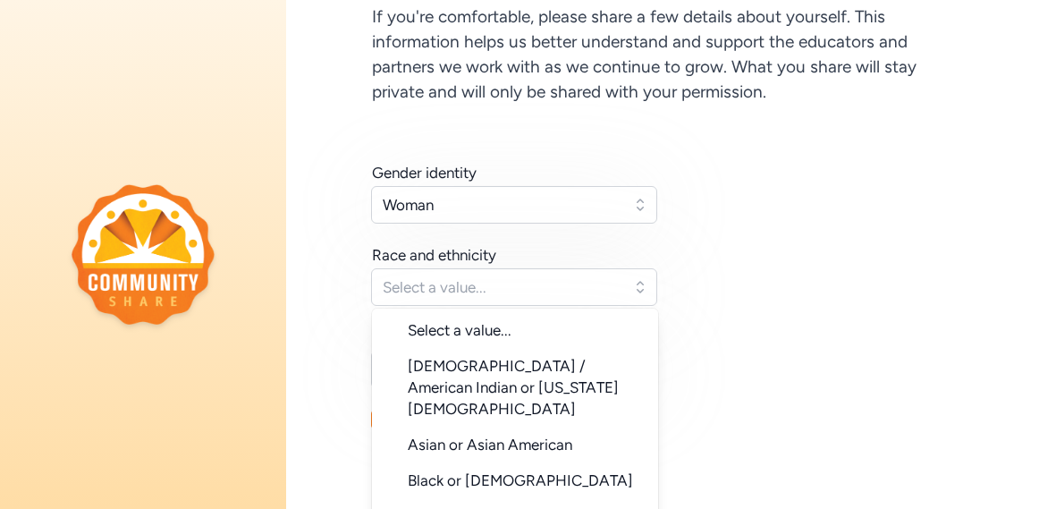
click at [770, 385] on div "Gender identity Woman Race and ethnicity Select a value... Select a value... [D…" at bounding box center [671, 339] width 598 height 354
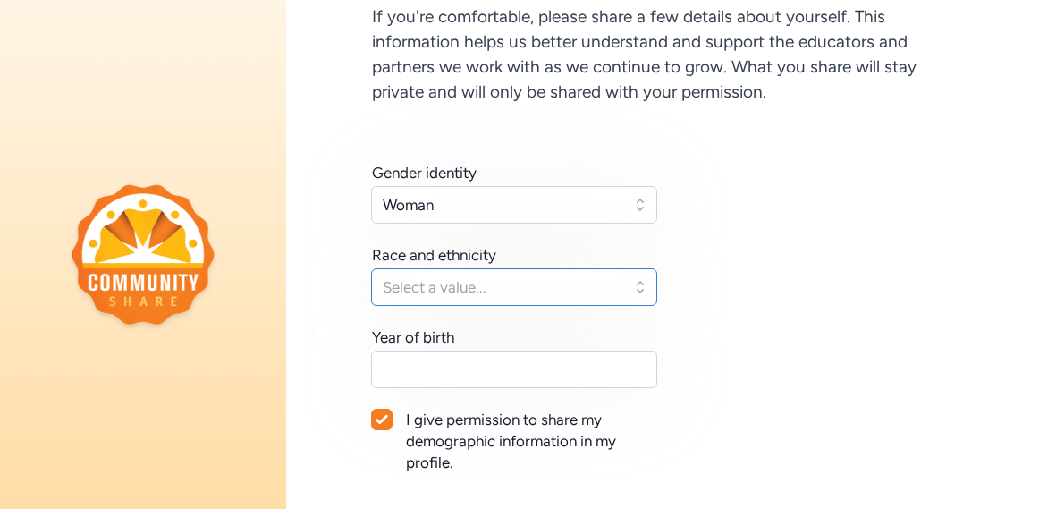
click at [638, 284] on button "Select a value..." at bounding box center [514, 287] width 286 height 38
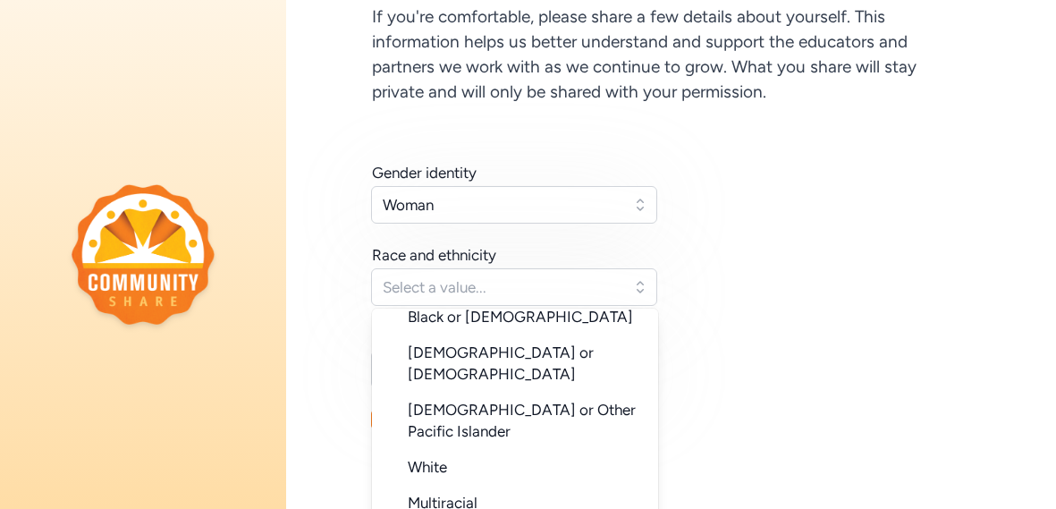
scroll to position [178, 0]
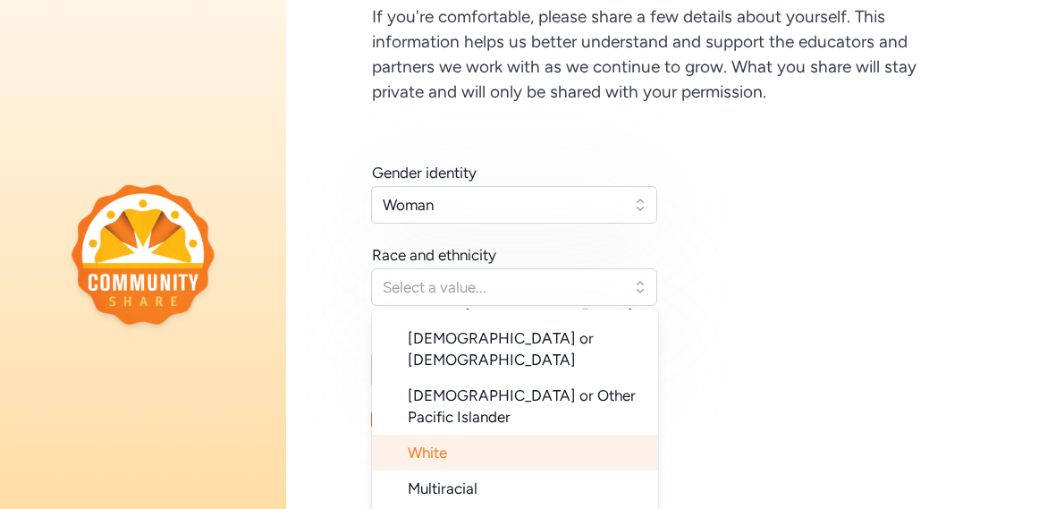
click at [572, 435] on li "White" at bounding box center [515, 453] width 286 height 36
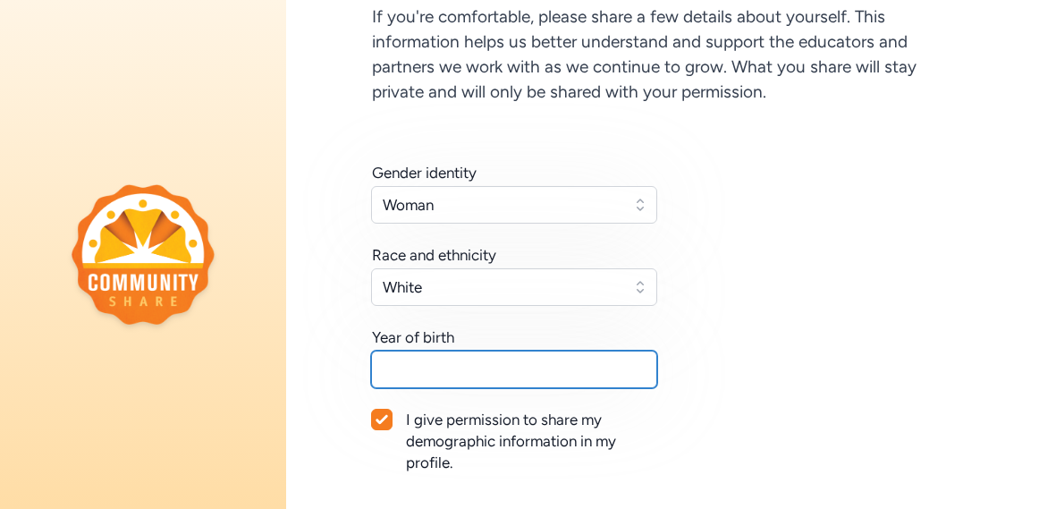
click at [629, 370] on input "text" at bounding box center [514, 370] width 286 height 38
type input "1991"
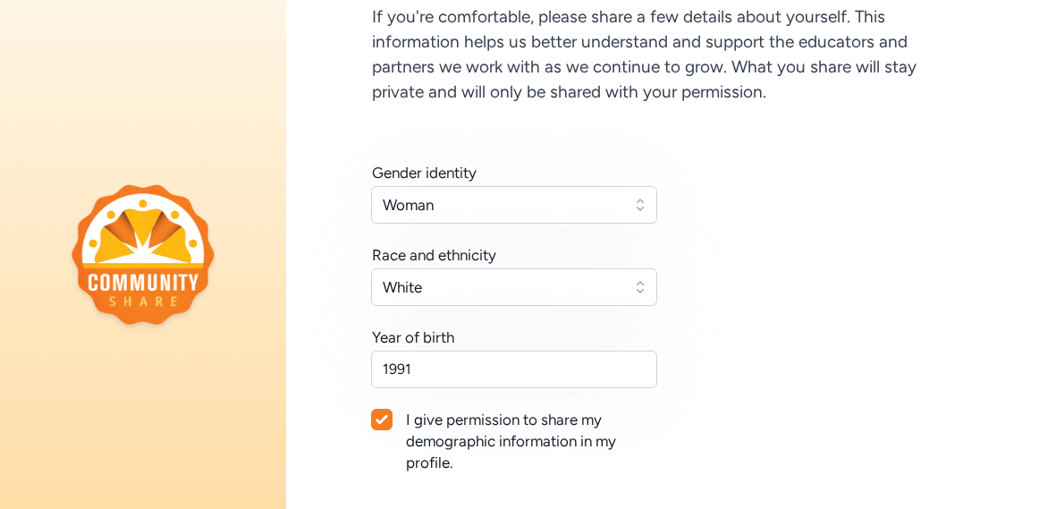
click at [763, 435] on div "Gender identity Woman Race and ethnicity [DEMOGRAPHIC_DATA] Year of birth [DEMO…" at bounding box center [671, 339] width 598 height 354
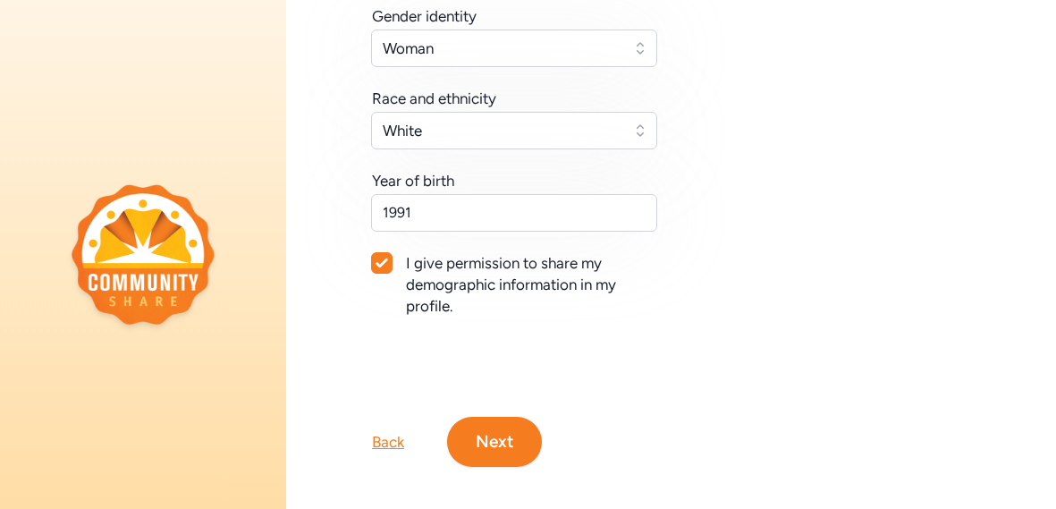
scroll to position [311, 0]
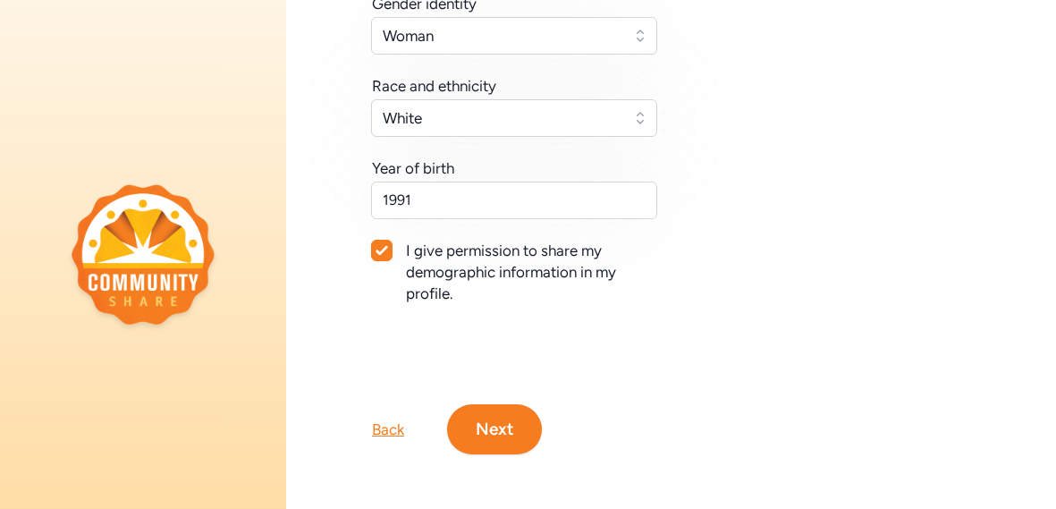
click at [528, 411] on button "Next" at bounding box center [494, 429] width 95 height 50
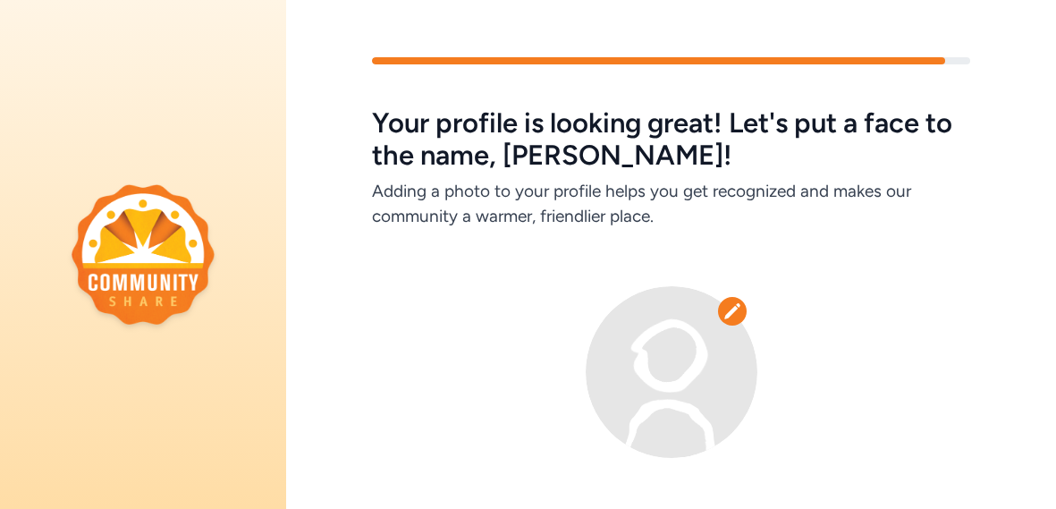
click at [724, 321] on div at bounding box center [732, 311] width 29 height 29
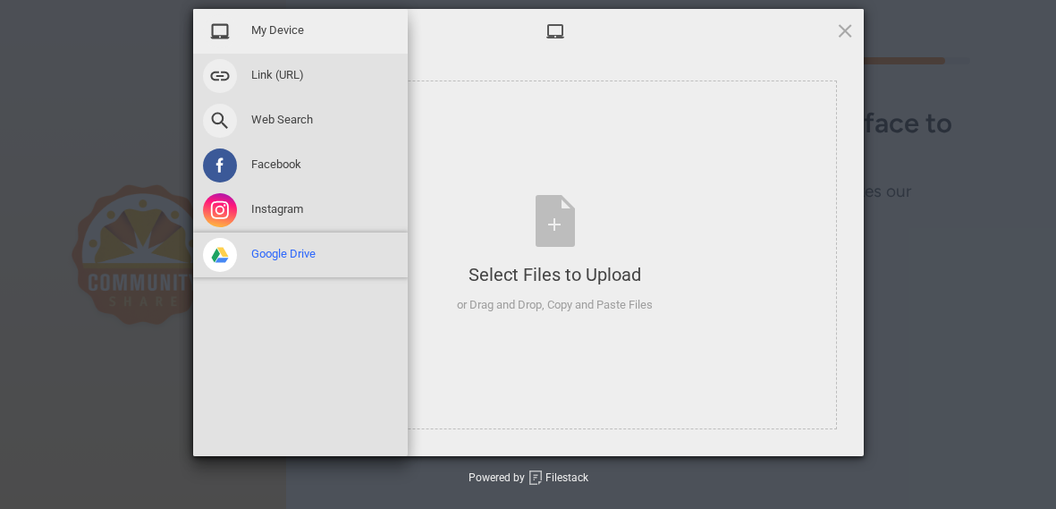
click at [303, 246] on span "Google Drive" at bounding box center [283, 254] width 64 height 16
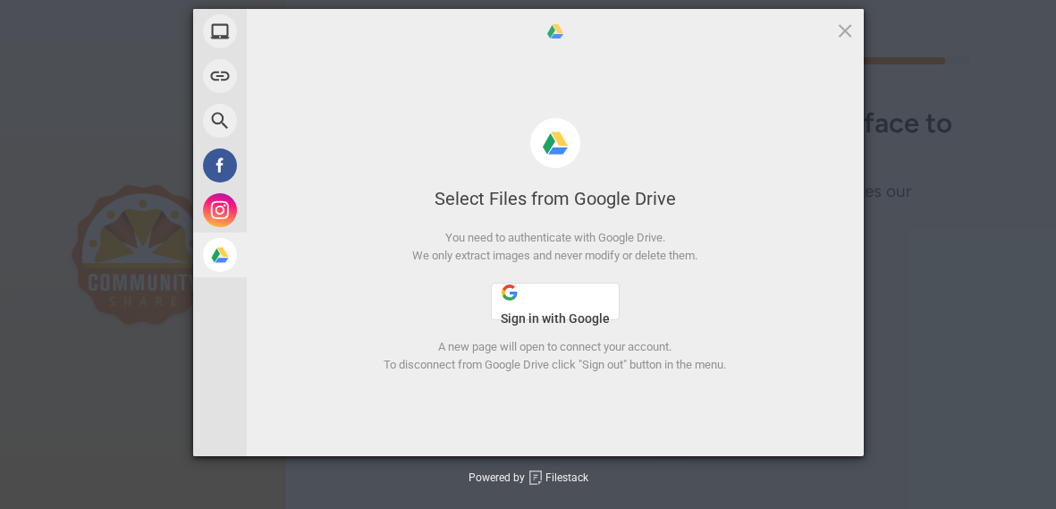
click at [542, 307] on button "Sign in with Google" at bounding box center [555, 302] width 129 height 38
click at [555, 149] on span at bounding box center [555, 143] width 50 height 50
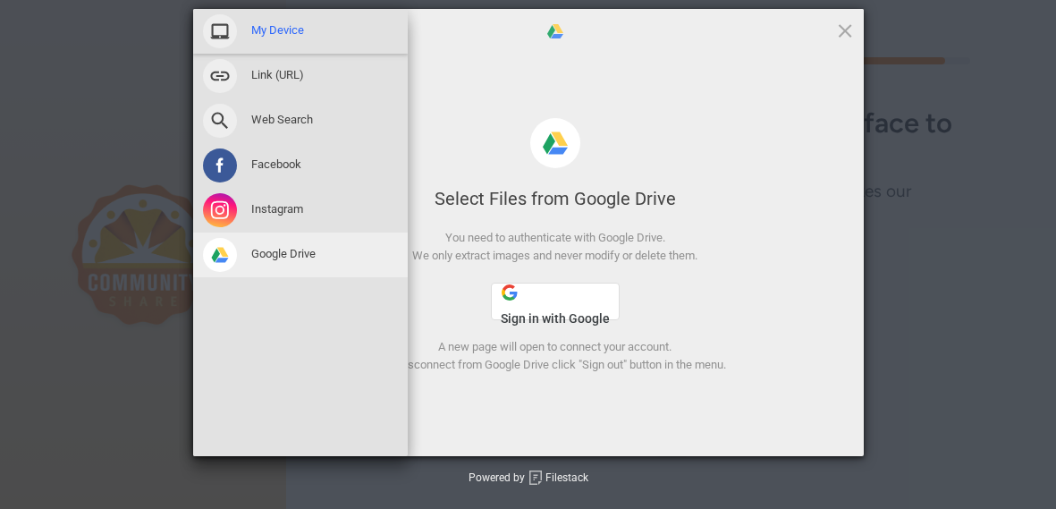
click at [301, 26] on span "My Device" at bounding box center [277, 30] width 53 height 16
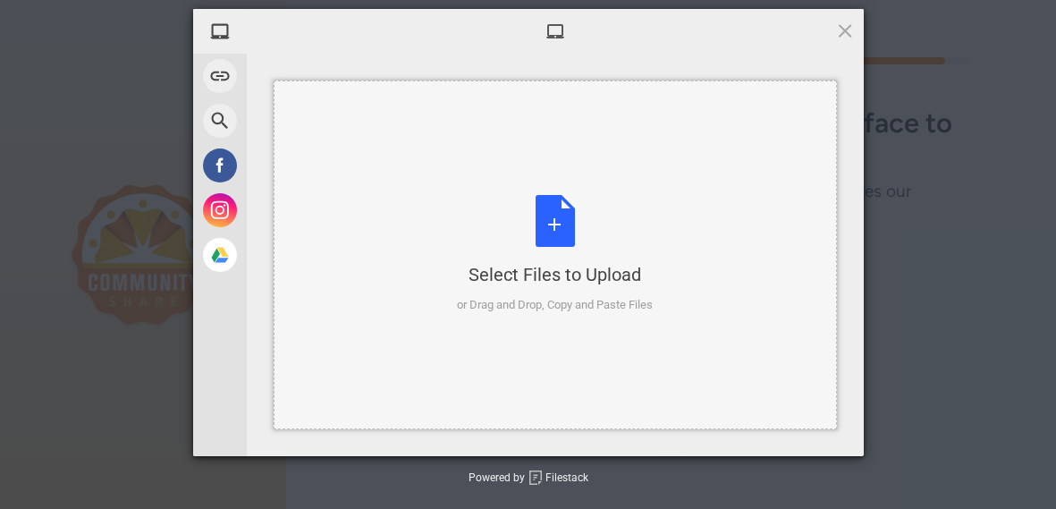
click at [555, 228] on div "Select Files to Upload or Drag and Drop, Copy and Paste Files" at bounding box center [555, 254] width 196 height 119
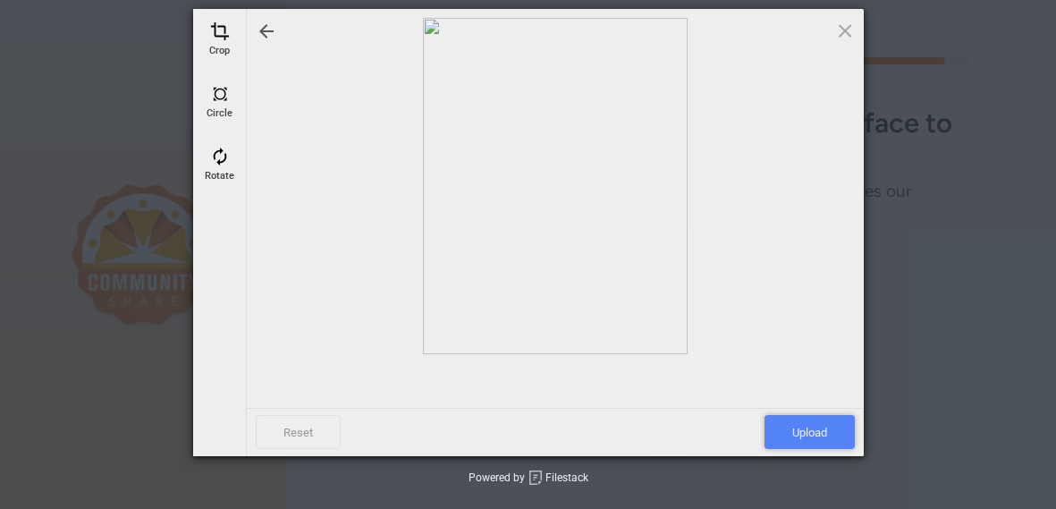
click at [827, 433] on span "Upload" at bounding box center [810, 432] width 90 height 34
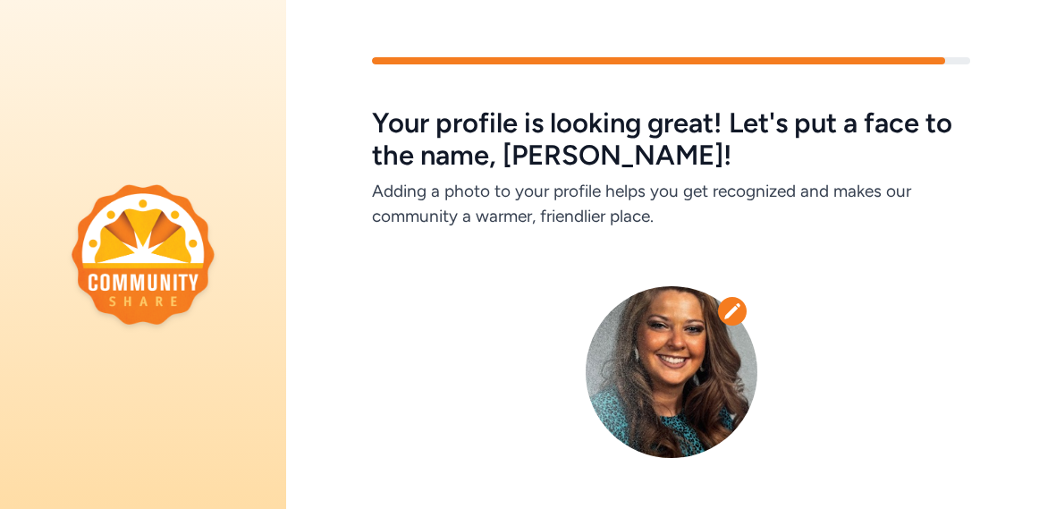
click at [816, 372] on div at bounding box center [671, 372] width 598 height 172
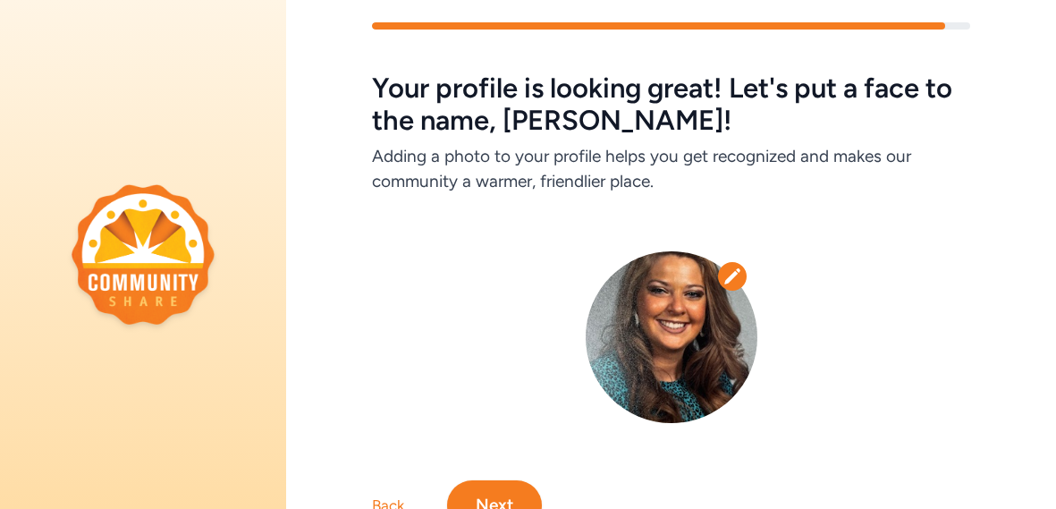
scroll to position [71, 0]
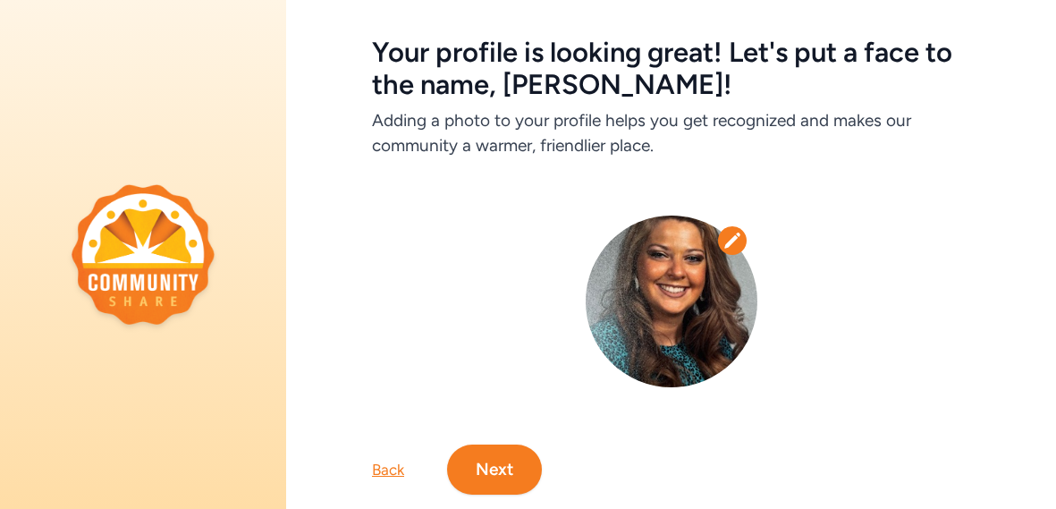
click at [505, 485] on button "Next" at bounding box center [494, 469] width 95 height 50
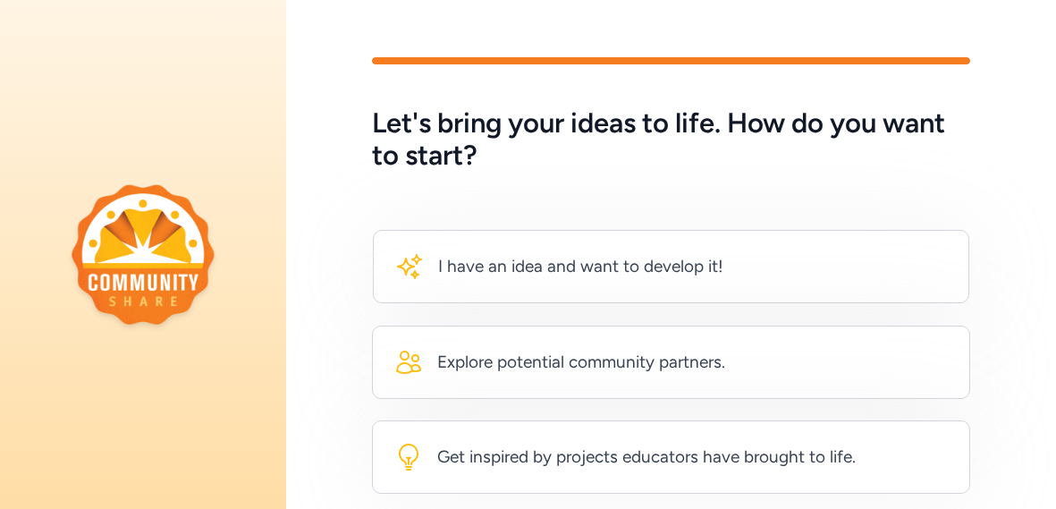
click at [641, 178] on div "I have an idea and want to develop it! Explore potential community partners. Ge…" at bounding box center [671, 333] width 770 height 322
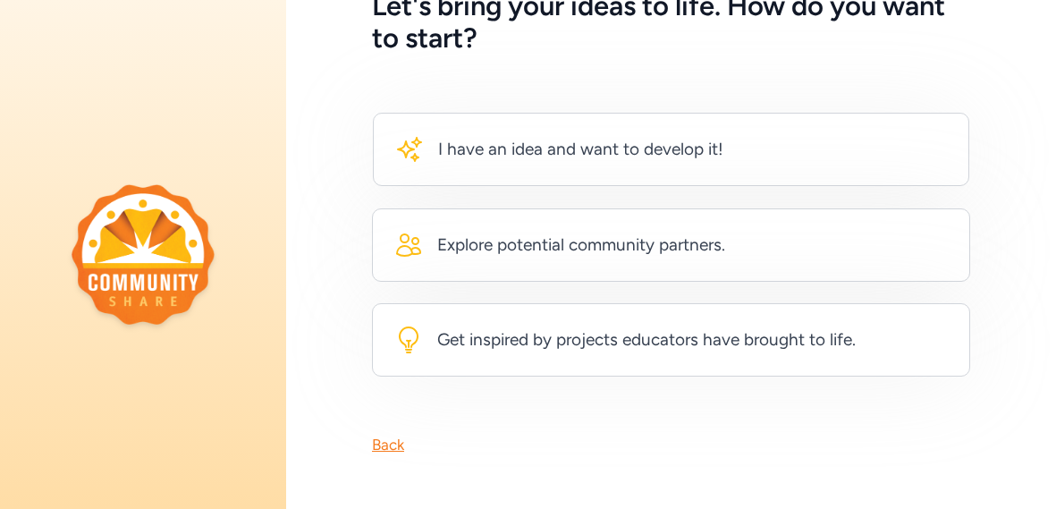
scroll to position [118, 0]
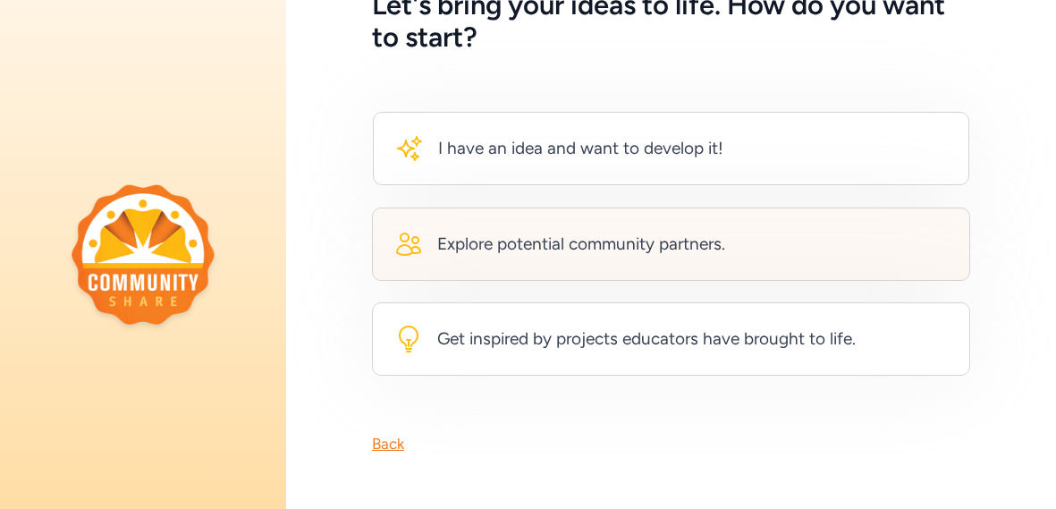
click at [509, 235] on div "Explore potential community partners." at bounding box center [581, 244] width 288 height 25
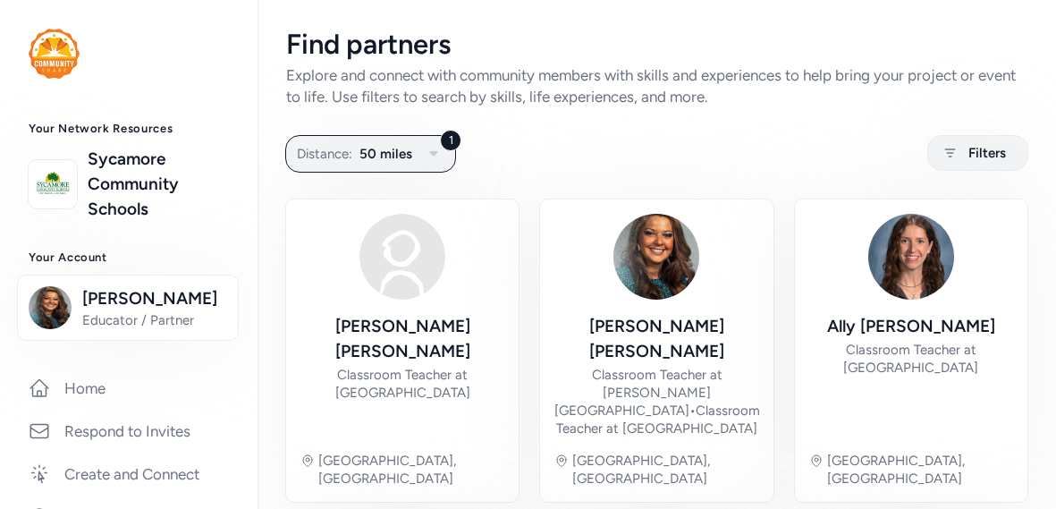
click at [774, 139] on div "1 Distance: 50 miles Filters" at bounding box center [656, 153] width 741 height 35
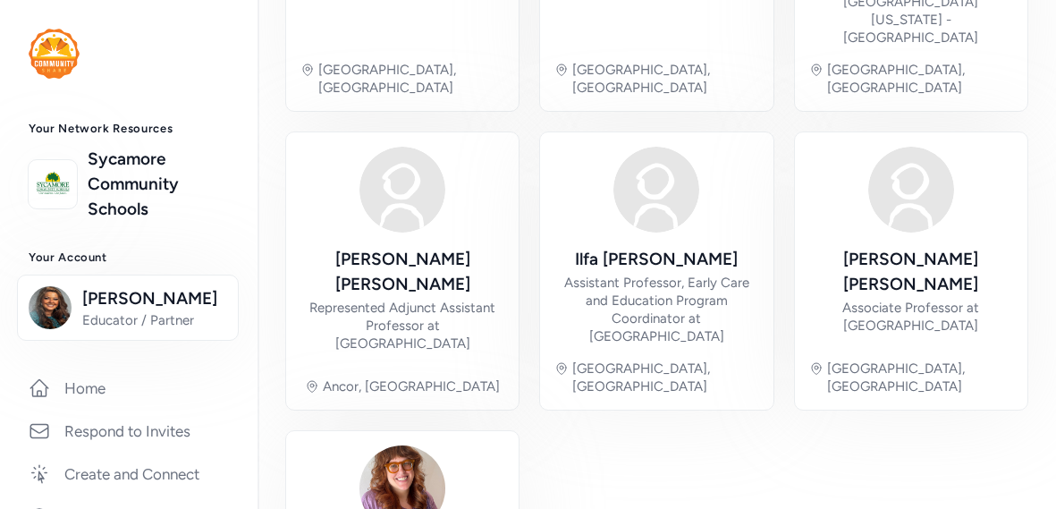
scroll to position [1332, 0]
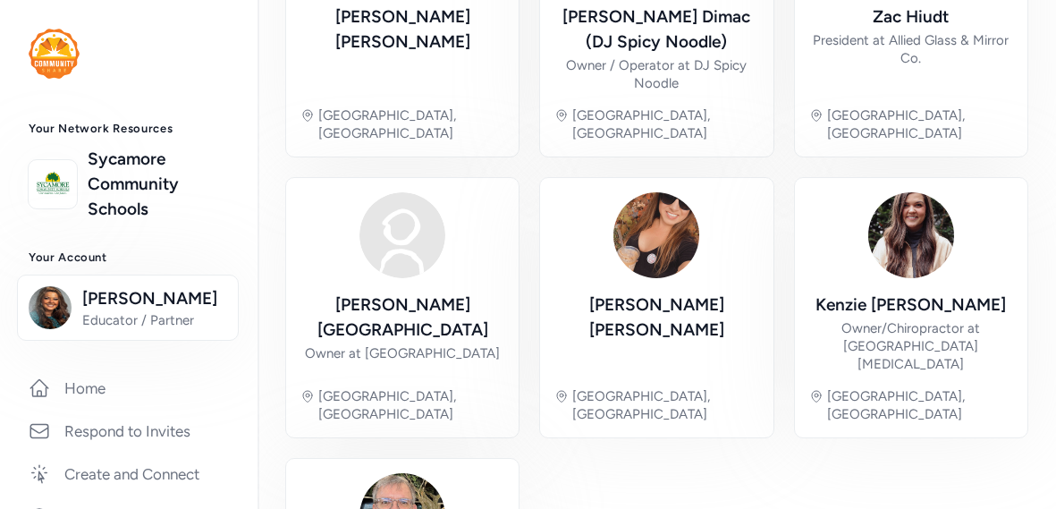
scroll to position [1214, 0]
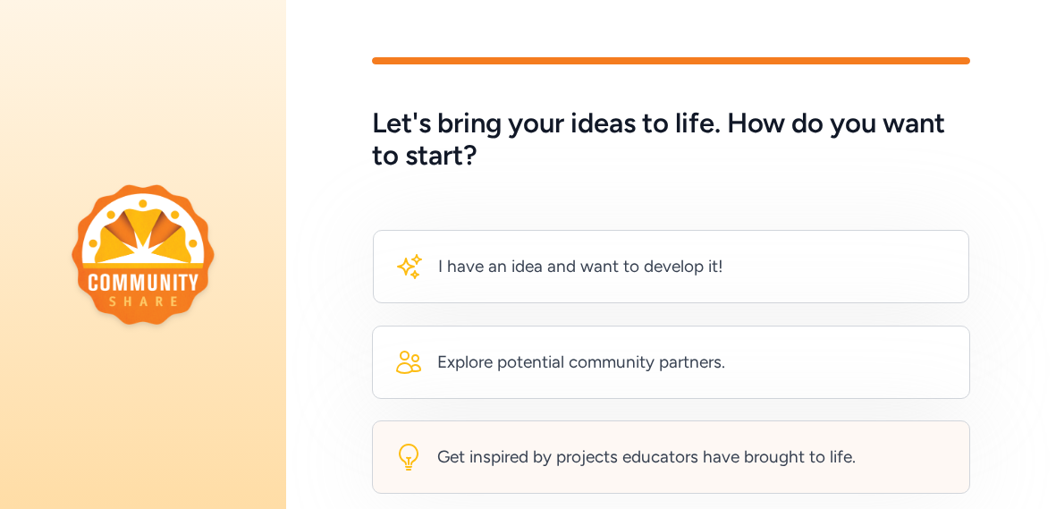
click at [764, 468] on div "Get inspired by projects educators have brought to life." at bounding box center [624, 457] width 461 height 29
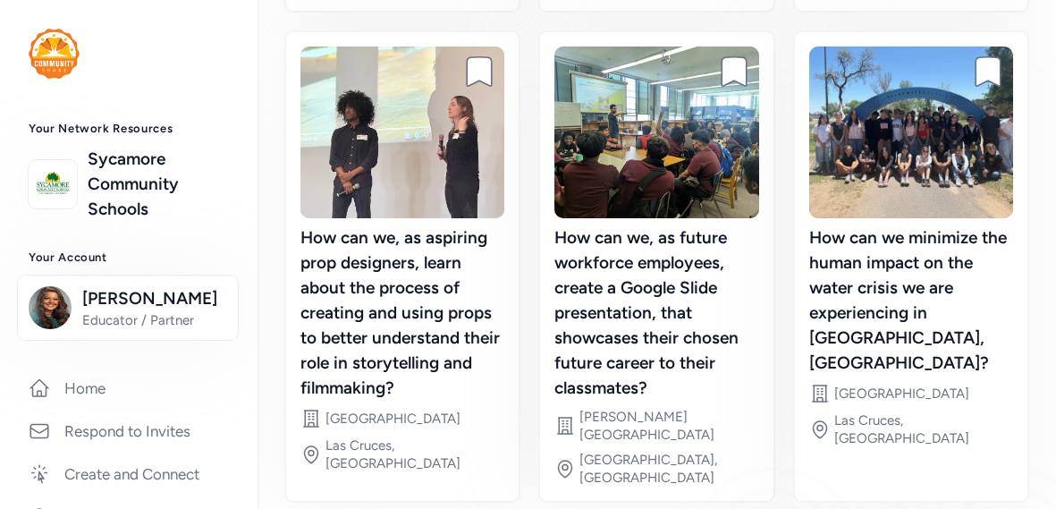
scroll to position [705, 0]
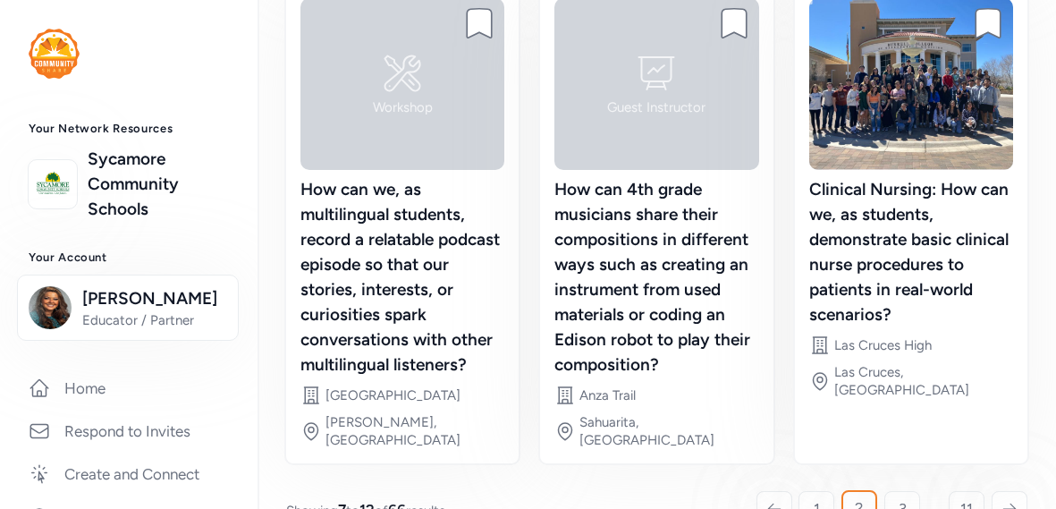
scroll to position [755, 0]
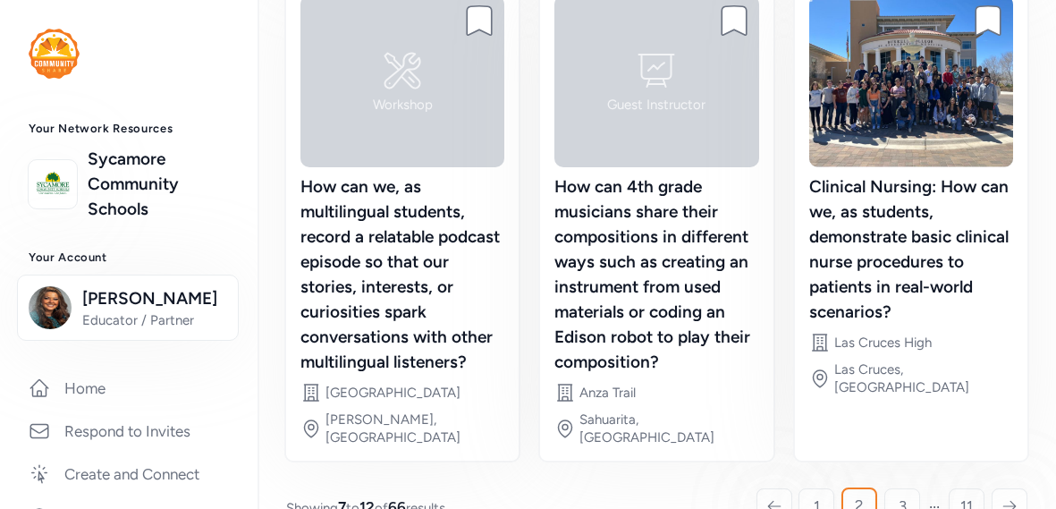
click at [1019, 488] on div at bounding box center [1010, 506] width 36 height 36
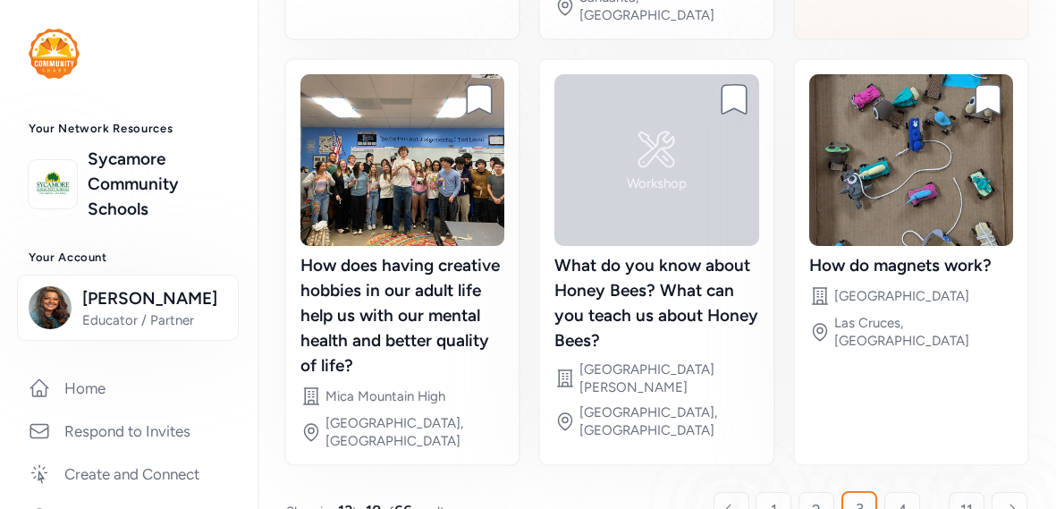
scroll to position [655, 0]
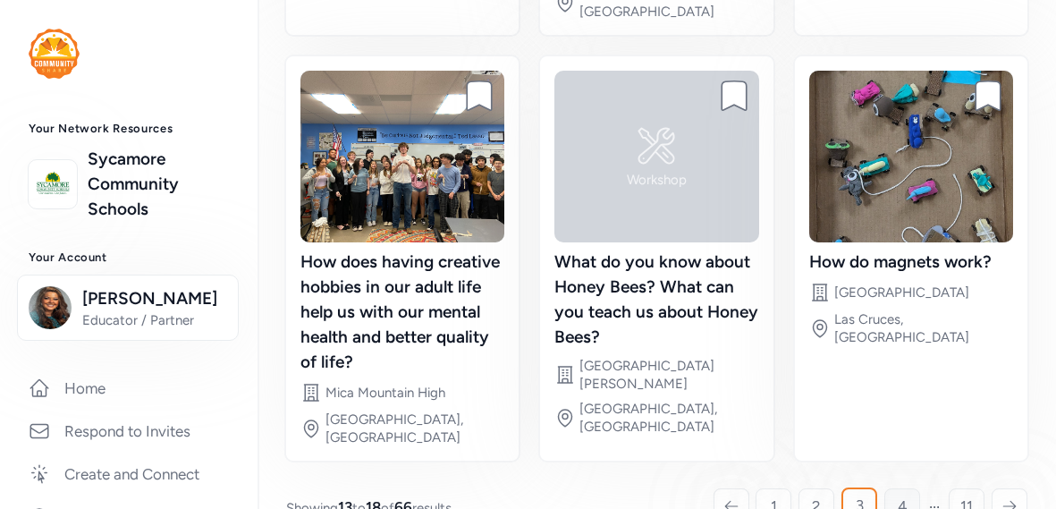
click at [902, 495] on span "4" at bounding box center [903, 505] width 10 height 21
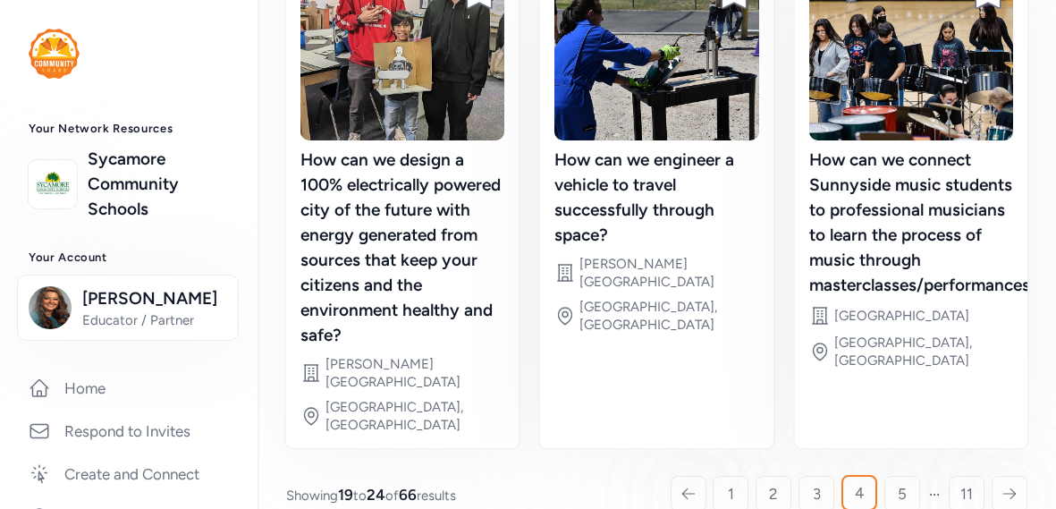
scroll to position [758, 0]
